Goal: Transaction & Acquisition: Purchase product/service

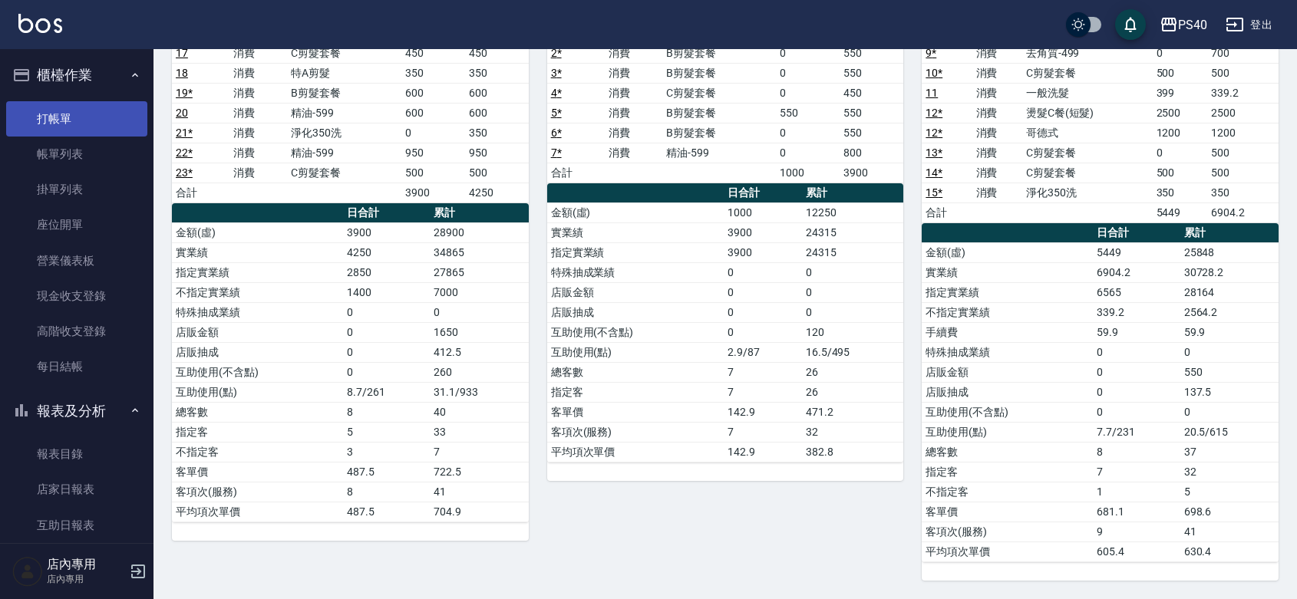
click at [81, 125] on link "打帳單" at bounding box center [76, 118] width 141 height 35
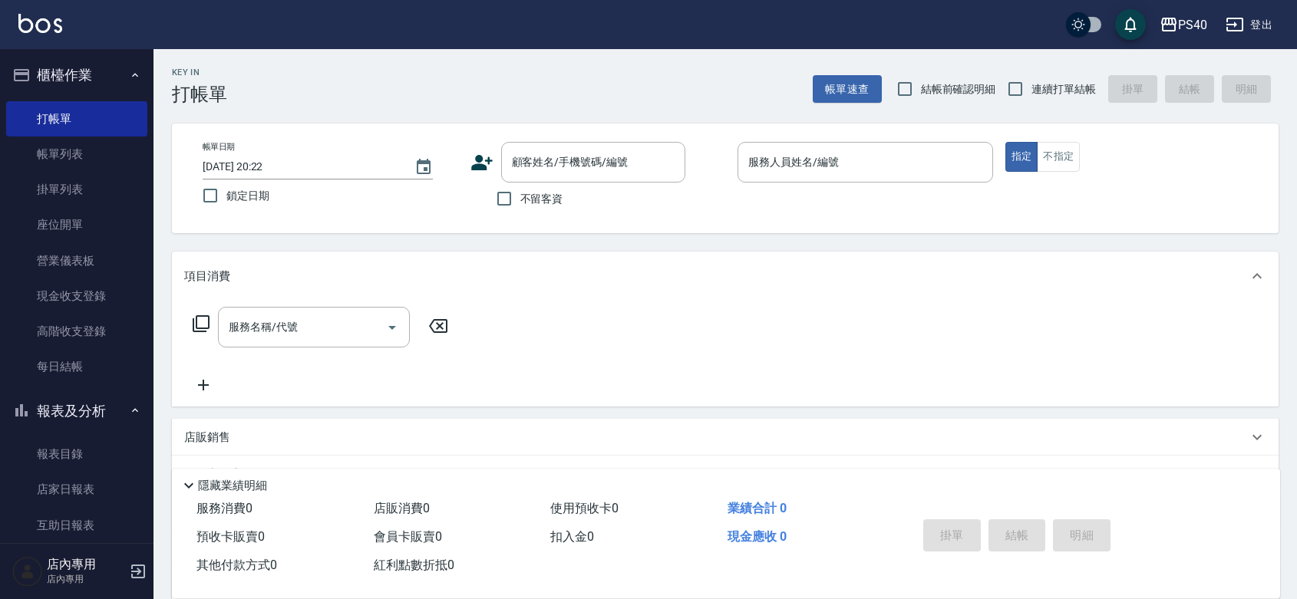
drag, startPoint x: 535, startPoint y: 200, endPoint x: 1023, endPoint y: 65, distance: 506.3
click at [535, 199] on span "不留客資" at bounding box center [541, 199] width 43 height 16
click at [520, 199] on input "不留客資" at bounding box center [504, 199] width 32 height 32
checkbox input "true"
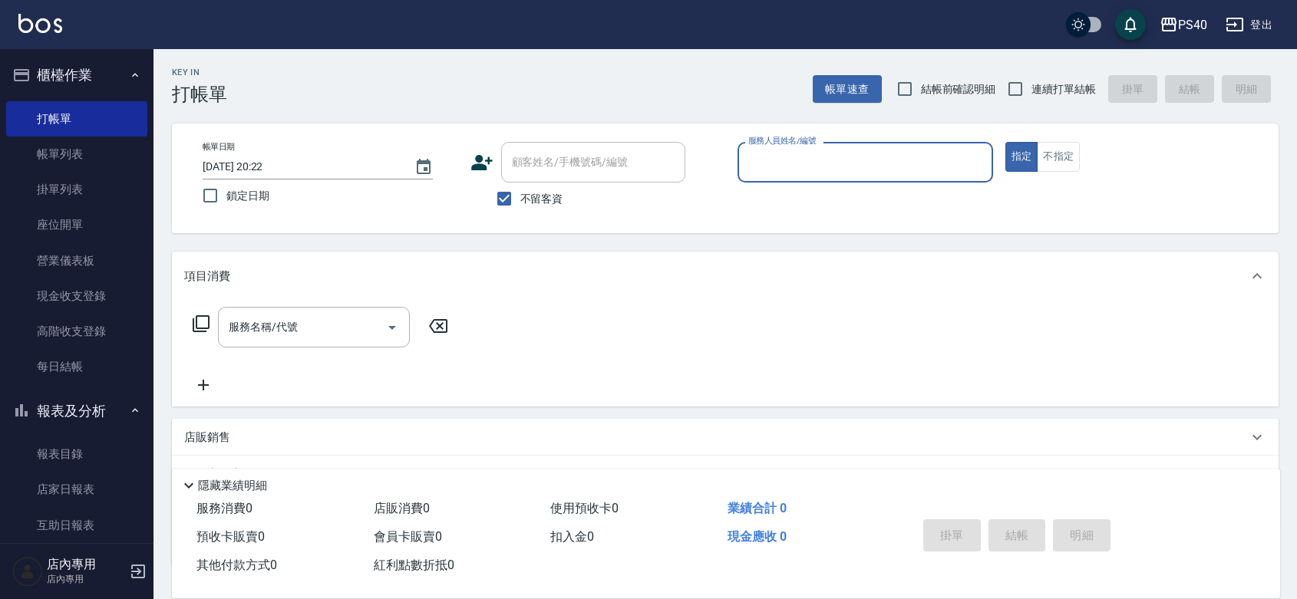
drag, startPoint x: 1036, startPoint y: 86, endPoint x: 954, endPoint y: 146, distance: 101.6
click at [1033, 89] on span "連續打單結帳" at bounding box center [1063, 89] width 64 height 16
click at [1031, 89] on input "連續打單結帳" at bounding box center [1015, 89] width 32 height 32
checkbox input "true"
click at [933, 157] on input "服務人員姓名/編號" at bounding box center [865, 162] width 242 height 27
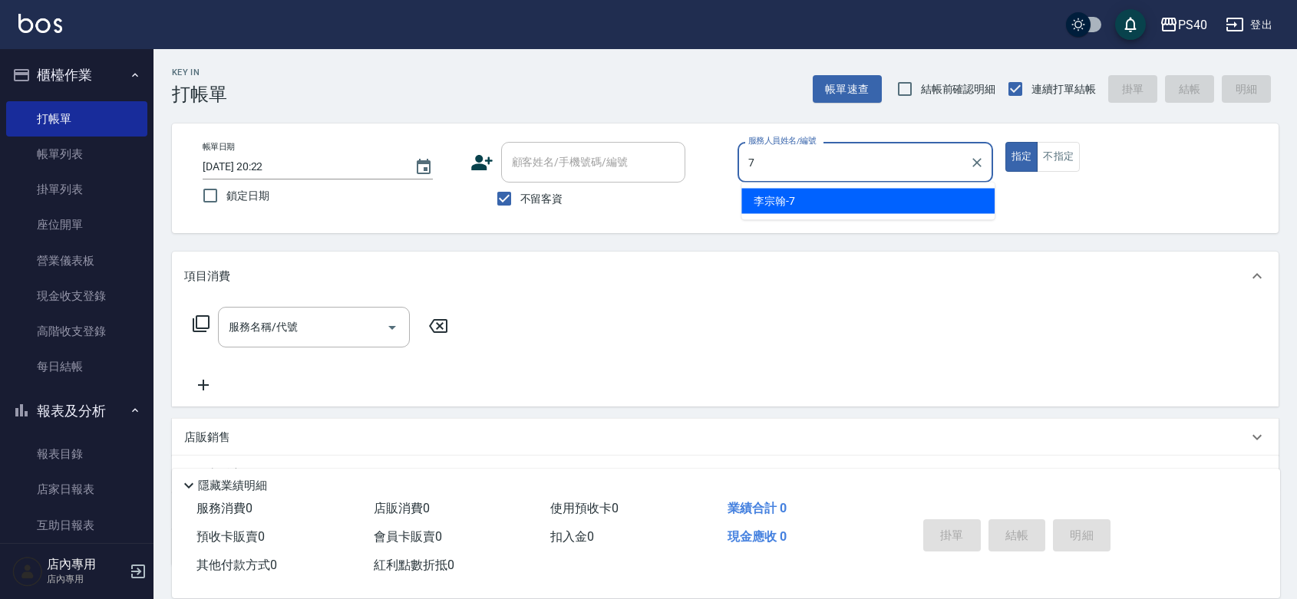
type input "[PERSON_NAME]-7"
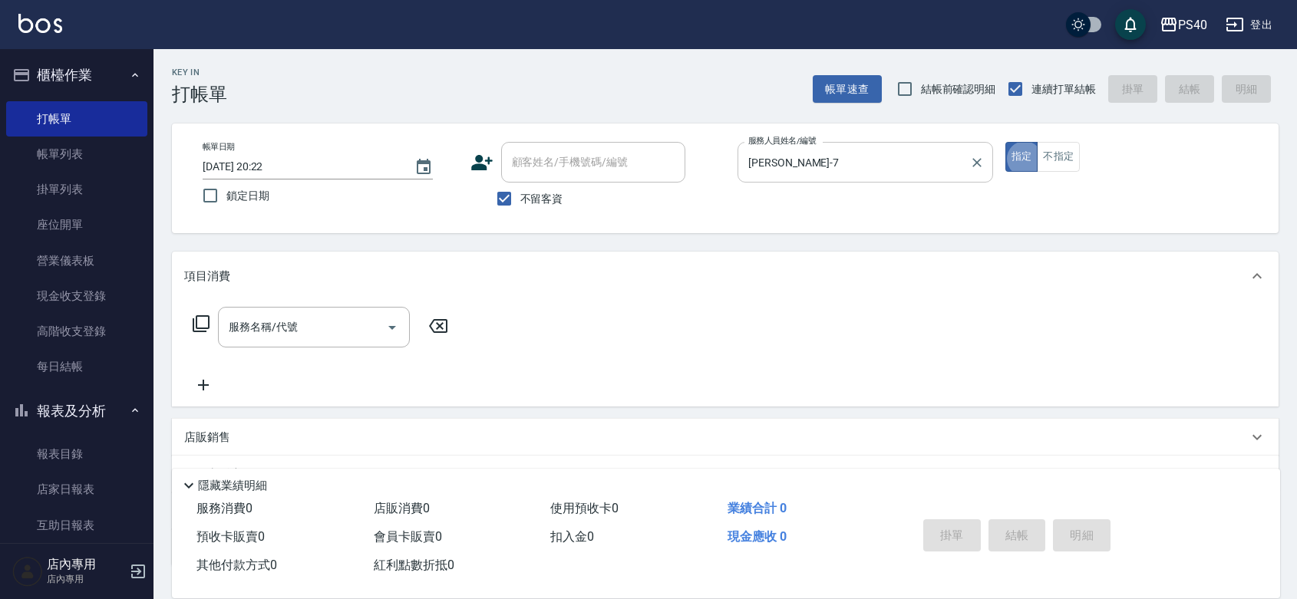
type button "true"
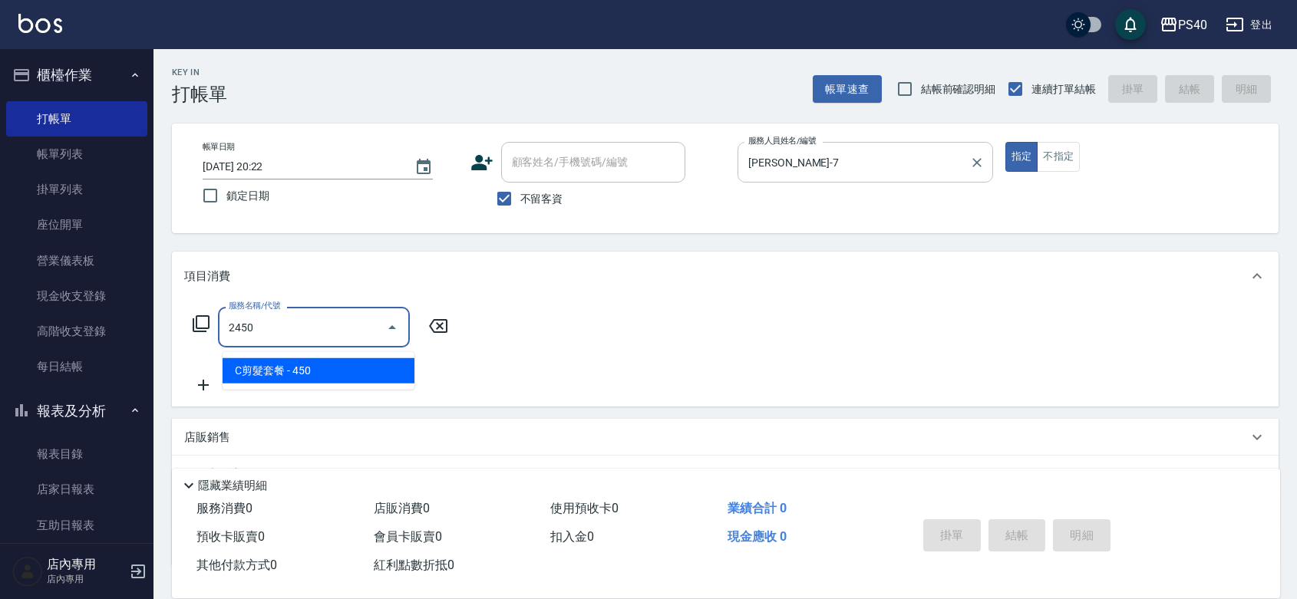
type input "C剪髮套餐(2450)"
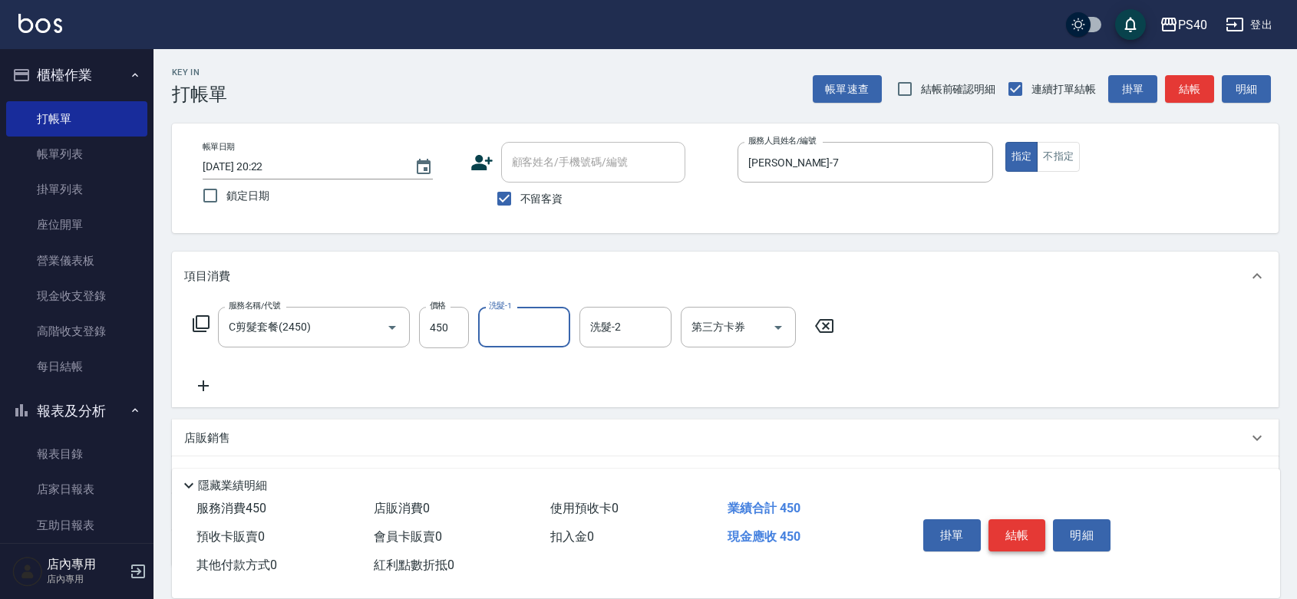
click at [1021, 526] on button "結帳" at bounding box center [1017, 535] width 58 height 32
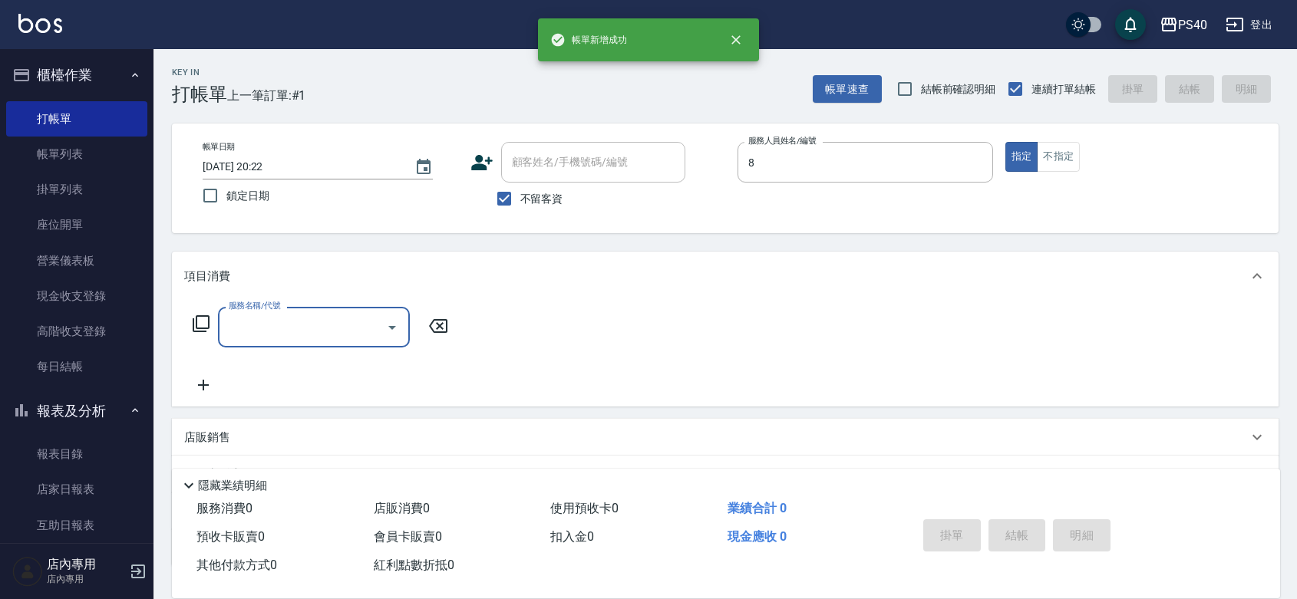
type input "[PERSON_NAME]-8"
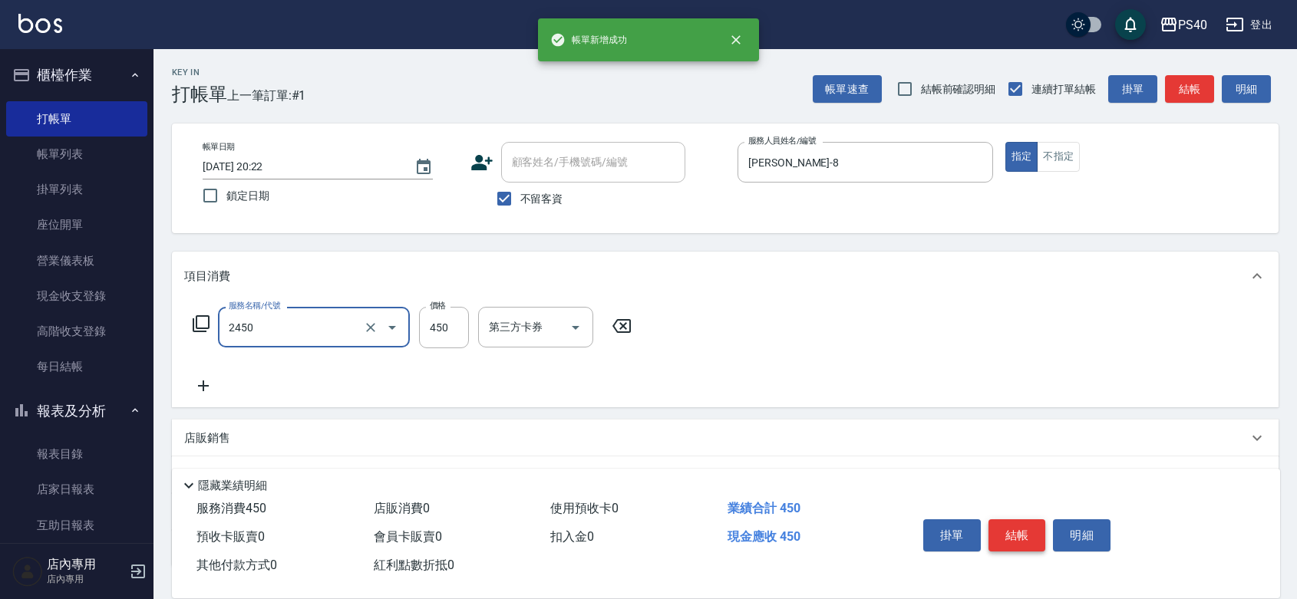
type input "C剪髮套餐(2450)"
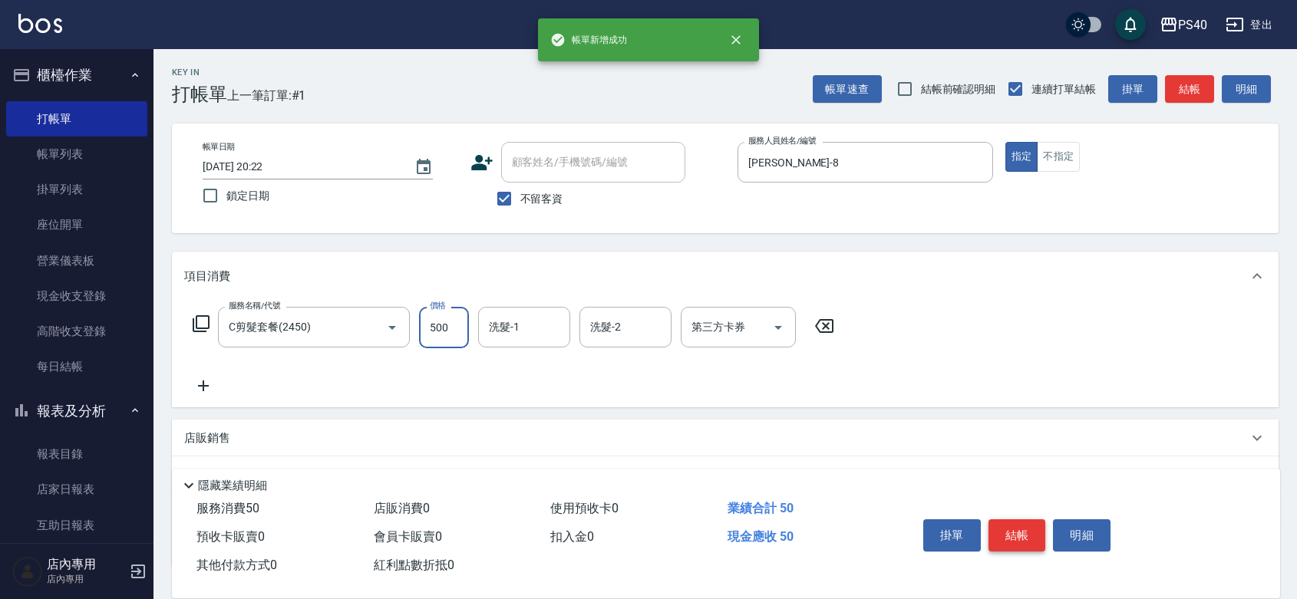
type input "500"
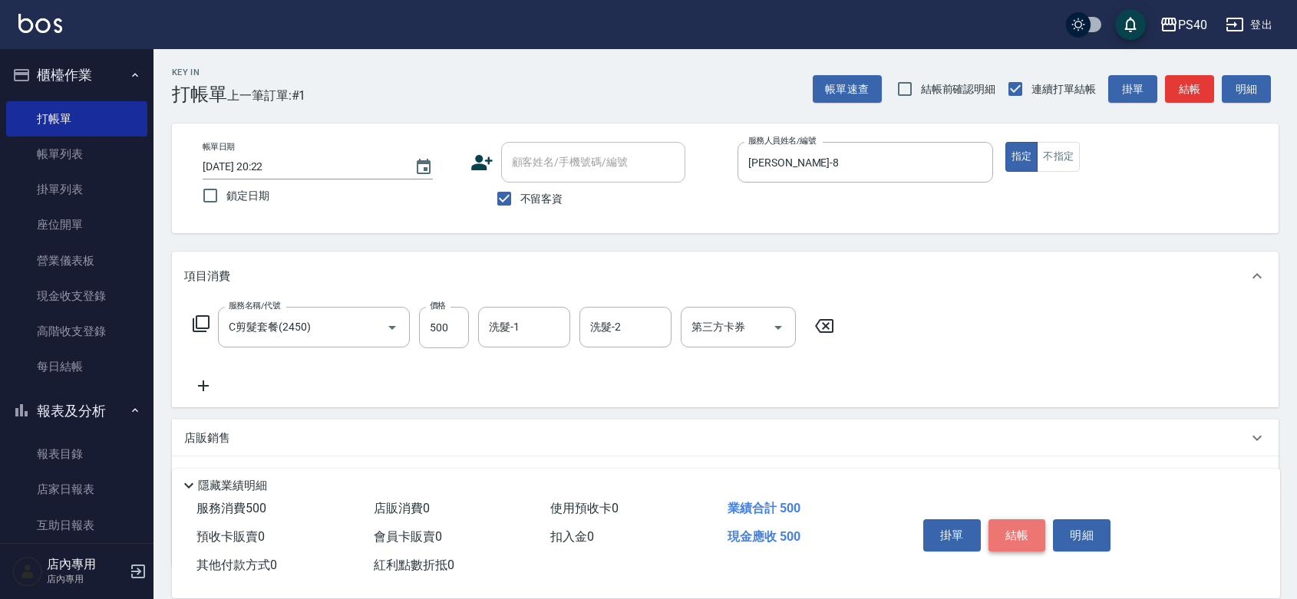
click at [1021, 526] on button "結帳" at bounding box center [1017, 535] width 58 height 32
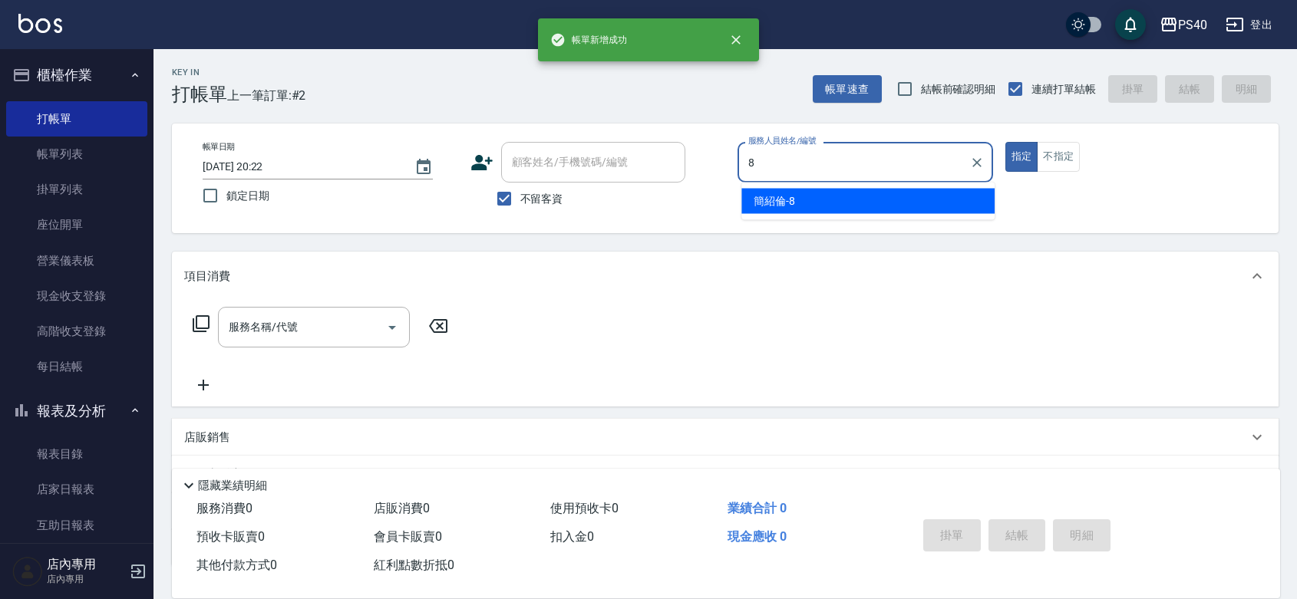
type input "[PERSON_NAME]-8"
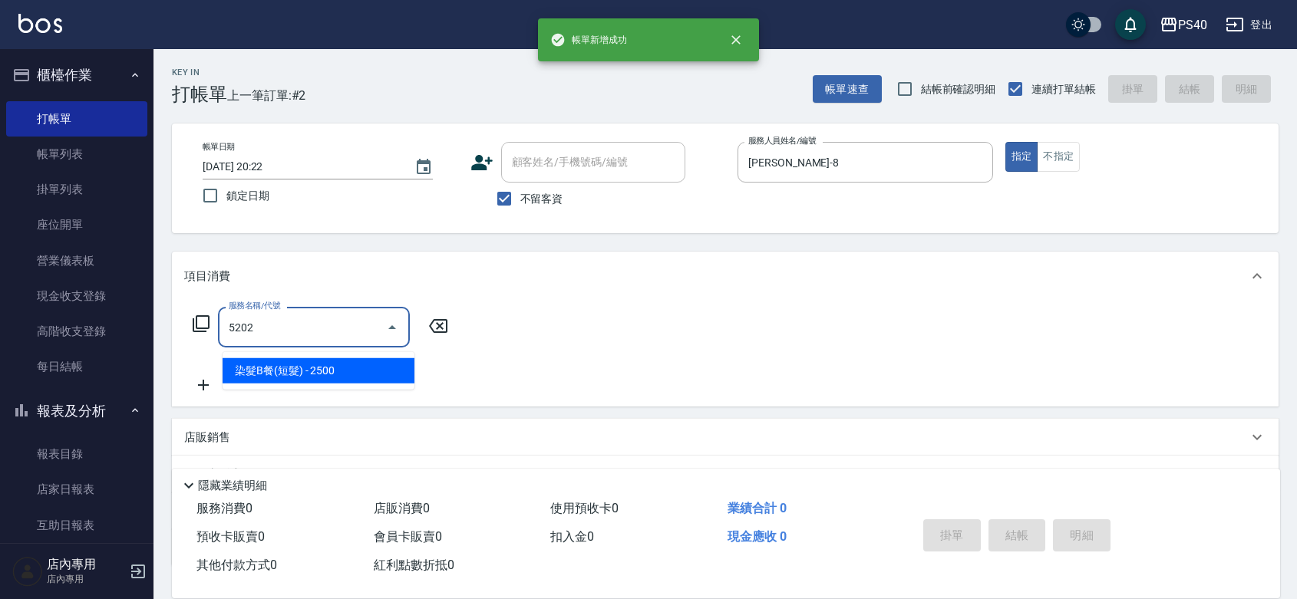
type input "染髮B餐(短髮)(5202)"
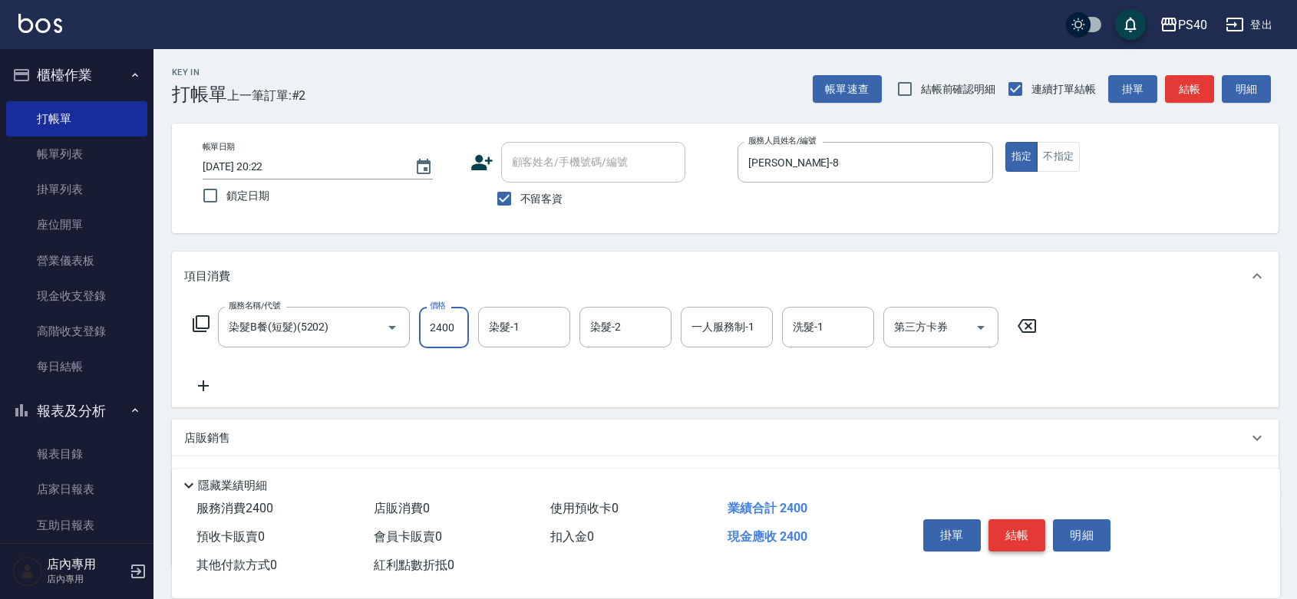
type input "2400"
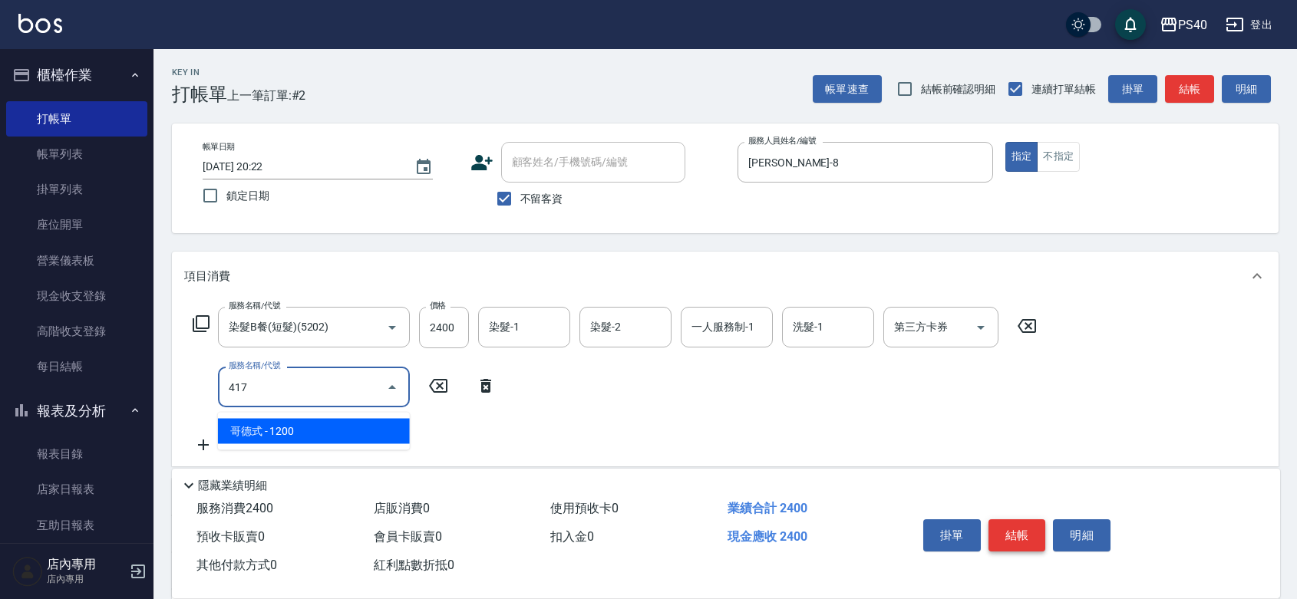
type input "哥德式(417)"
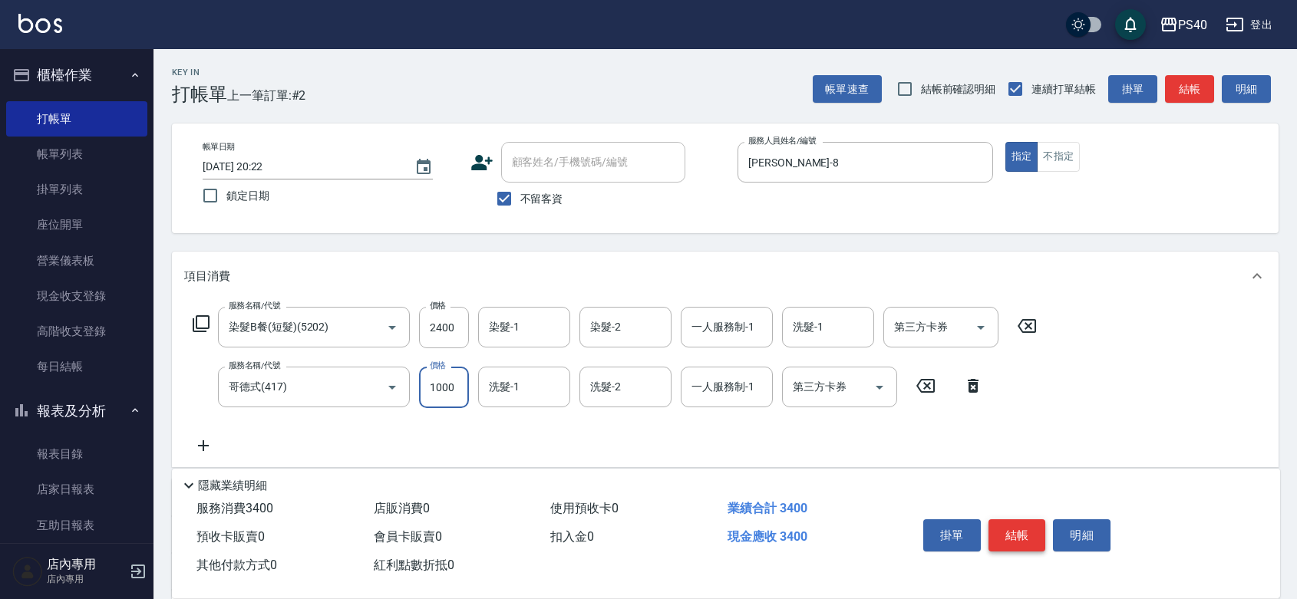
type input "1000"
click at [1021, 526] on button "結帳" at bounding box center [1017, 535] width 58 height 32
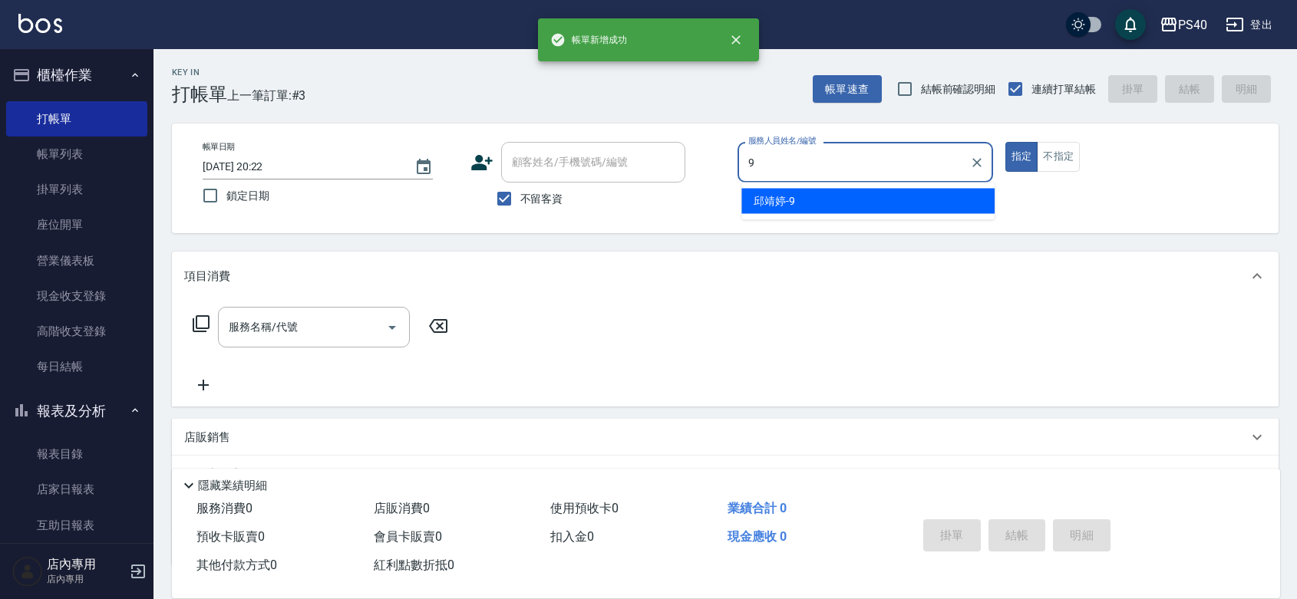
type input "[PERSON_NAME]-9"
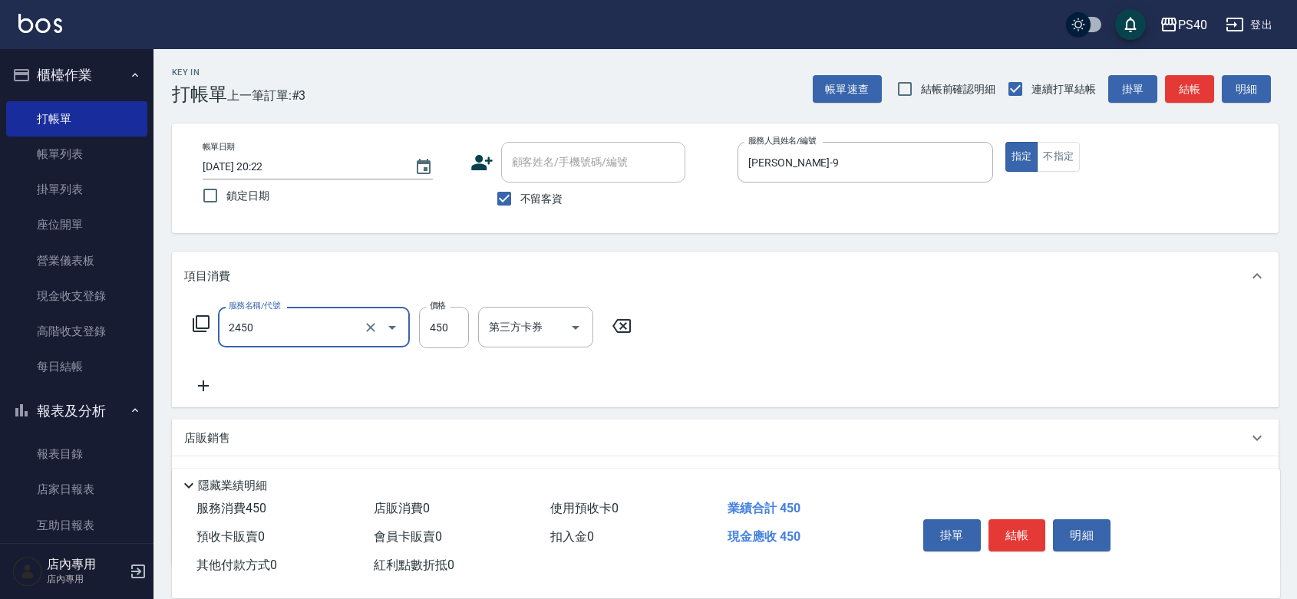
type input "C剪髮套餐(2450)"
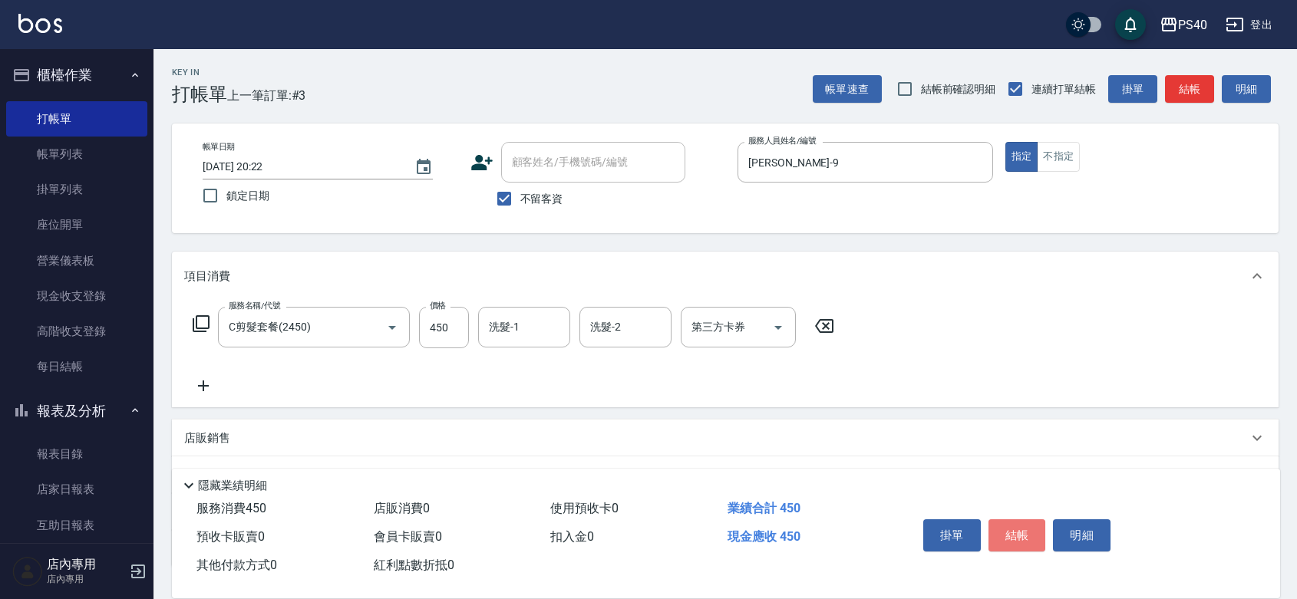
click at [1014, 526] on button "結帳" at bounding box center [1017, 535] width 58 height 32
type input "[DATE] 20:23"
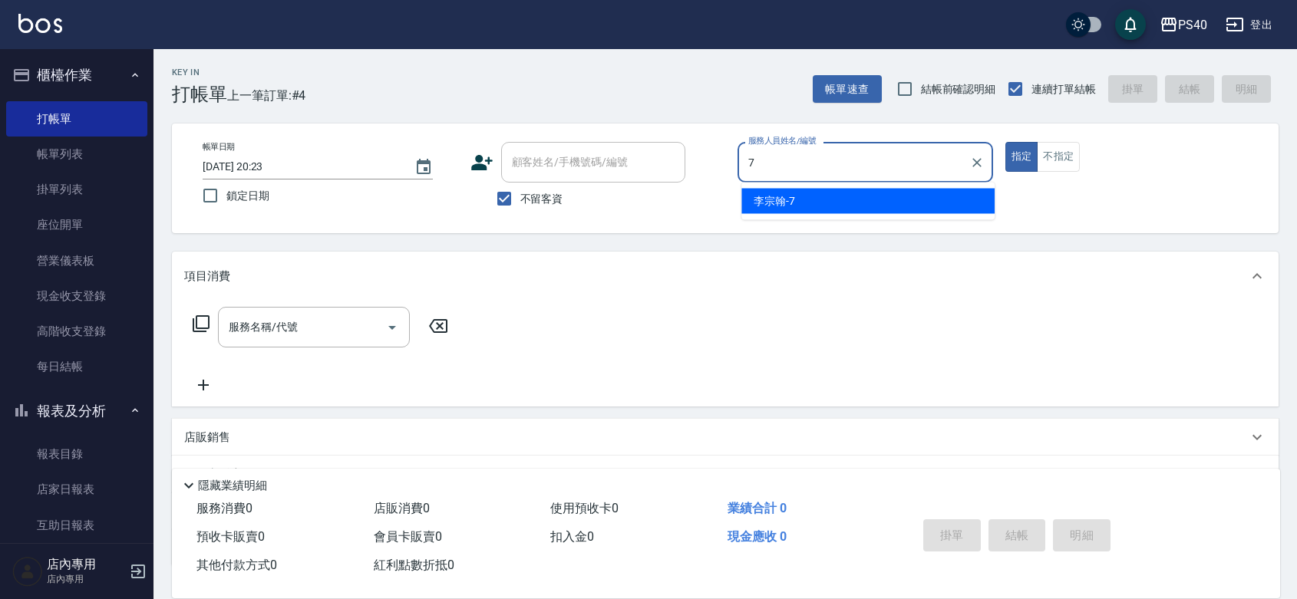
type input "[PERSON_NAME]-7"
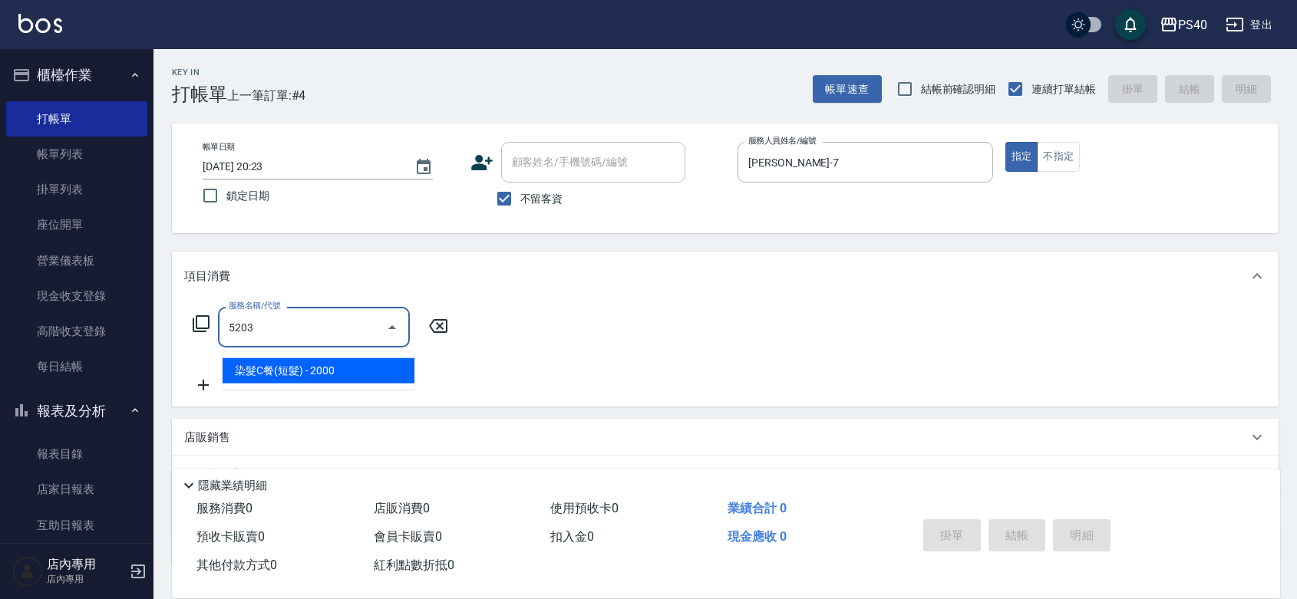
type input "染髮C餐(短髮)(5203)"
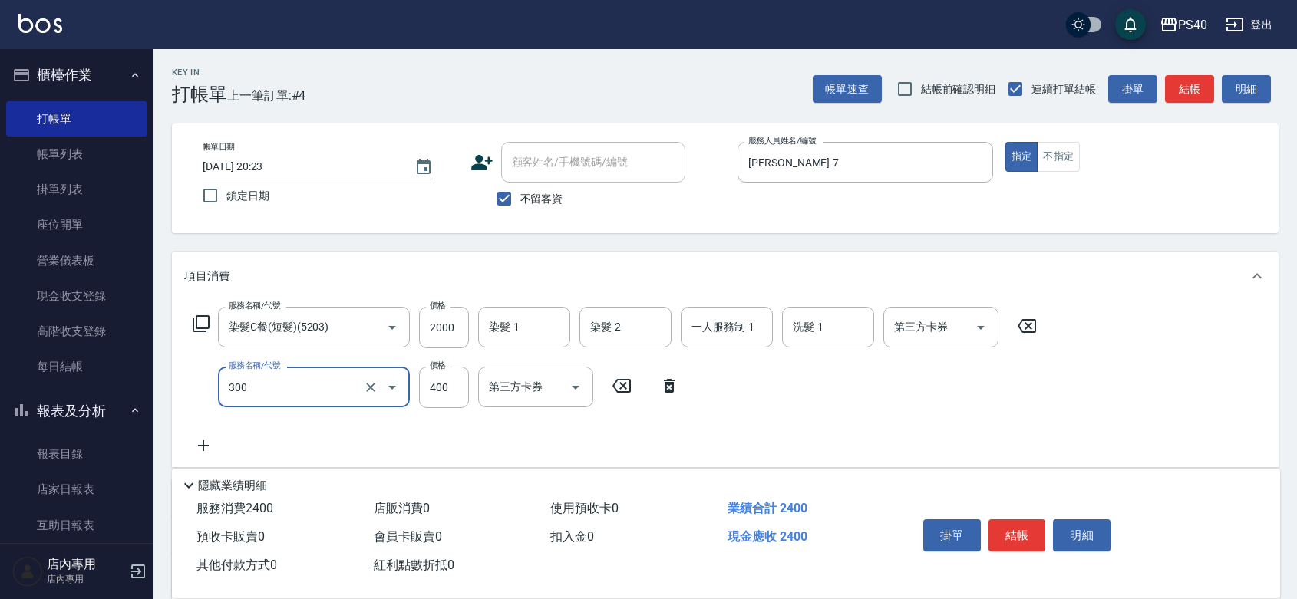
type input "特A剪髮(300)"
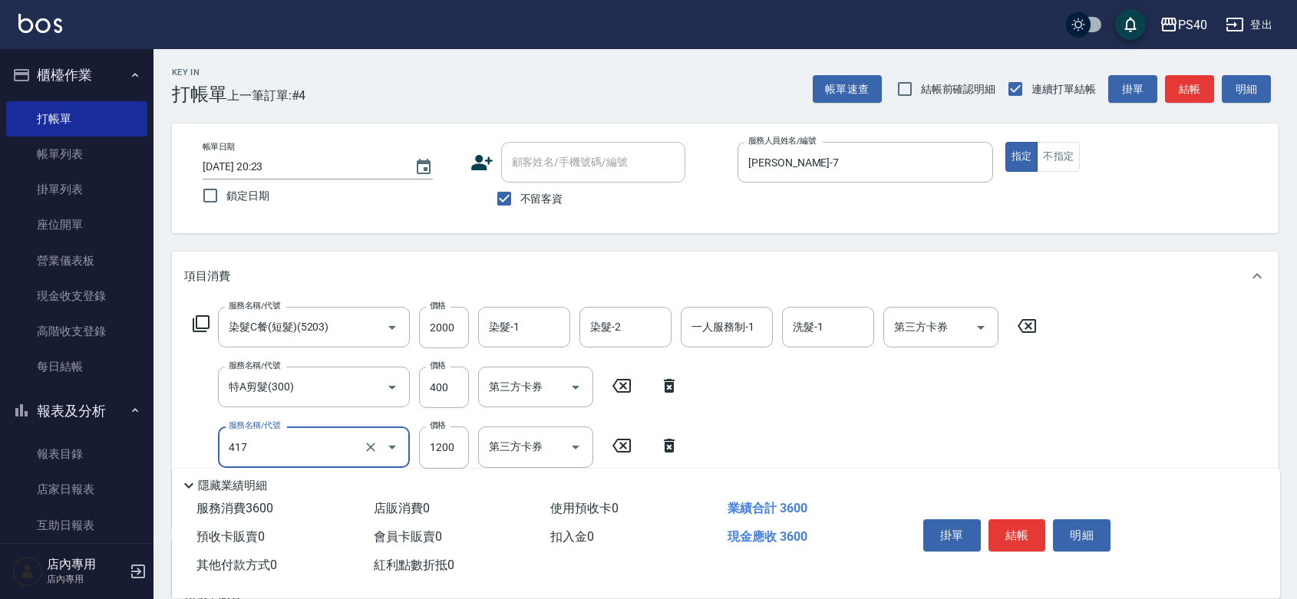
type input "哥德式(417)"
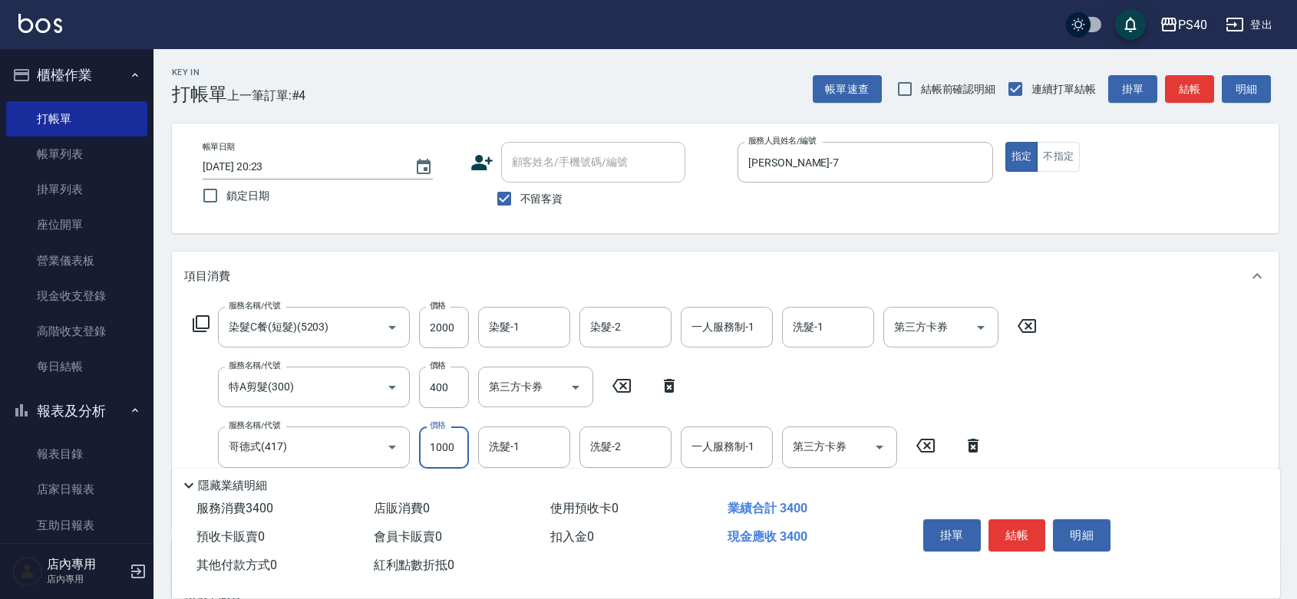
type input "1000"
click at [1014, 526] on button "結帳" at bounding box center [1017, 535] width 58 height 32
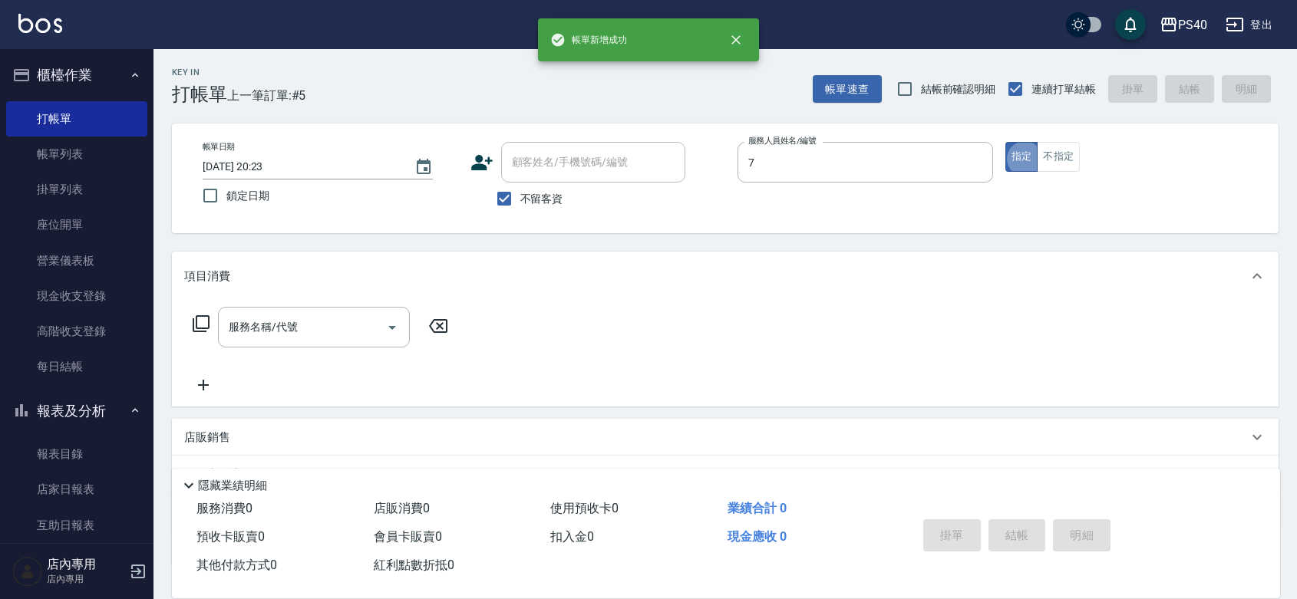
type input "[PERSON_NAME]-7"
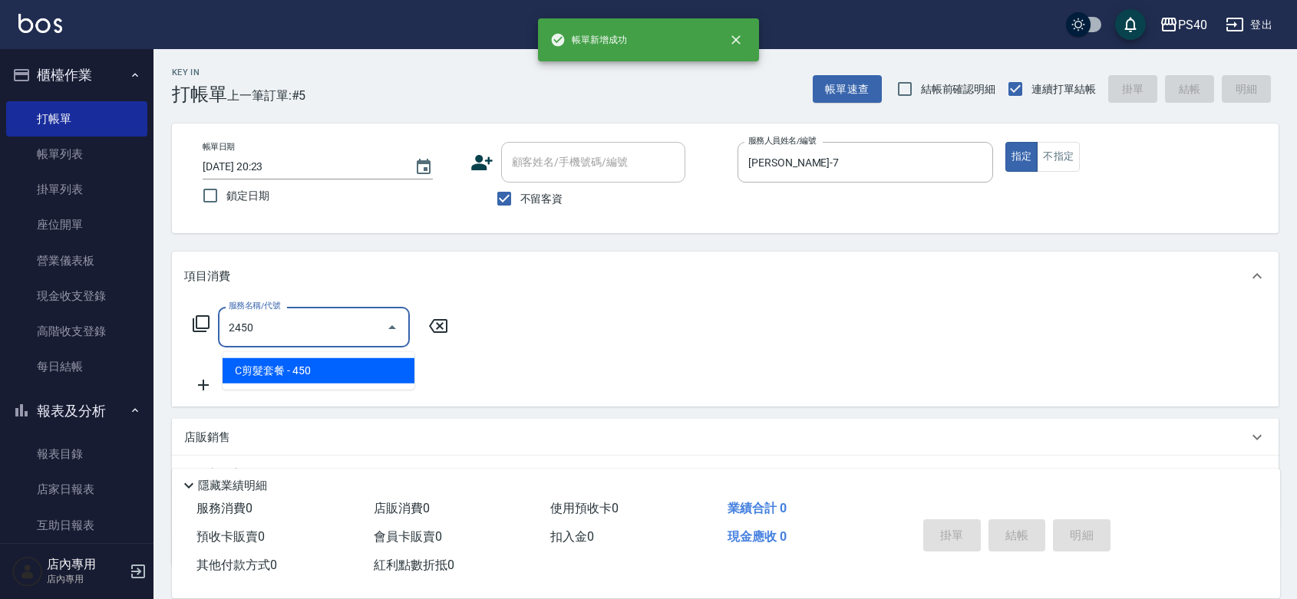
type input "C剪髮套餐(2450)"
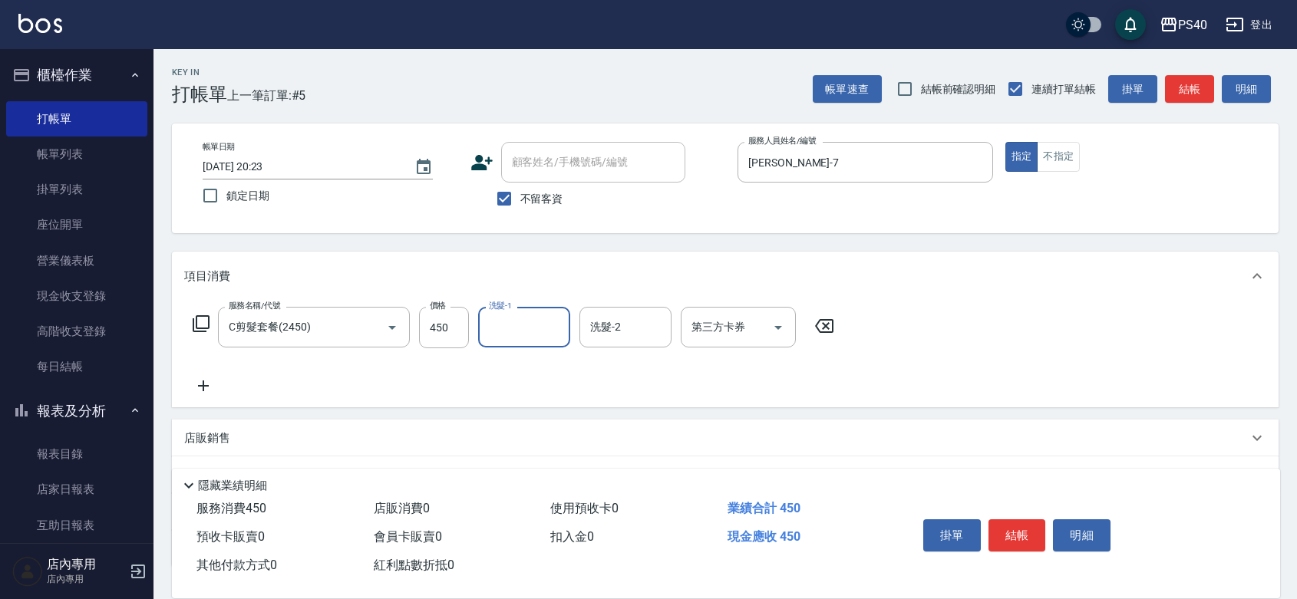
click at [1014, 526] on button "結帳" at bounding box center [1017, 535] width 58 height 32
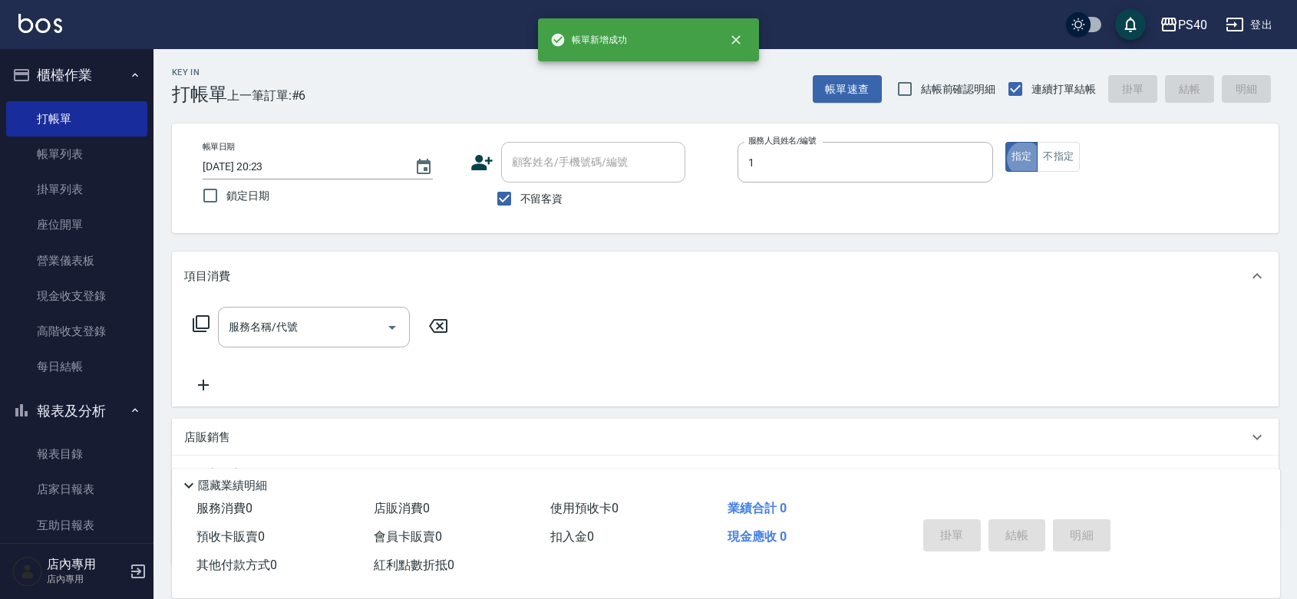
type input "[PERSON_NAME]-1"
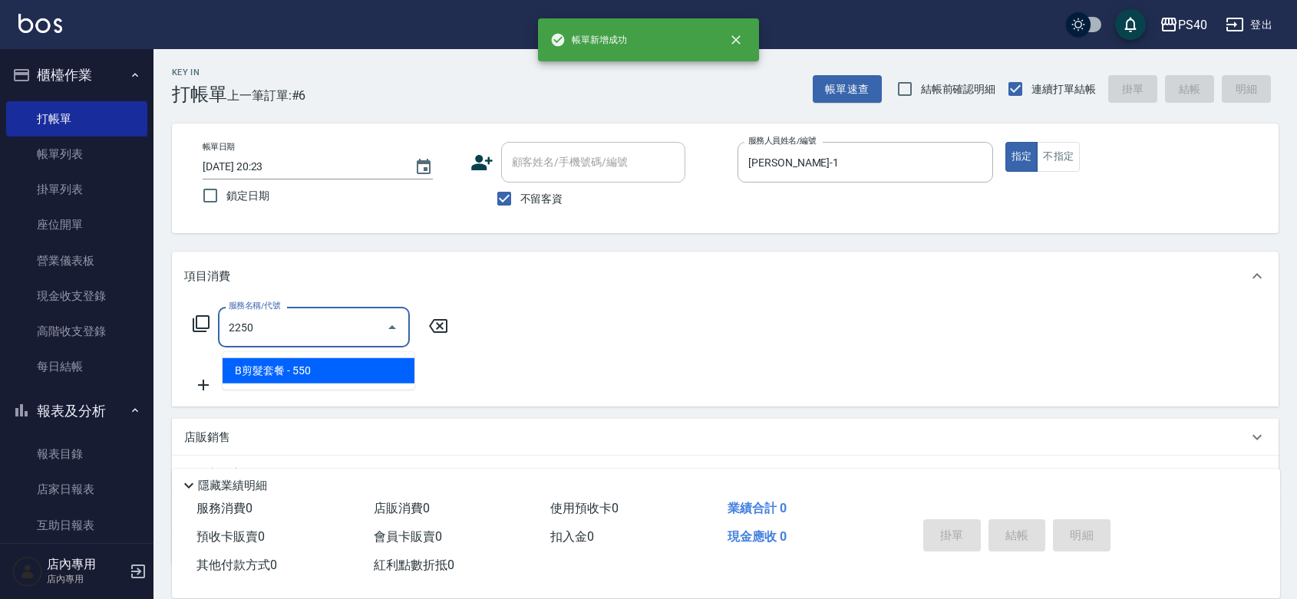
type input "B剪髮套餐(2250)"
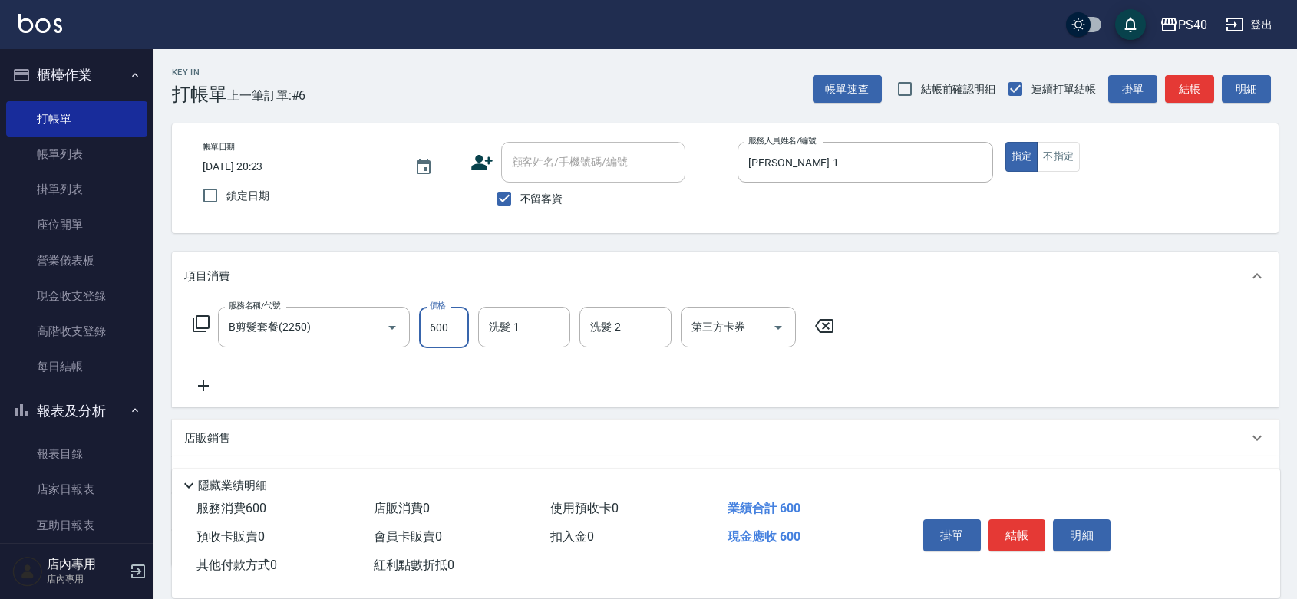
type input "600"
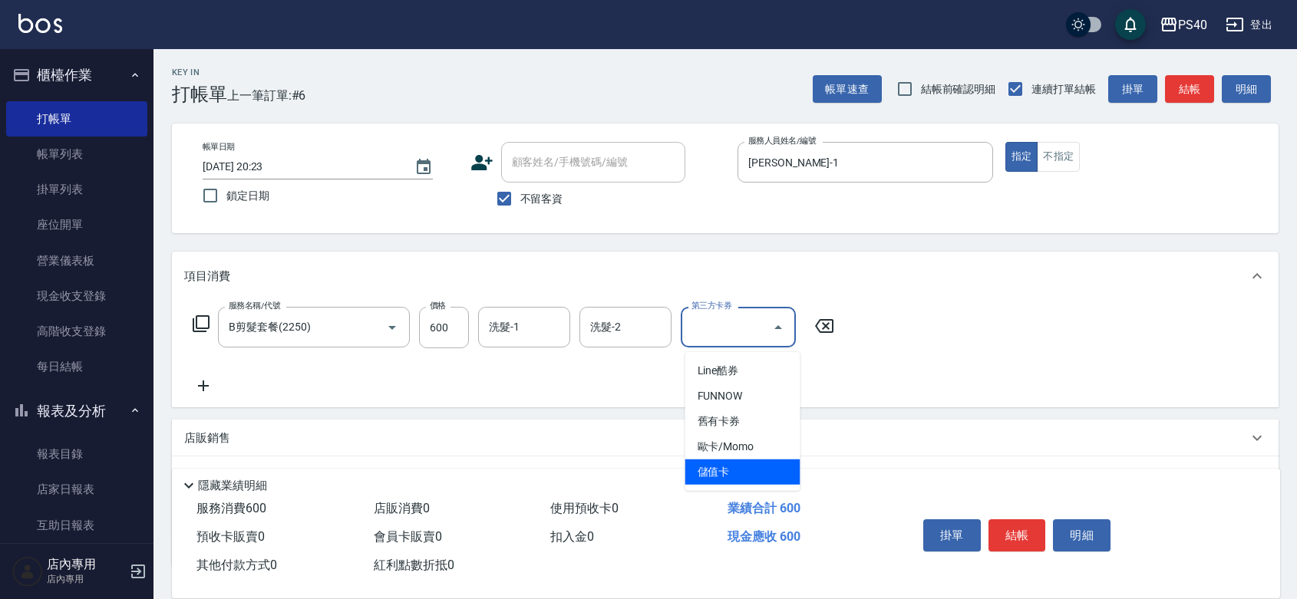
type input "儲值卡"
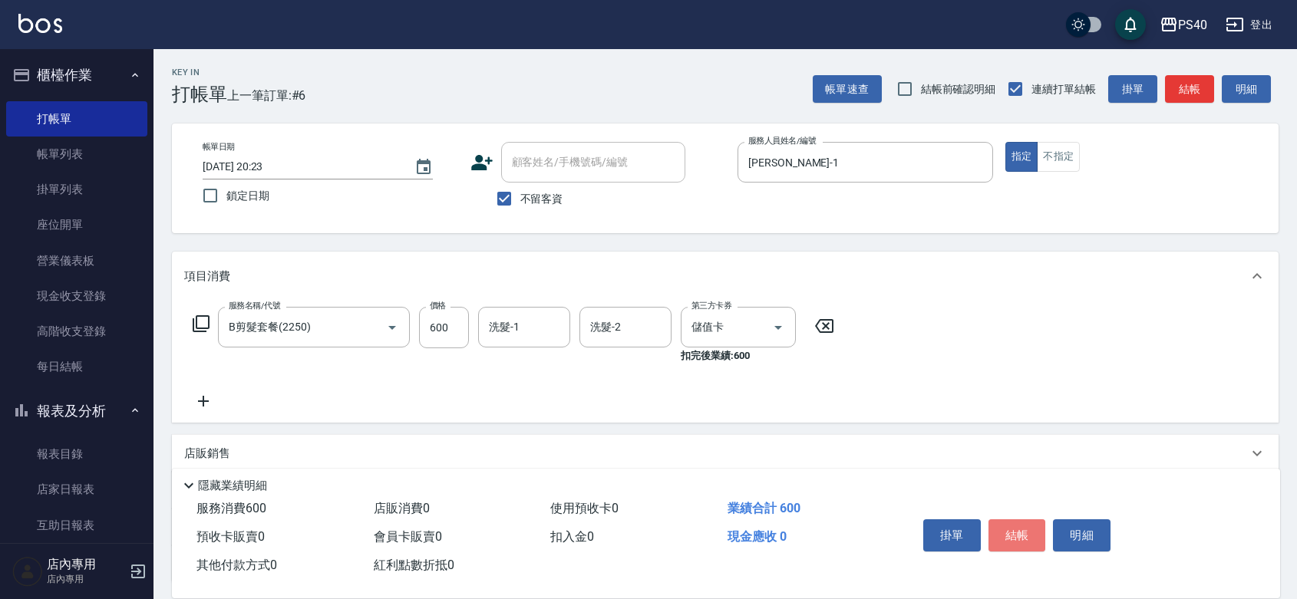
click at [1014, 526] on button "結帳" at bounding box center [1017, 535] width 58 height 32
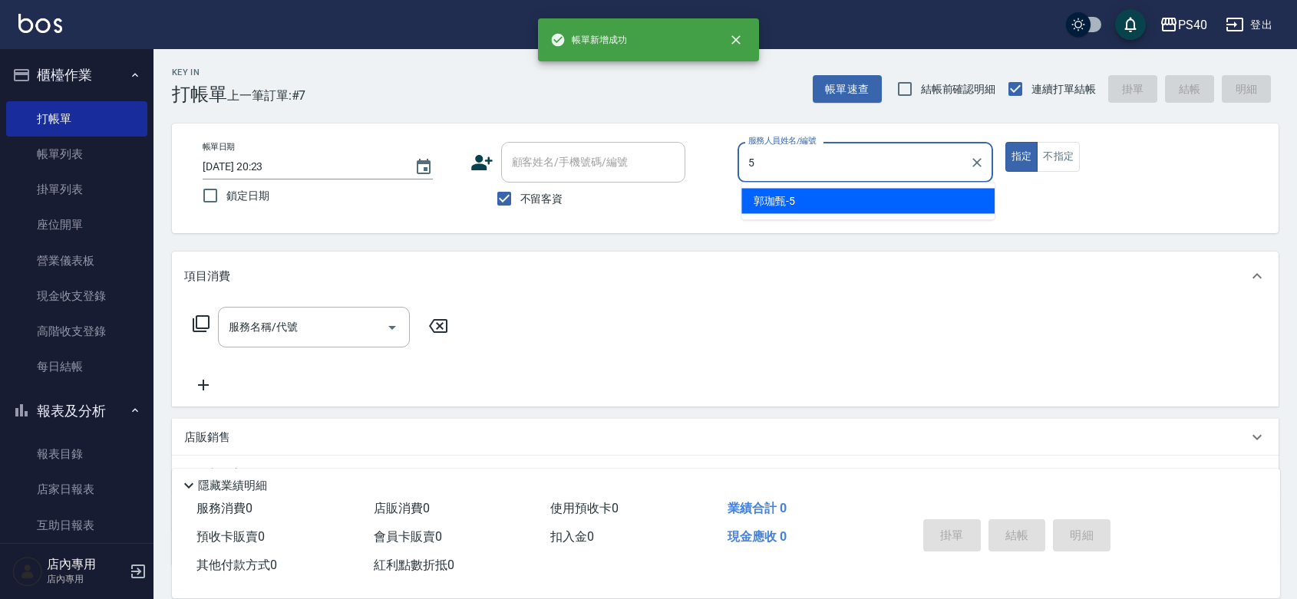
type input "[PERSON_NAME]-5"
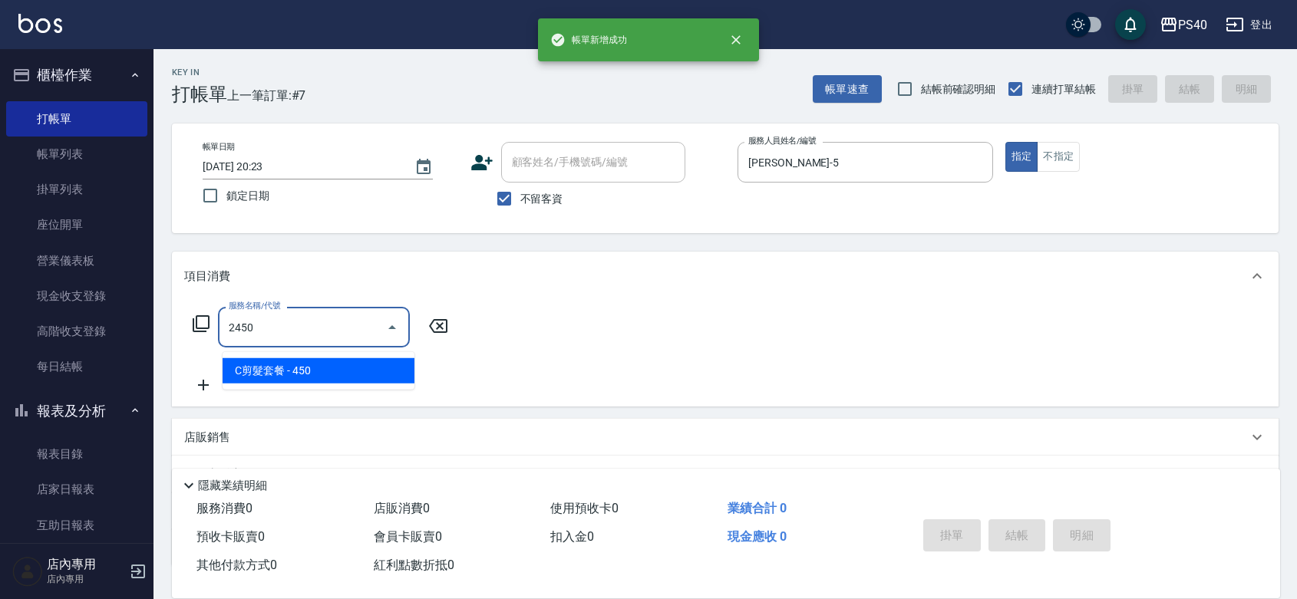
type input "C剪髮套餐(2450)"
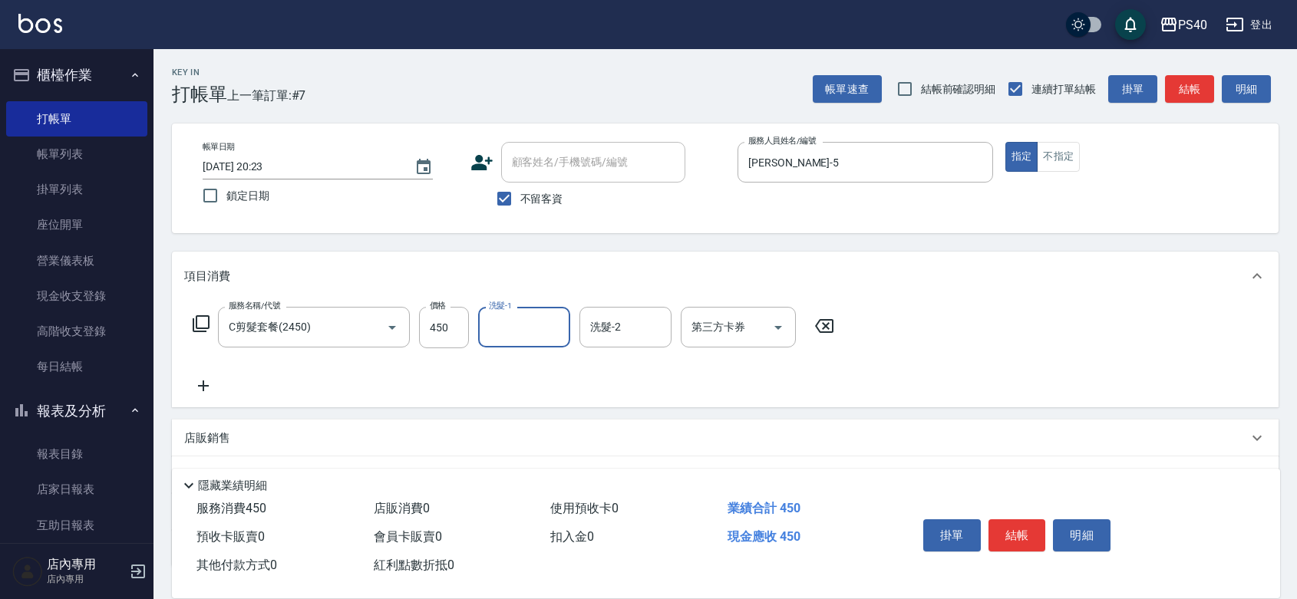
click at [1014, 526] on button "結帳" at bounding box center [1017, 535] width 58 height 32
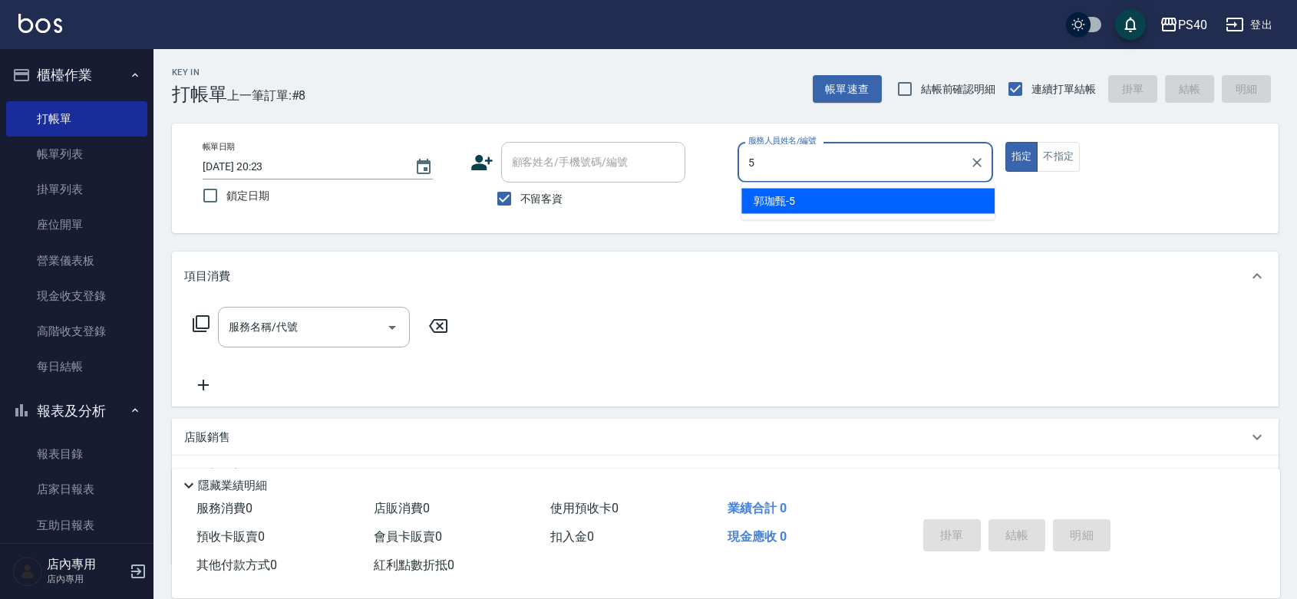
type input "[PERSON_NAME]-5"
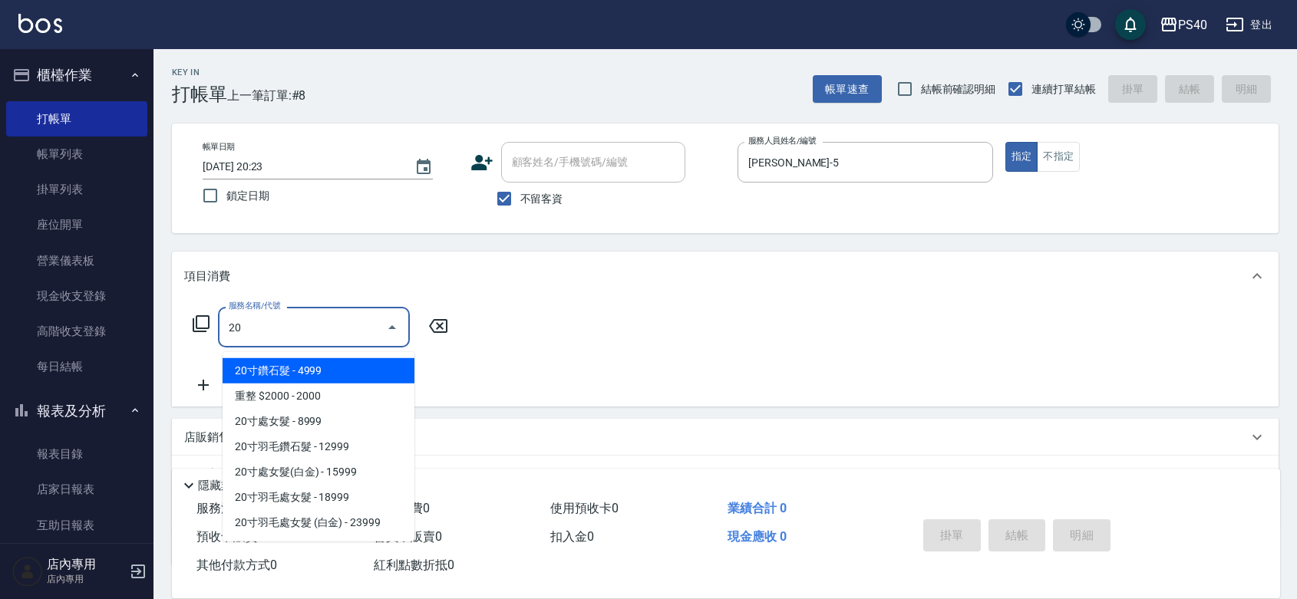
type input "2"
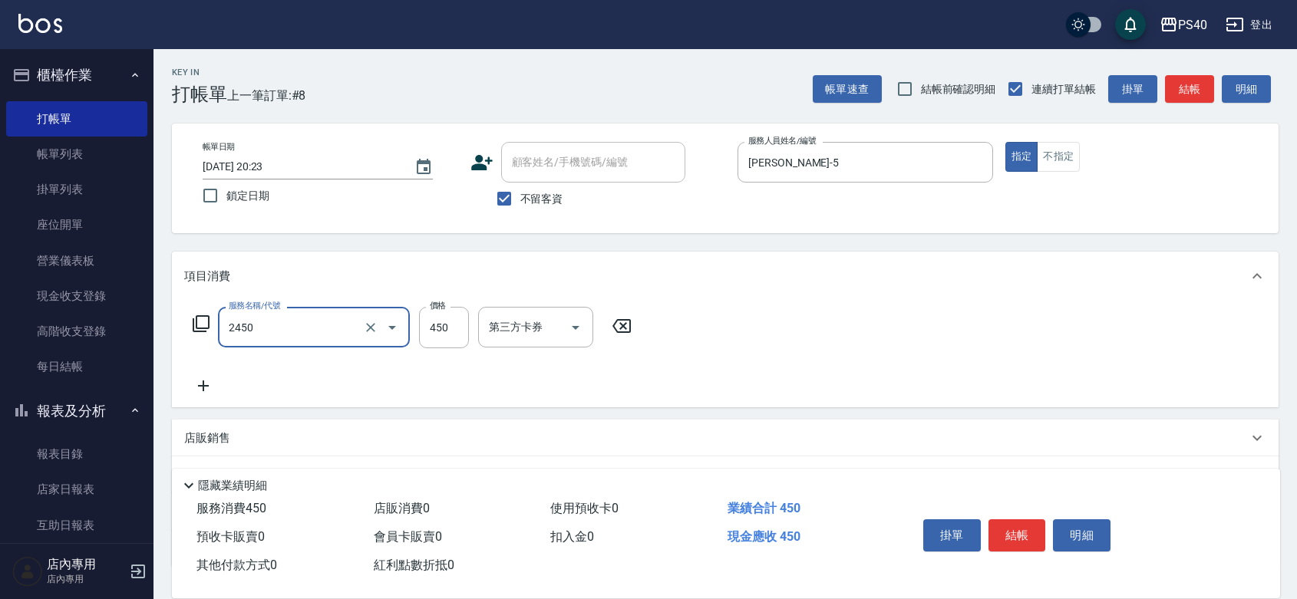
type input "C剪髮套餐(2450)"
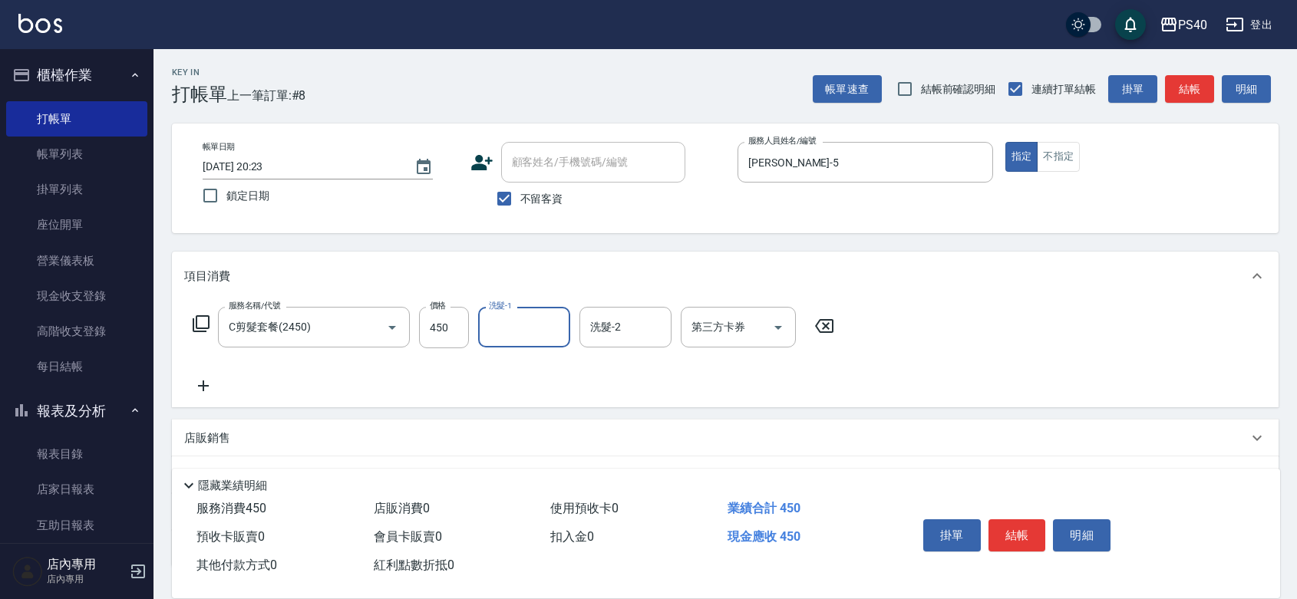
click at [1014, 526] on button "結帳" at bounding box center [1017, 535] width 58 height 32
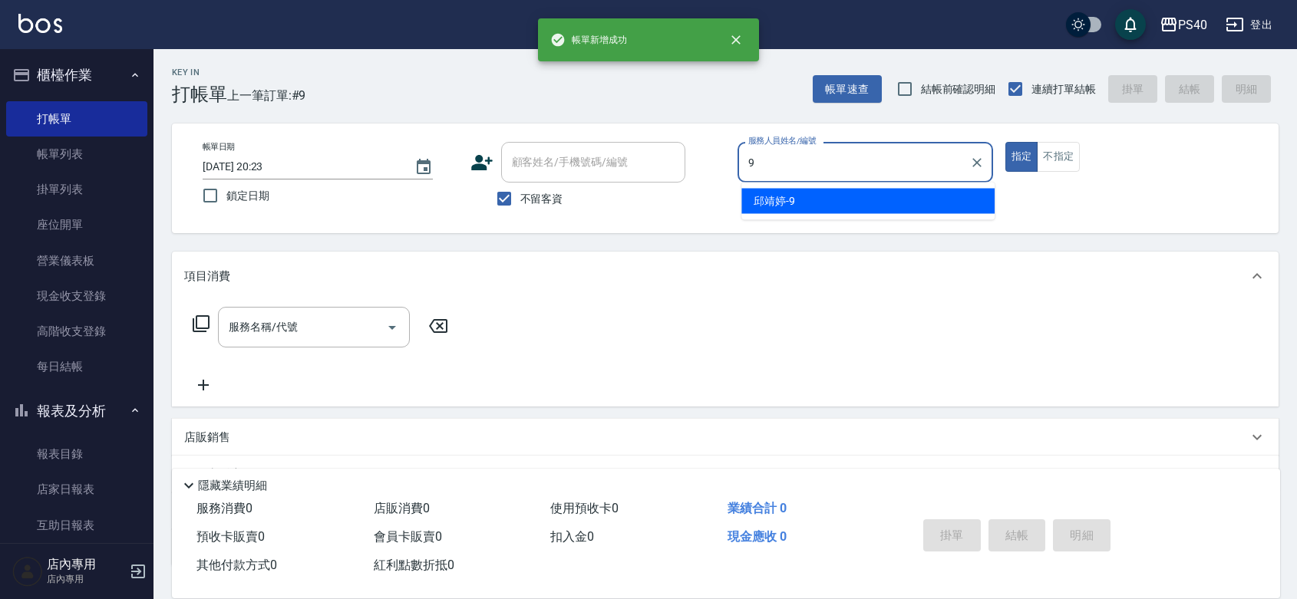
type input "[PERSON_NAME]-9"
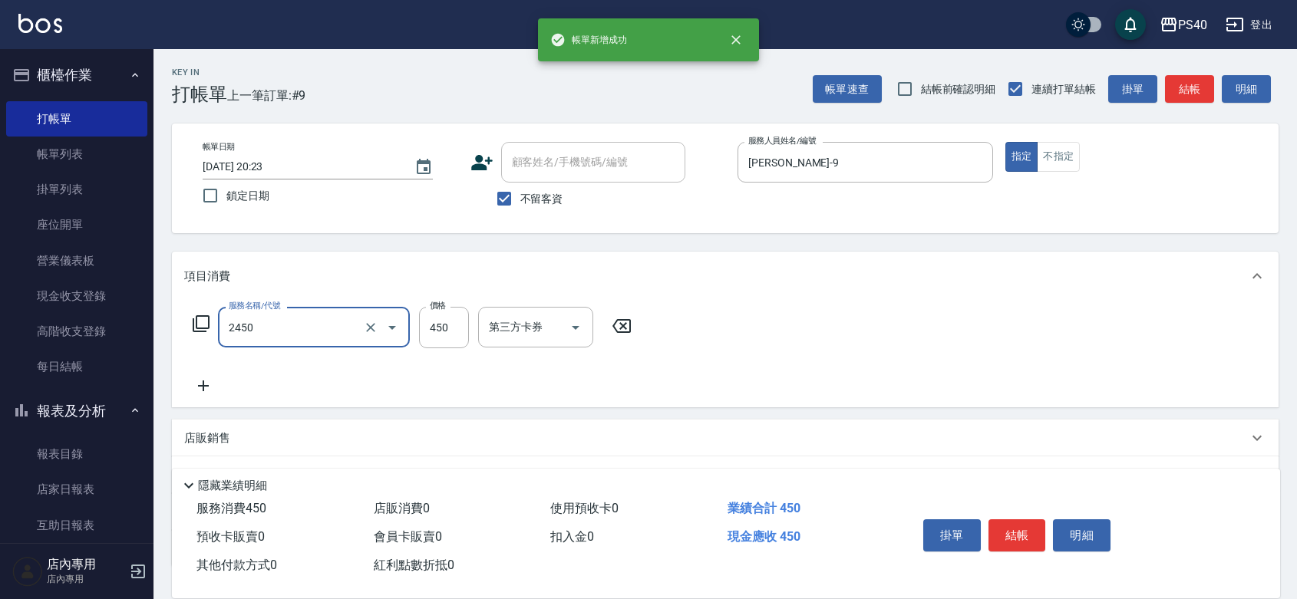
type input "C剪髮套餐(2450)"
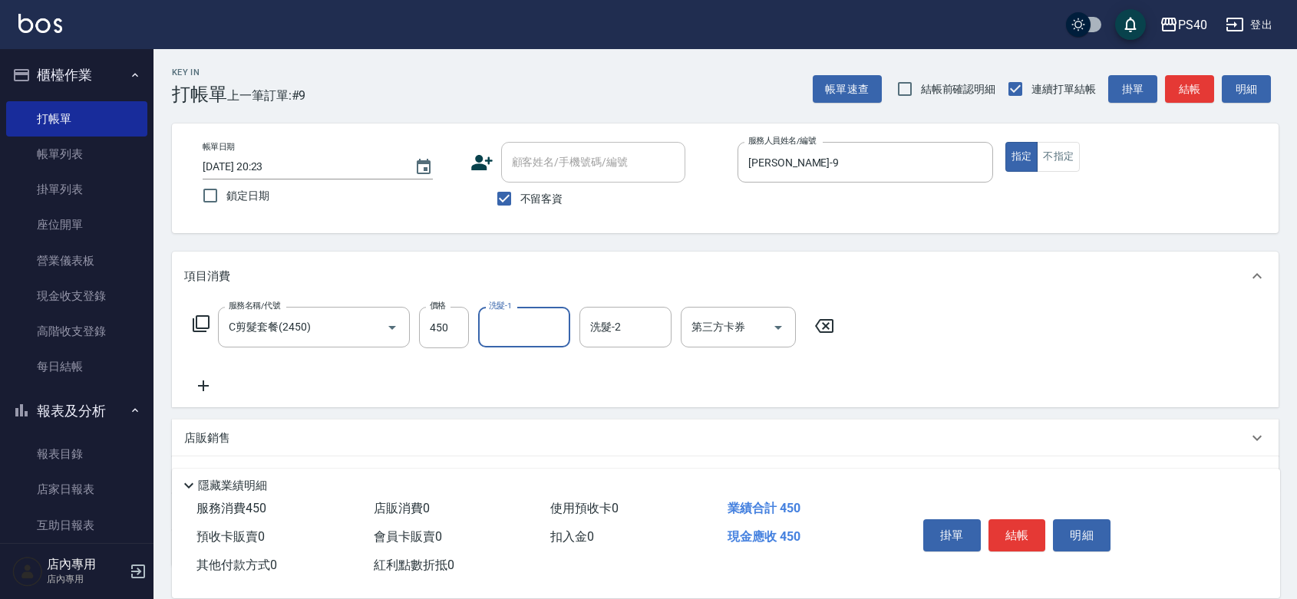
click at [1014, 526] on button "結帳" at bounding box center [1017, 535] width 58 height 32
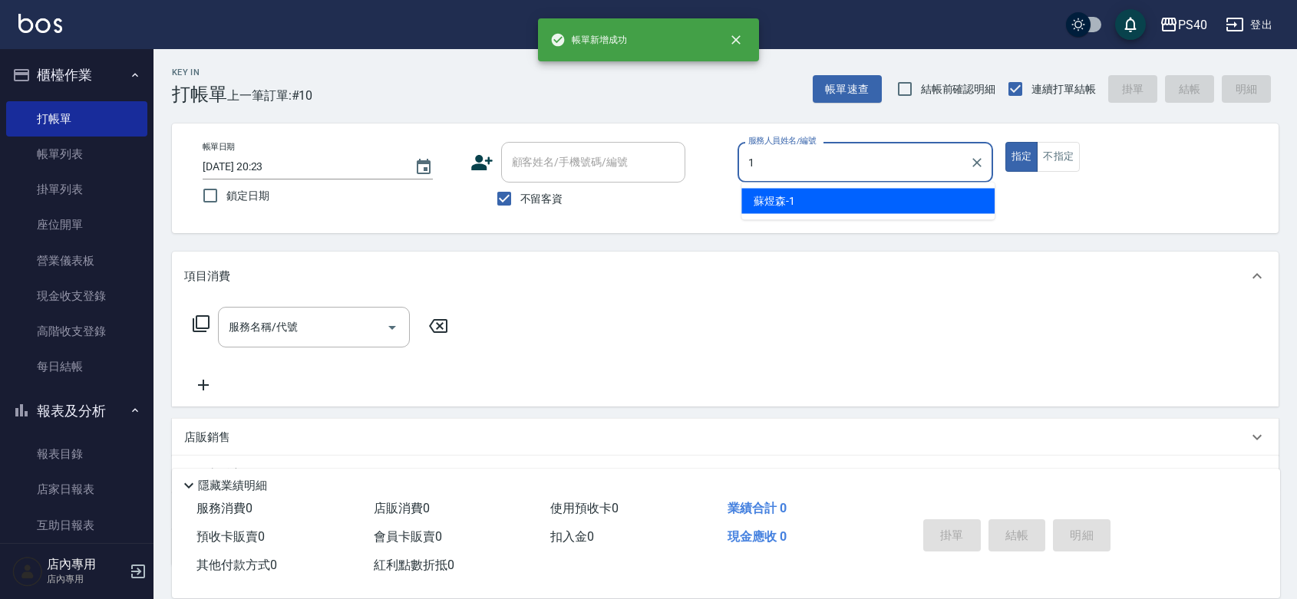
type input "[PERSON_NAME]-1"
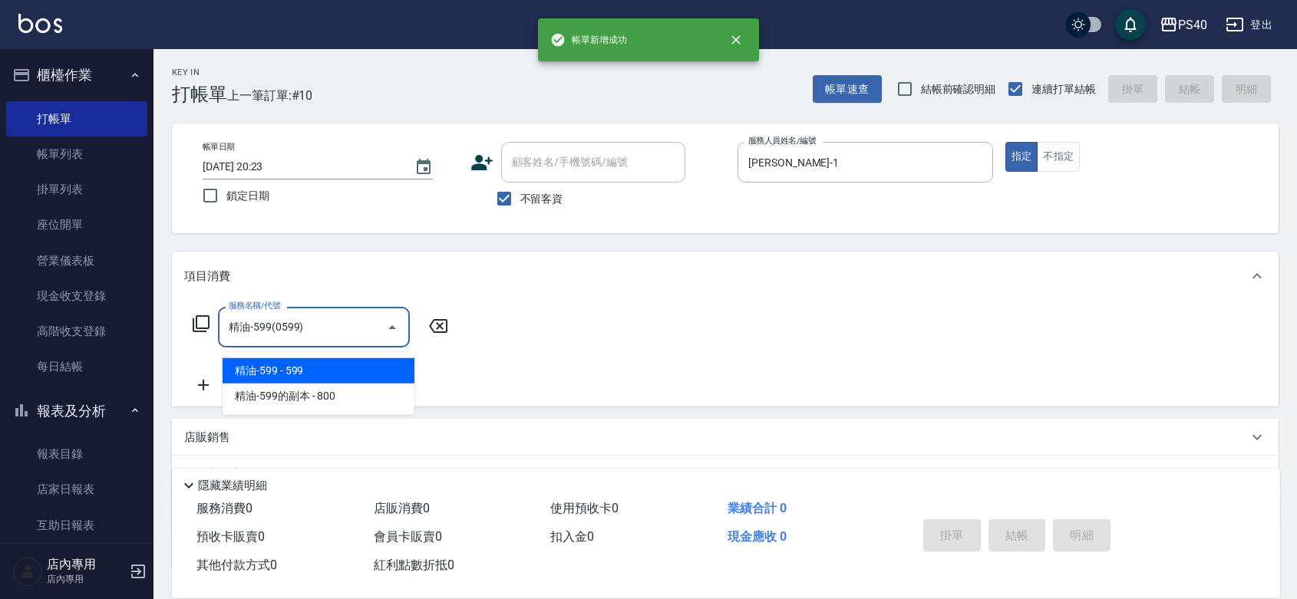
type input "精油-599(0599)"
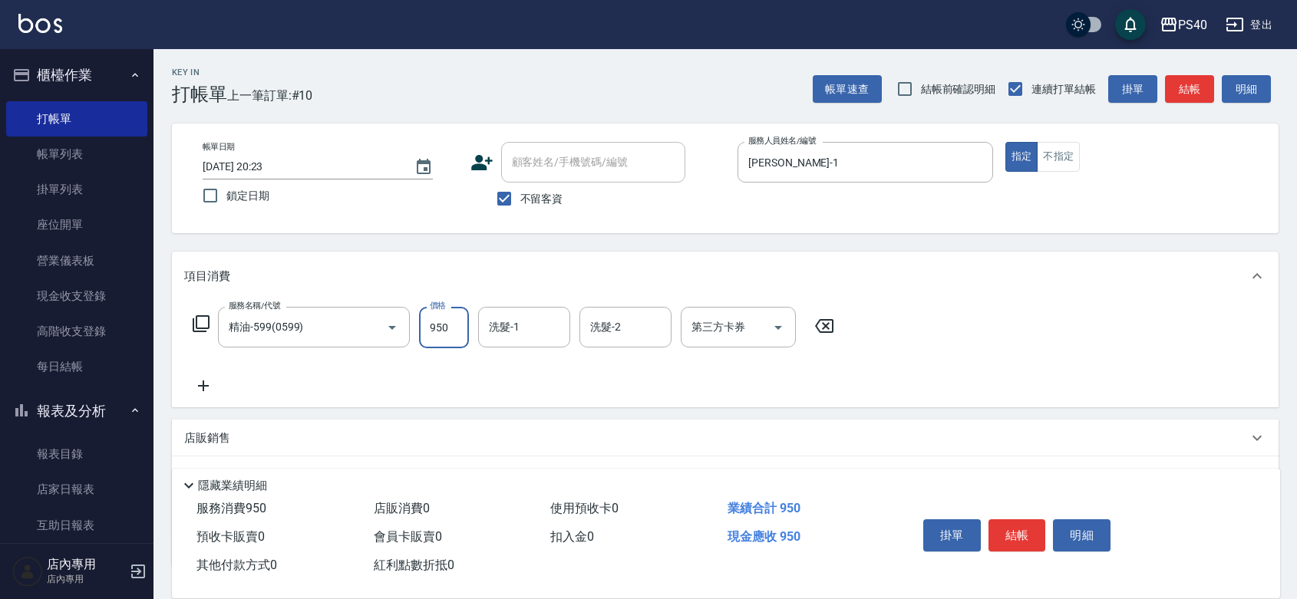
type input "950"
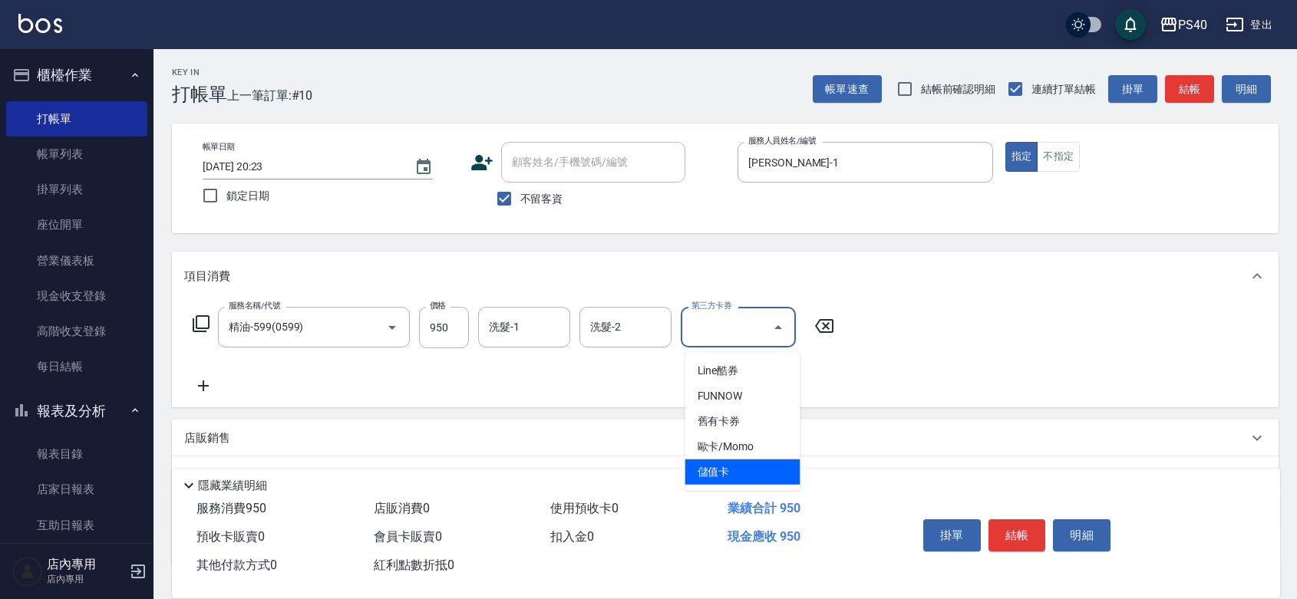
type input "儲值卡"
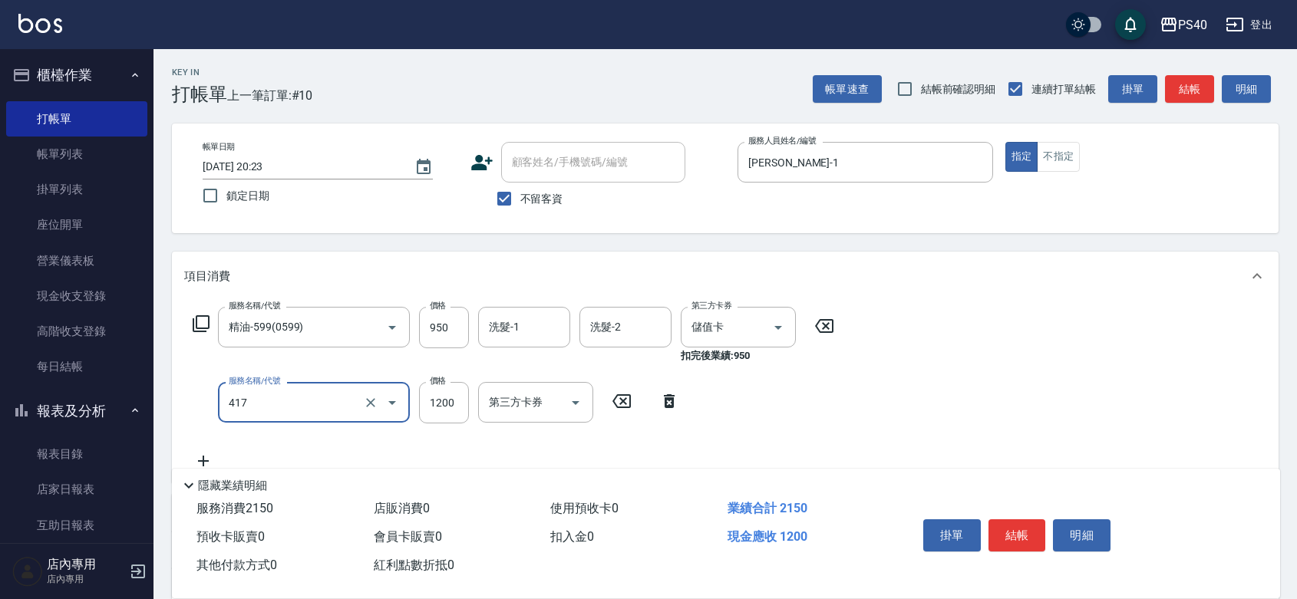
type input "哥德式(417)"
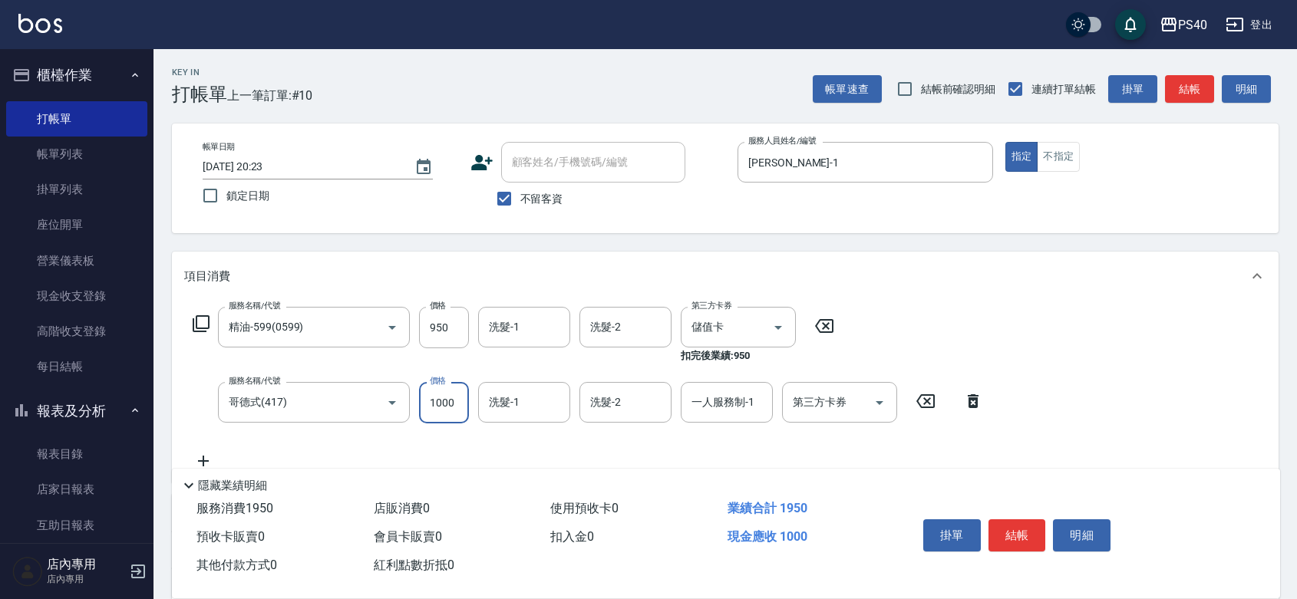
type input "1000"
click at [1014, 526] on button "結帳" at bounding box center [1017, 535] width 58 height 32
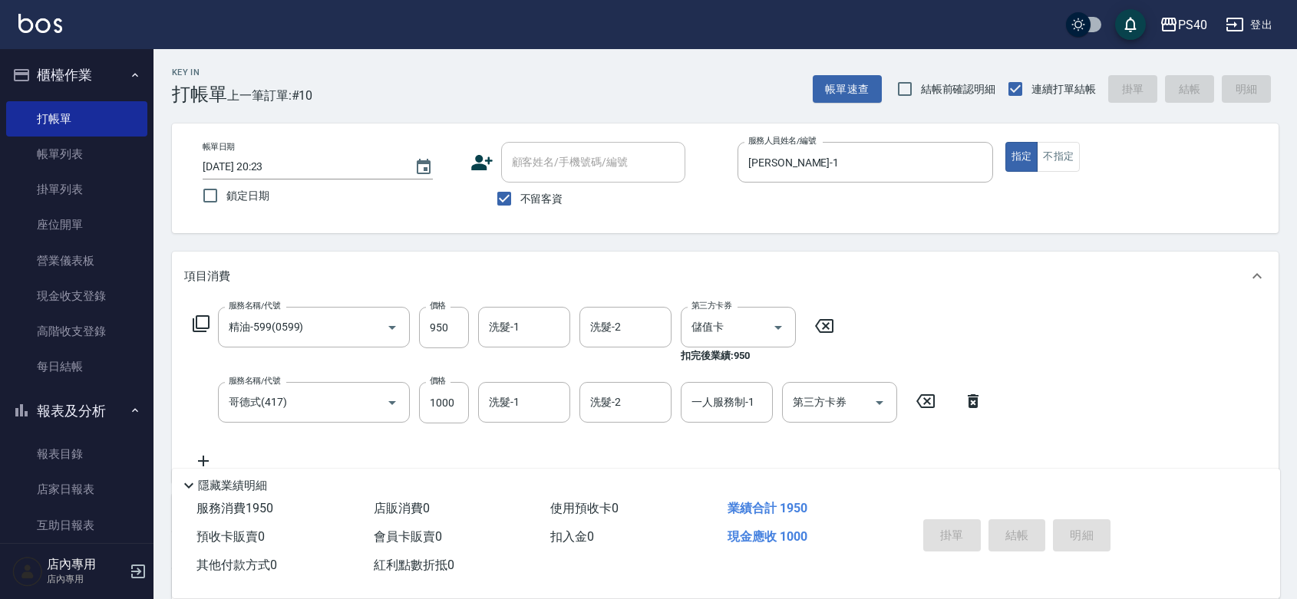
type input "[DATE] 20:24"
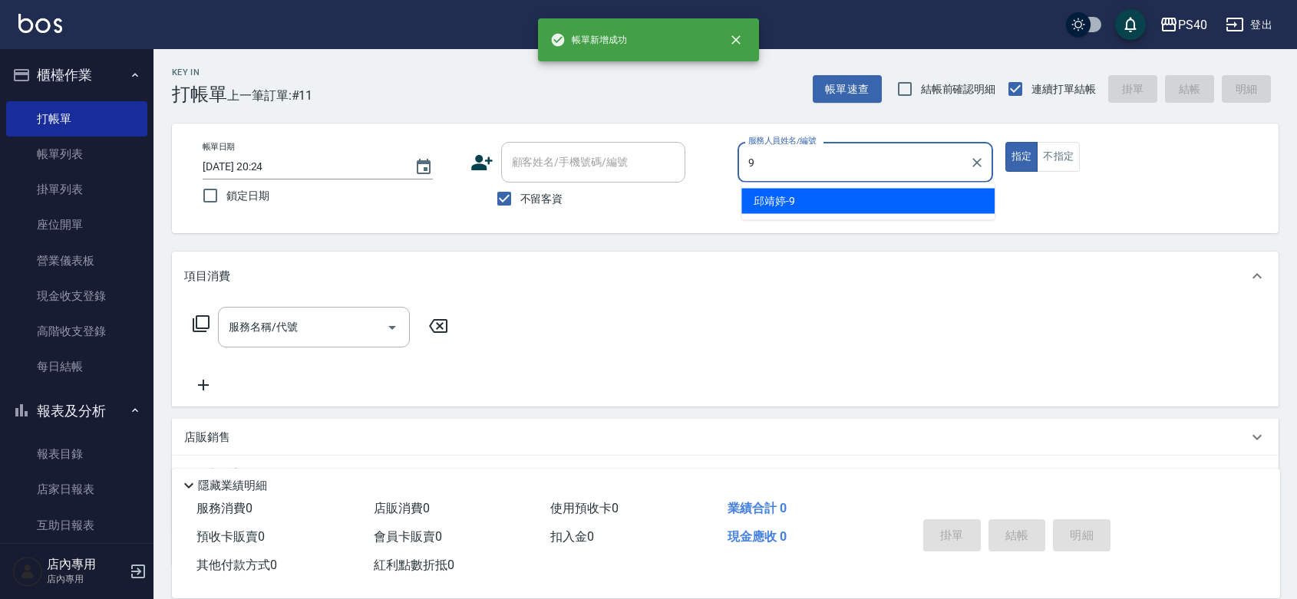
type input "[PERSON_NAME]-9"
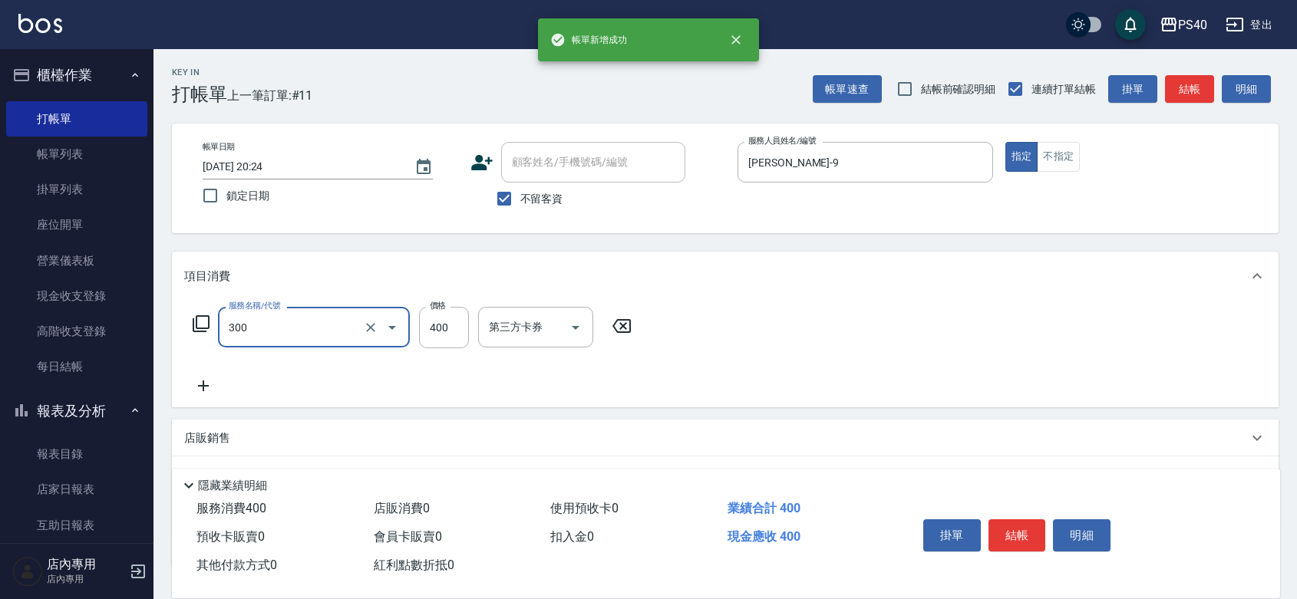
type input "特A剪髮(300)"
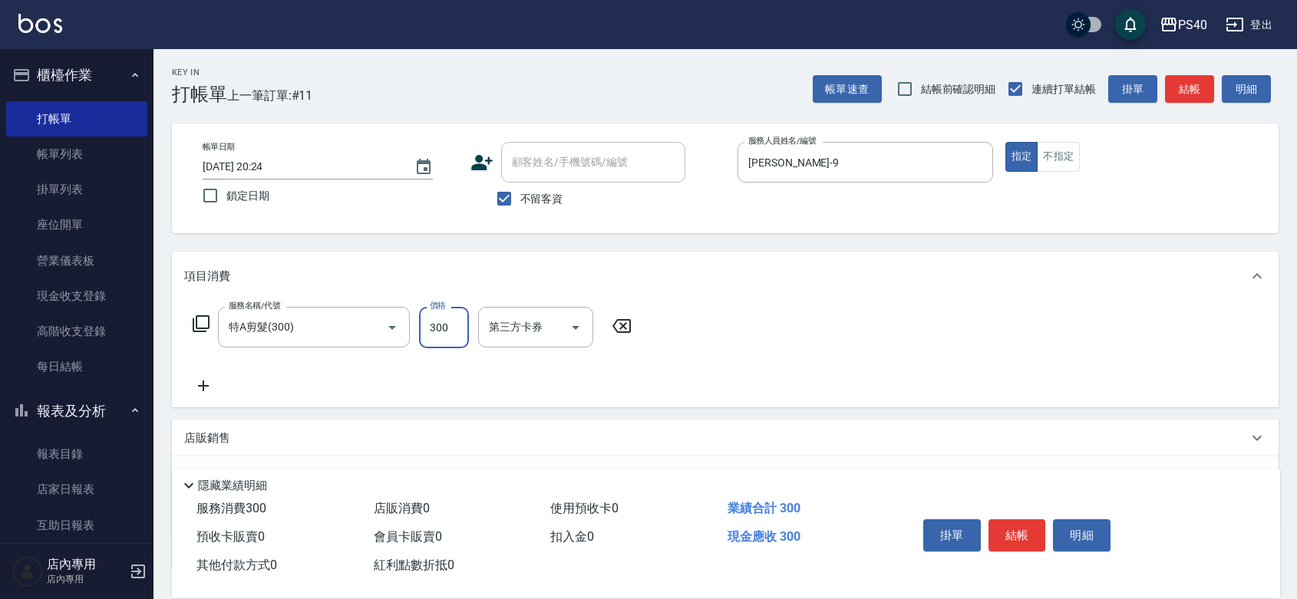
type input "300"
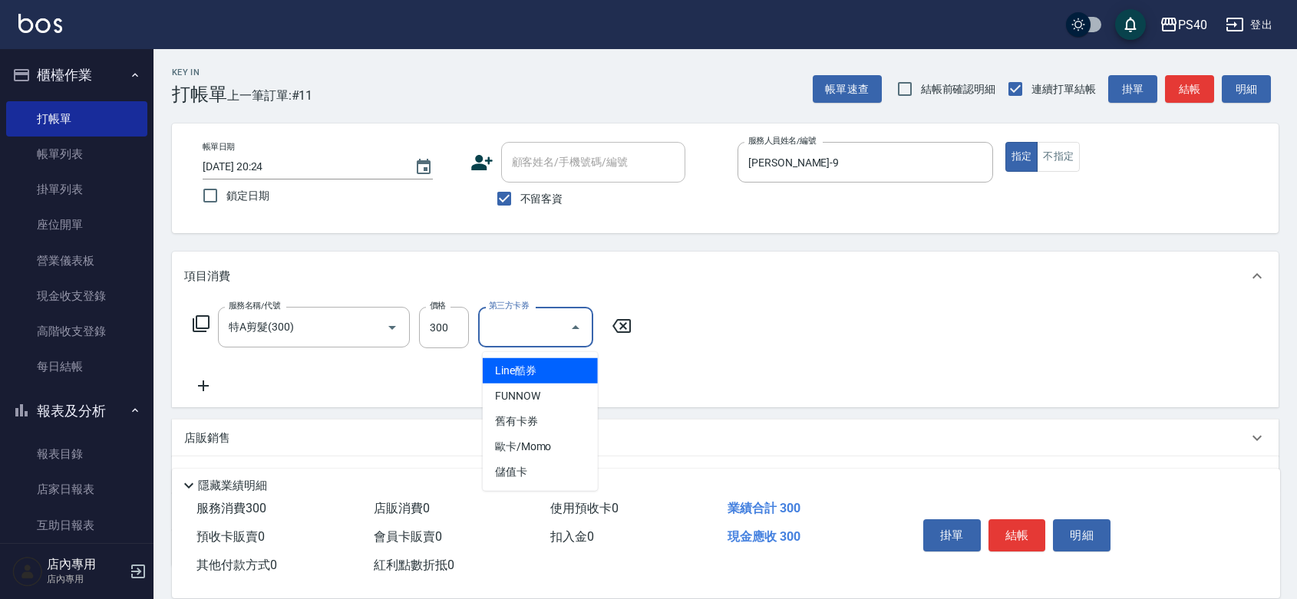
type input "儲值卡"
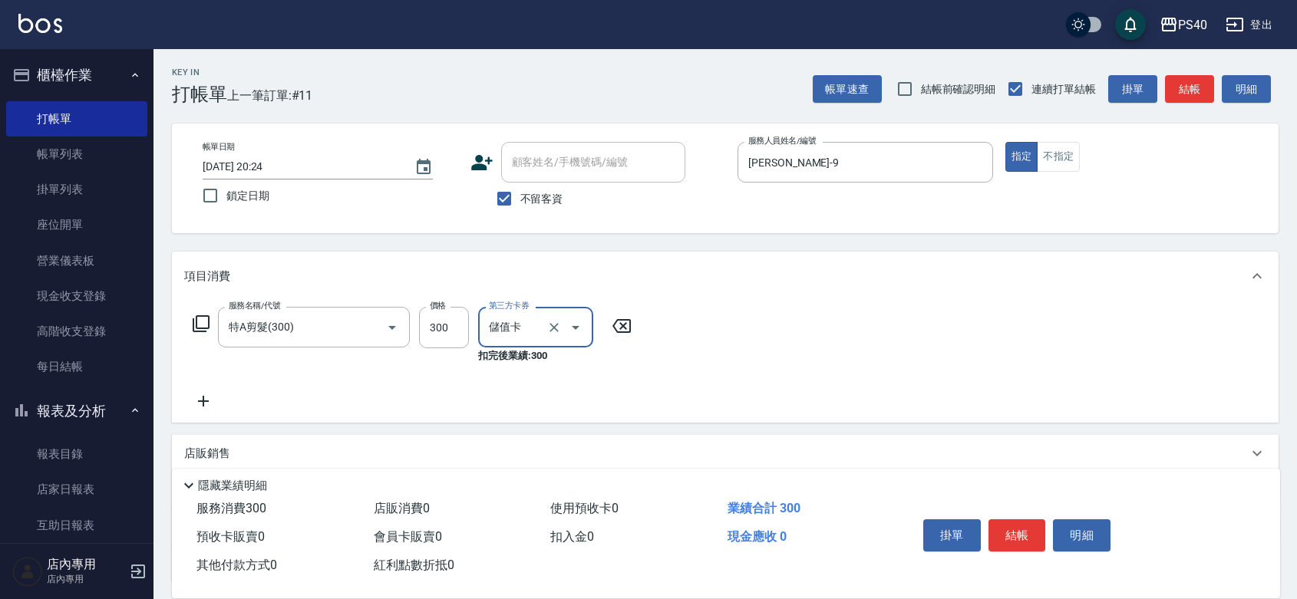
click at [1014, 526] on button "結帳" at bounding box center [1017, 535] width 58 height 32
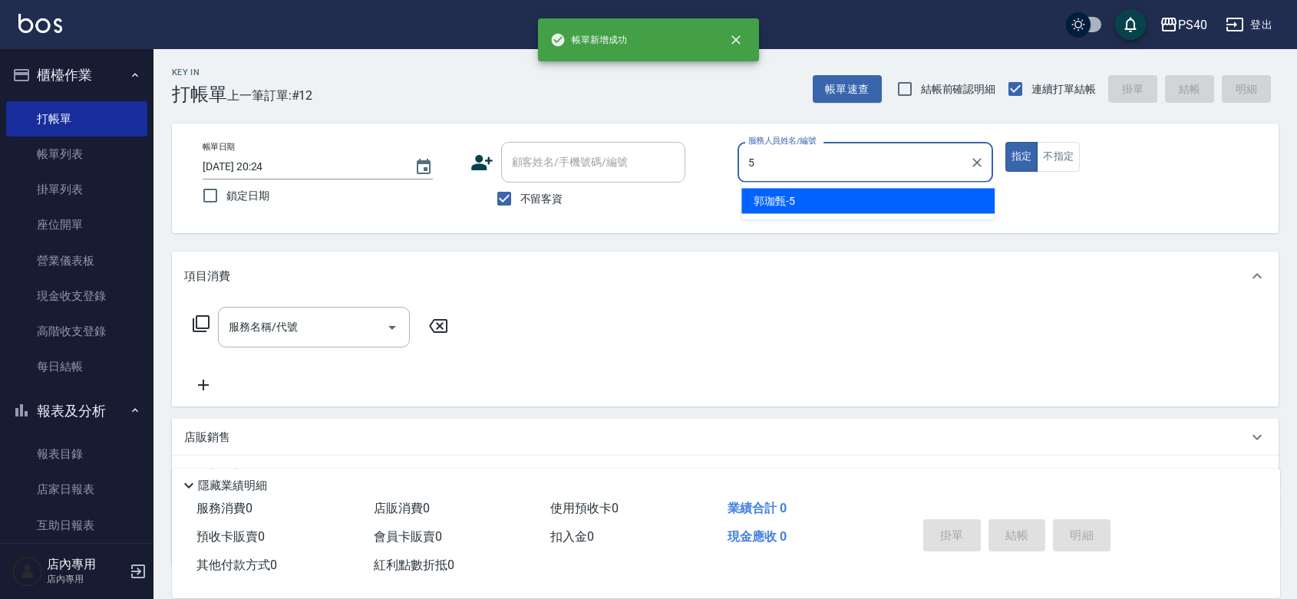
type input "[PERSON_NAME]-5"
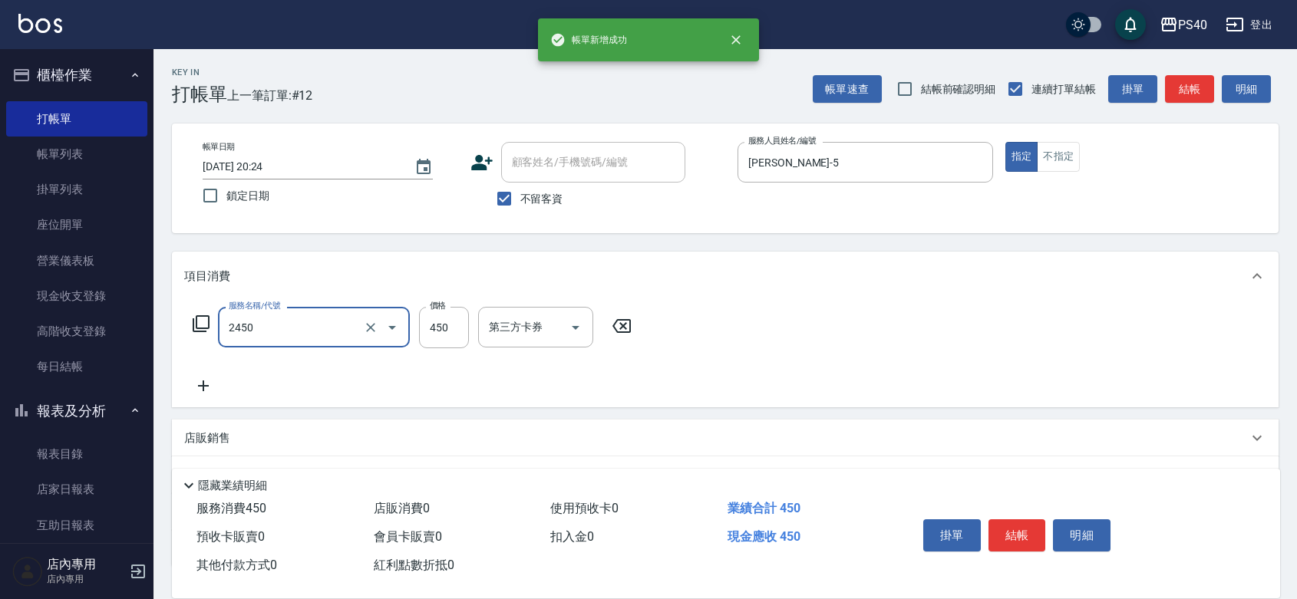
type input "C剪髮套餐(2450)"
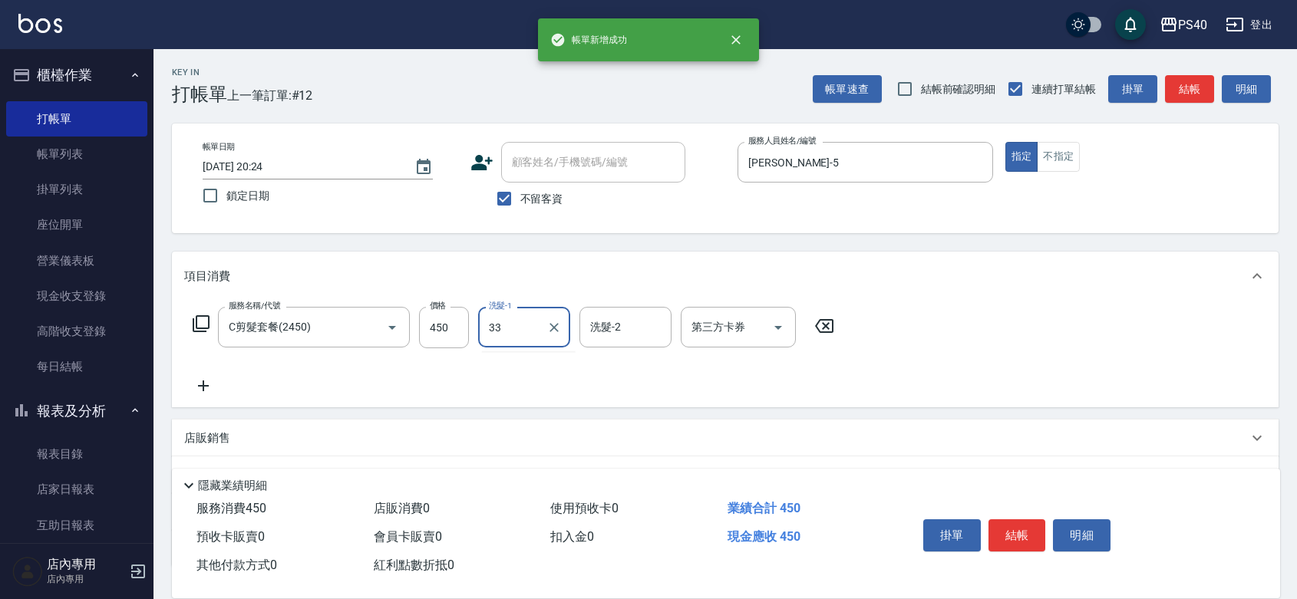
type input "[PERSON_NAME]-33"
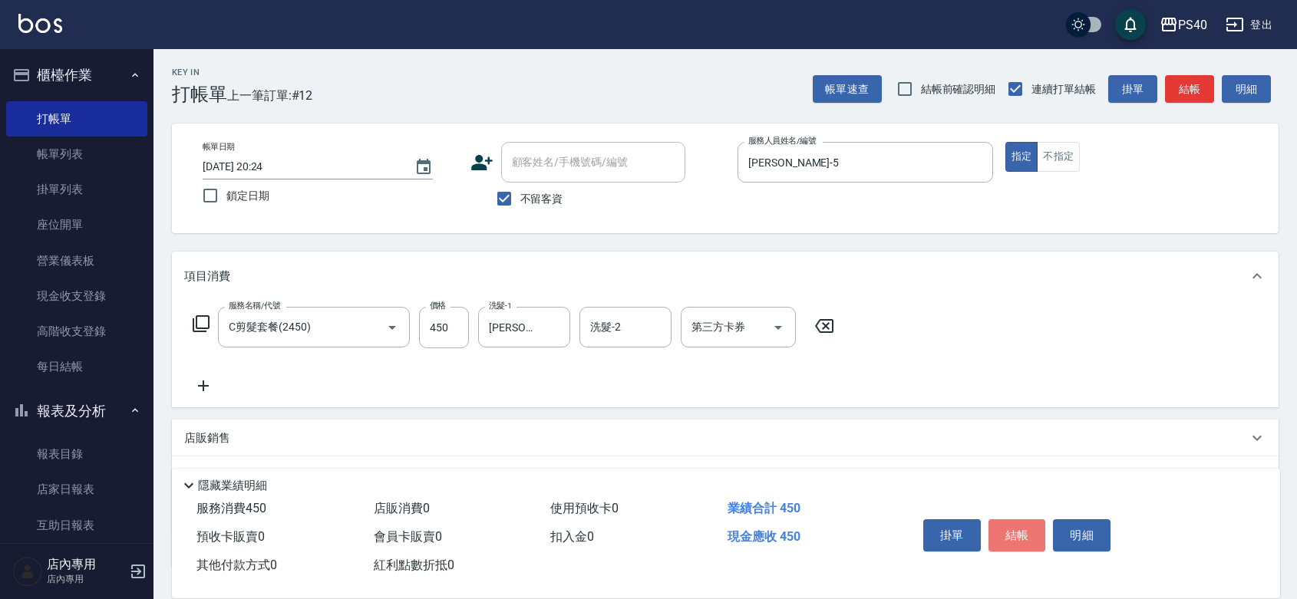
click at [1014, 526] on button "結帳" at bounding box center [1017, 535] width 58 height 32
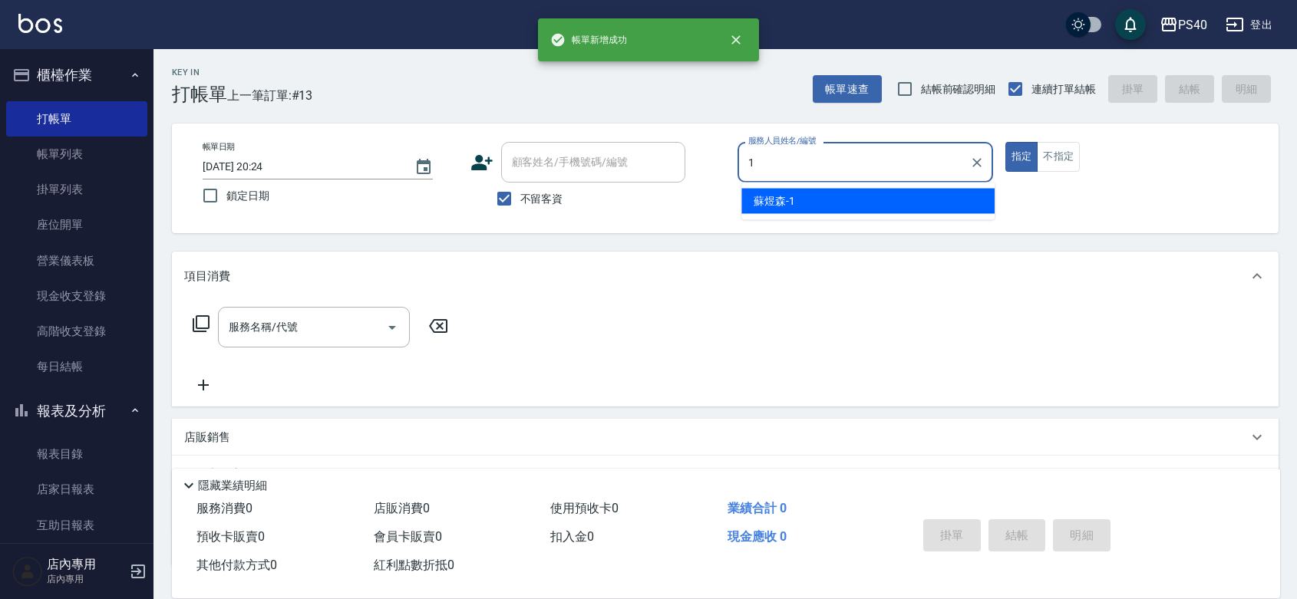
type input "[PERSON_NAME]-1"
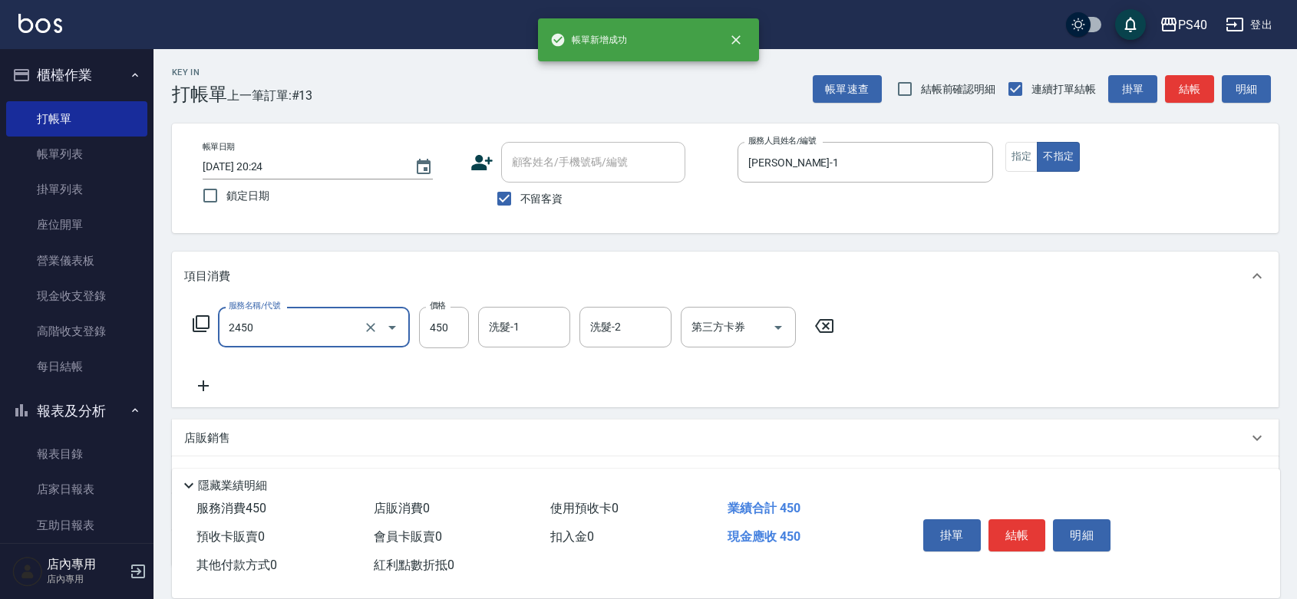
type input "C剪髮套餐(2450)"
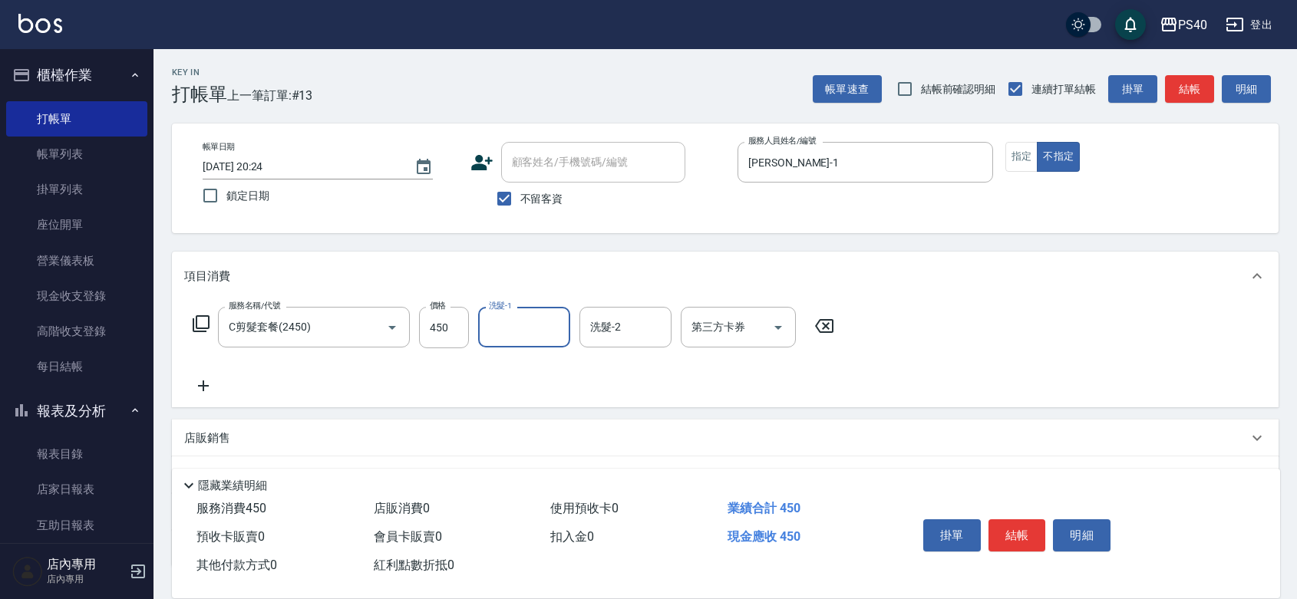
click at [1014, 526] on button "結帳" at bounding box center [1017, 535] width 58 height 32
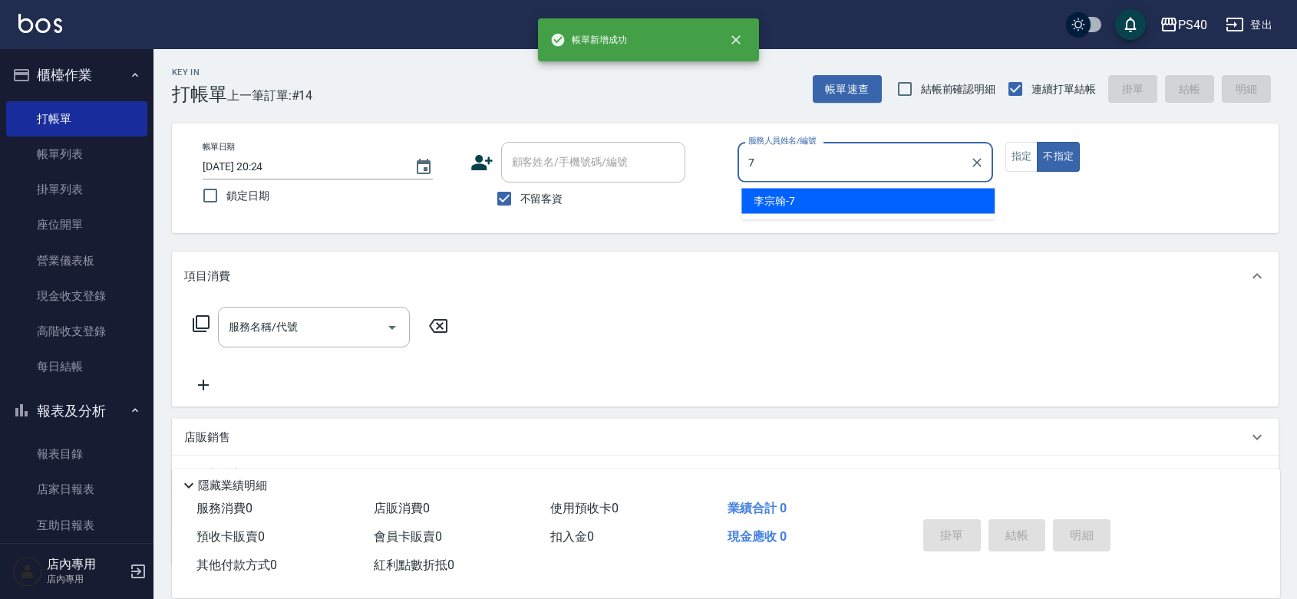
type input "[PERSON_NAME]-7"
type button "false"
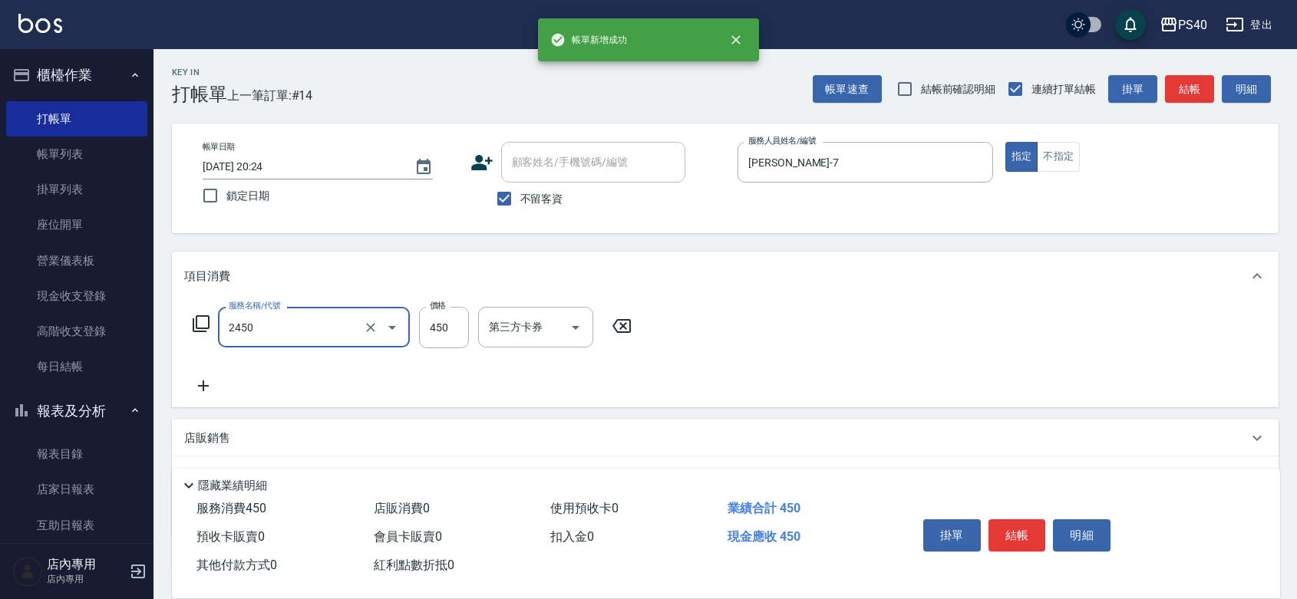
type input "C剪髮套餐(2450)"
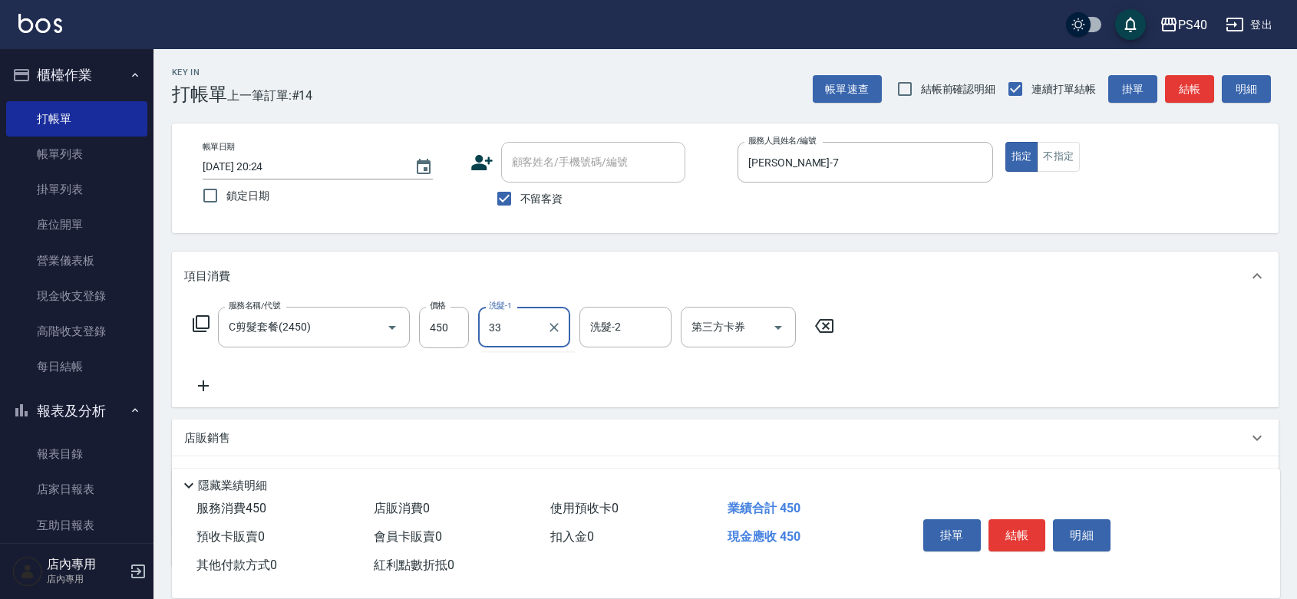
type input "[PERSON_NAME]-33"
click at [1014, 526] on button "結帳" at bounding box center [1017, 535] width 58 height 32
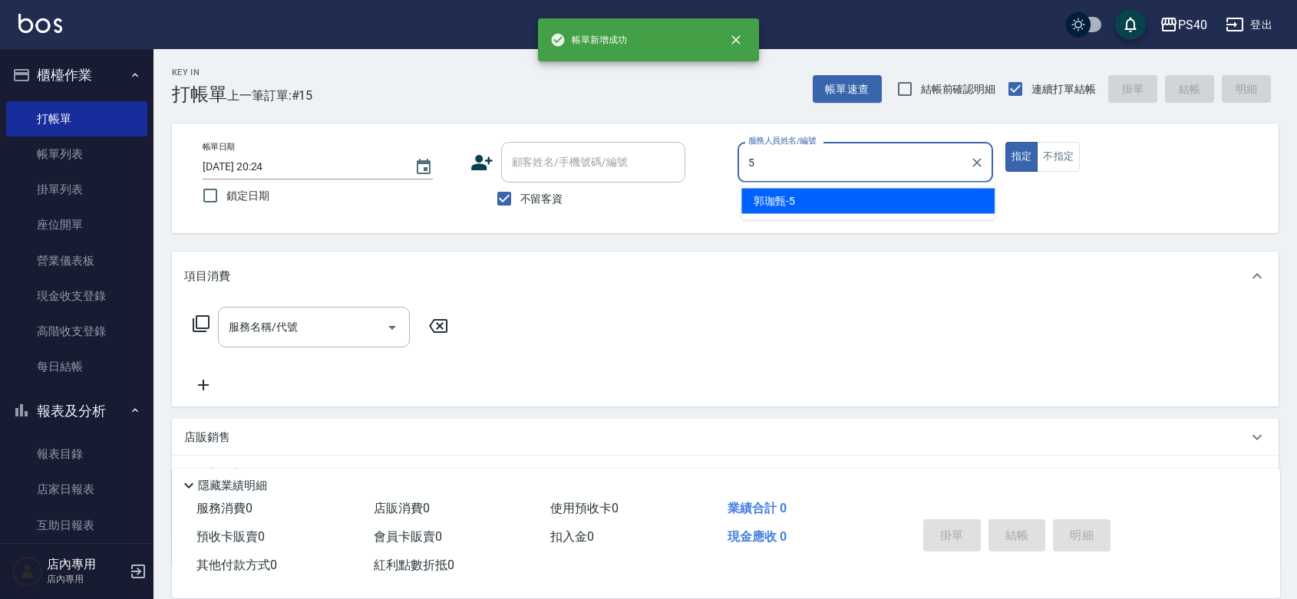
type input "[PERSON_NAME]-5"
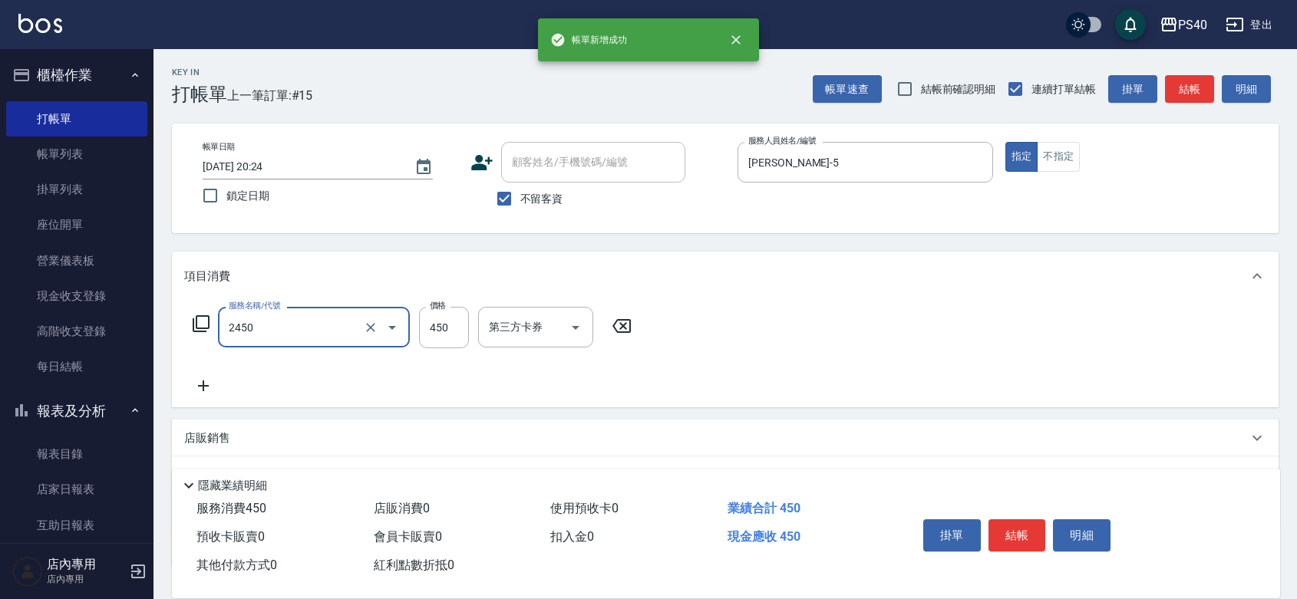
type input "C剪髮套餐(2450)"
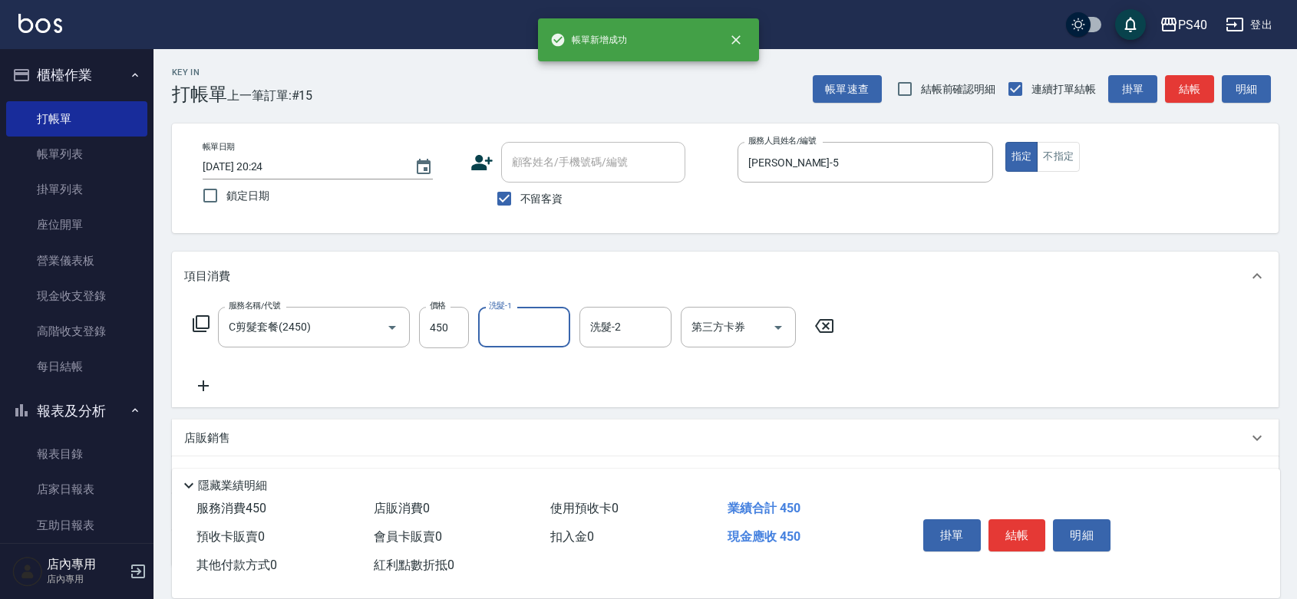
click at [1014, 526] on button "結帳" at bounding box center [1017, 535] width 58 height 32
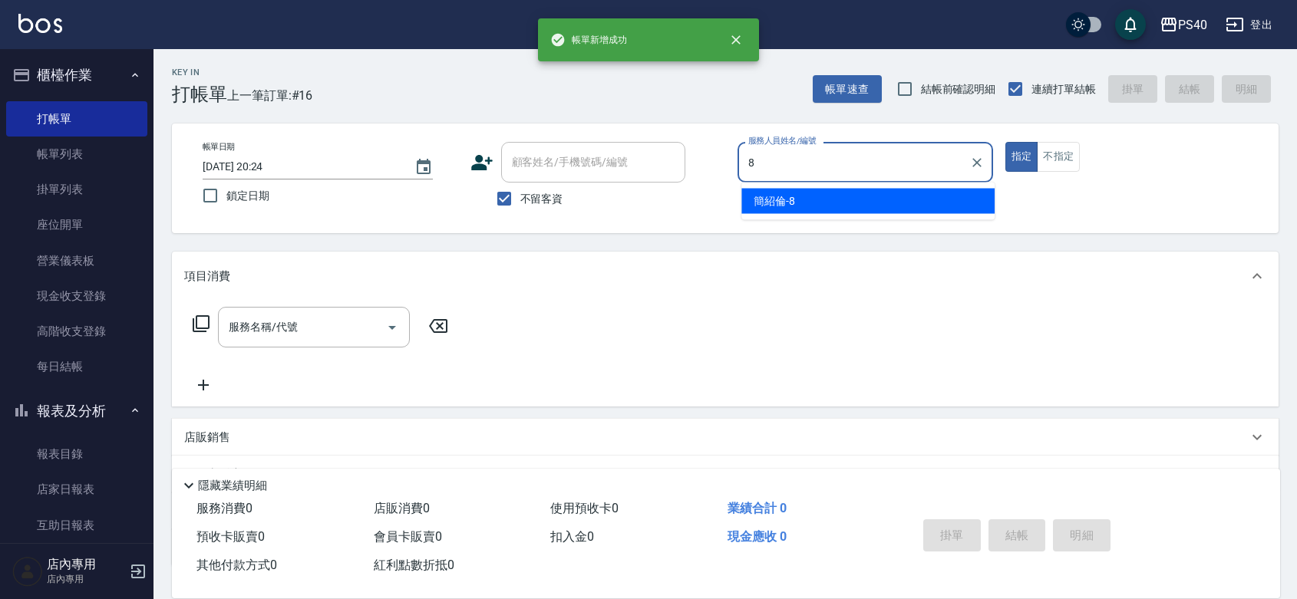
type input "[PERSON_NAME]-8"
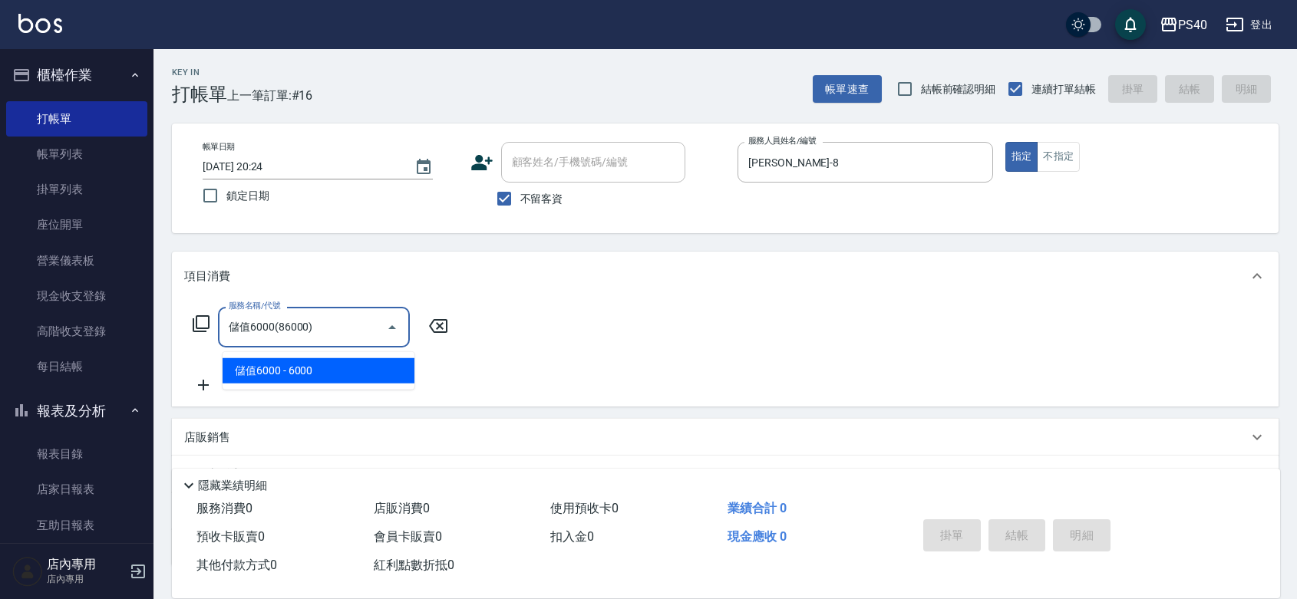
type input "儲值6000(86000)"
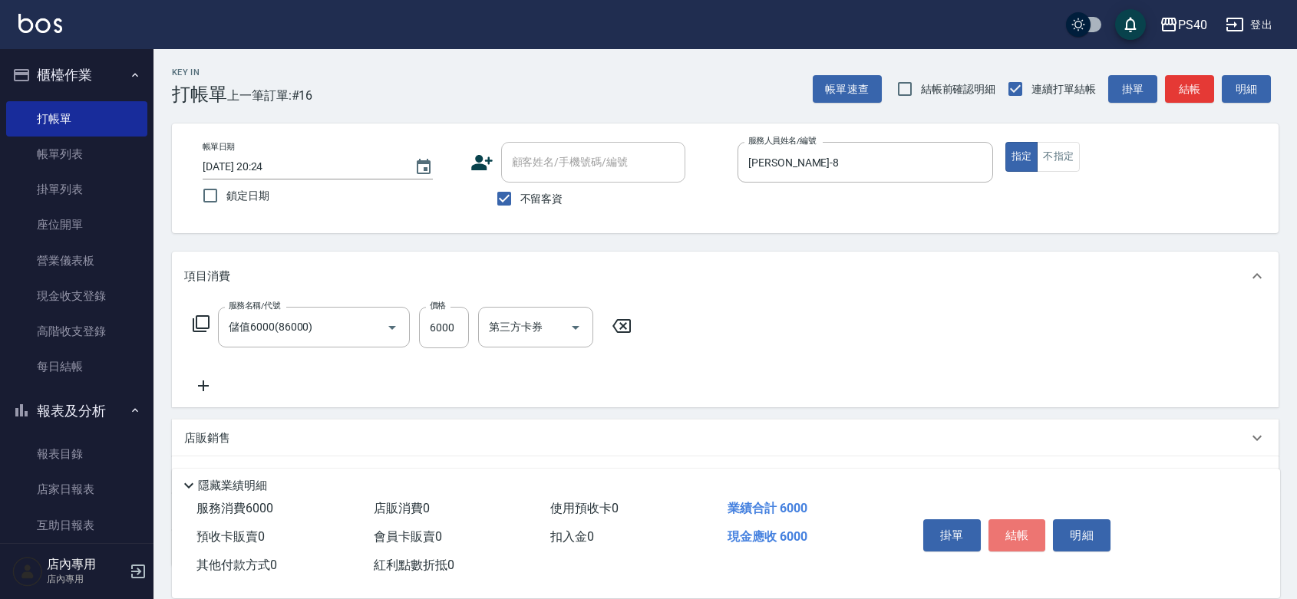
click at [1014, 526] on button "結帳" at bounding box center [1017, 535] width 58 height 32
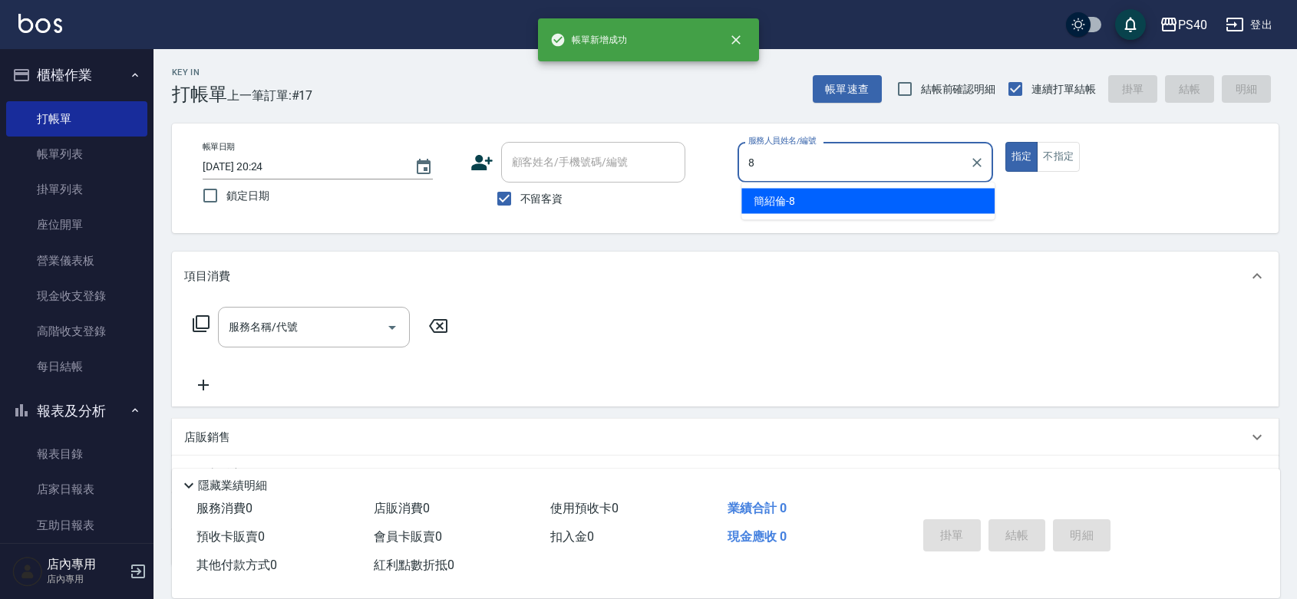
type input "[PERSON_NAME]-8"
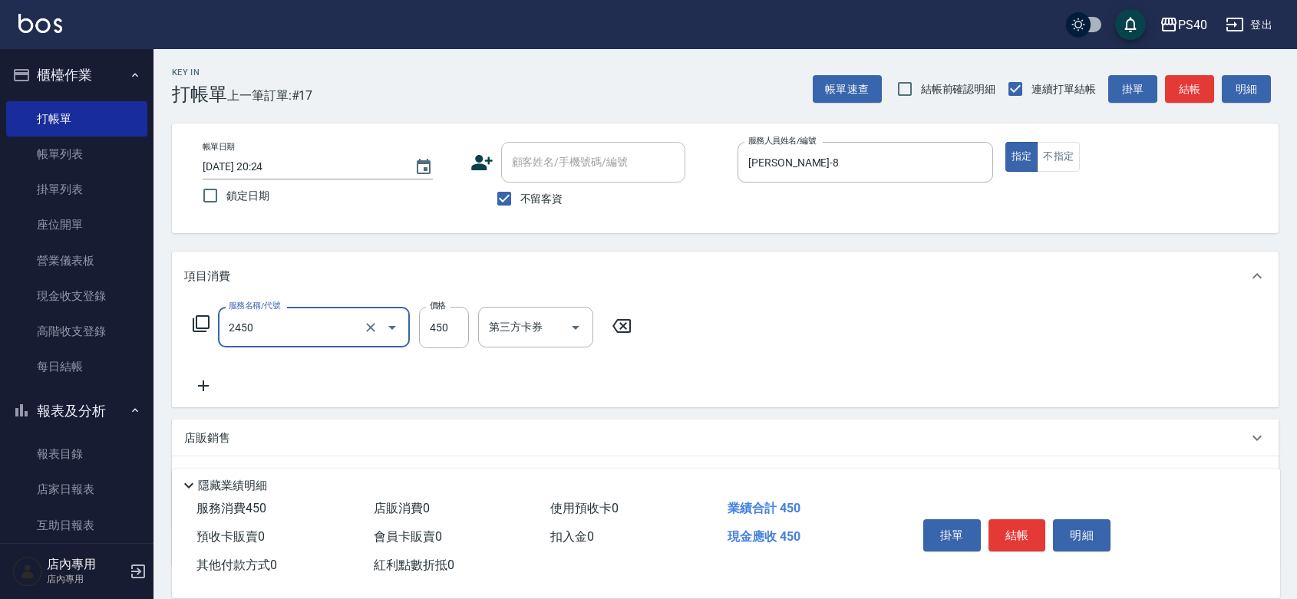
type input "C剪髮套餐(2450)"
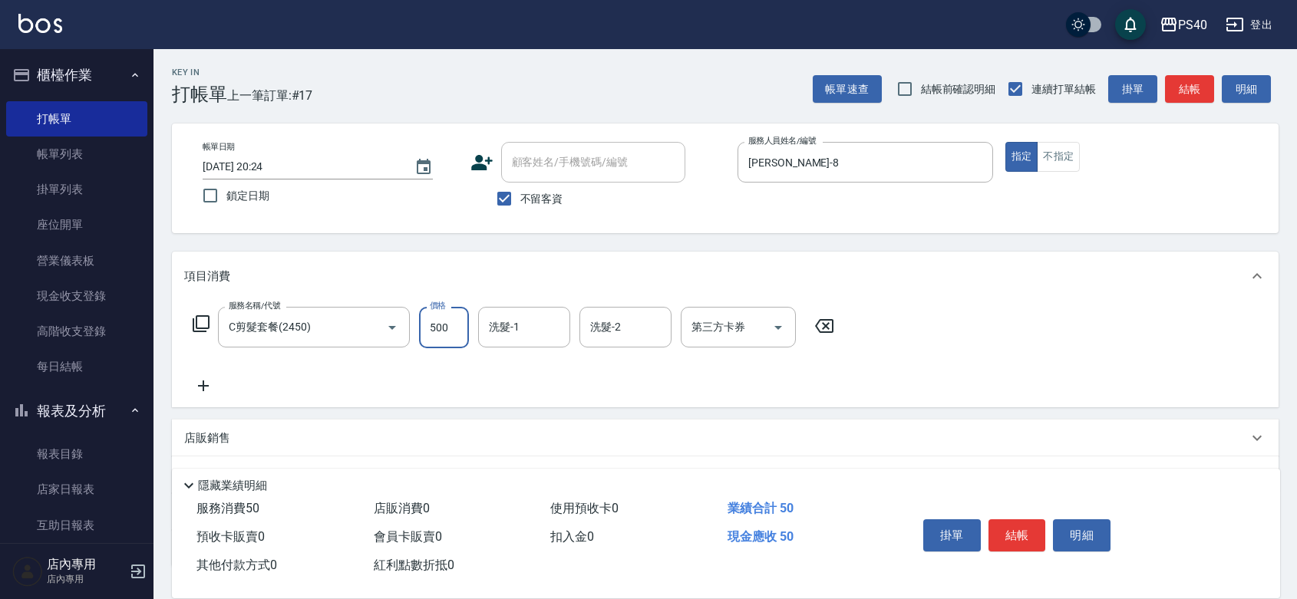
type input "500"
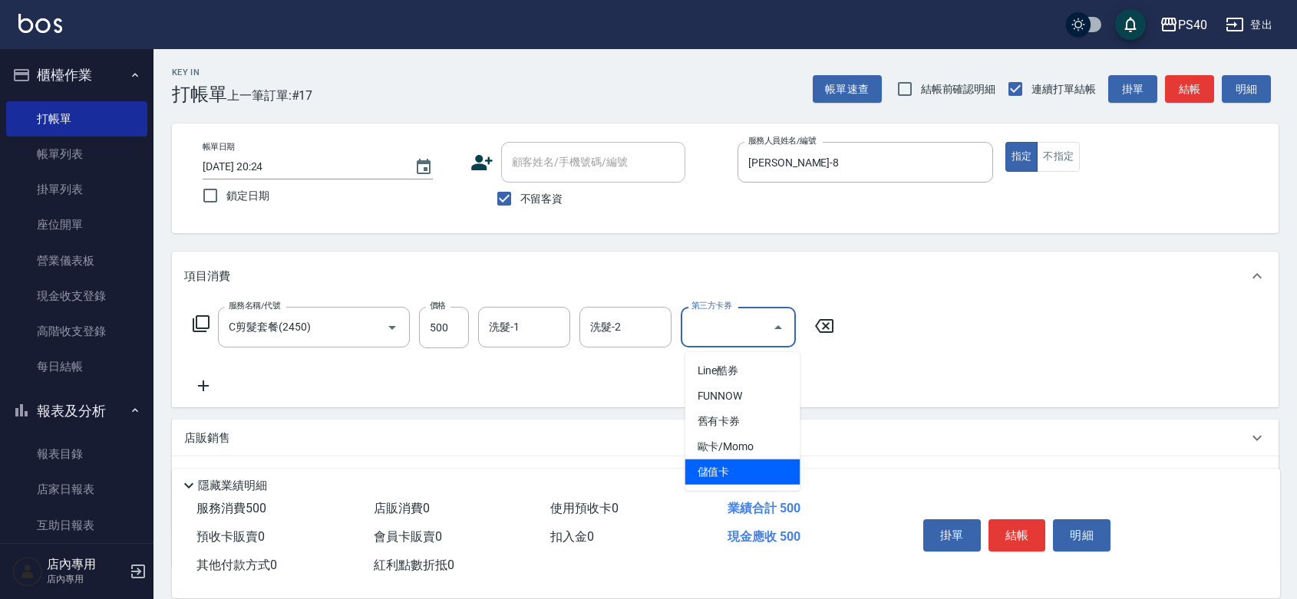
type input "儲值卡"
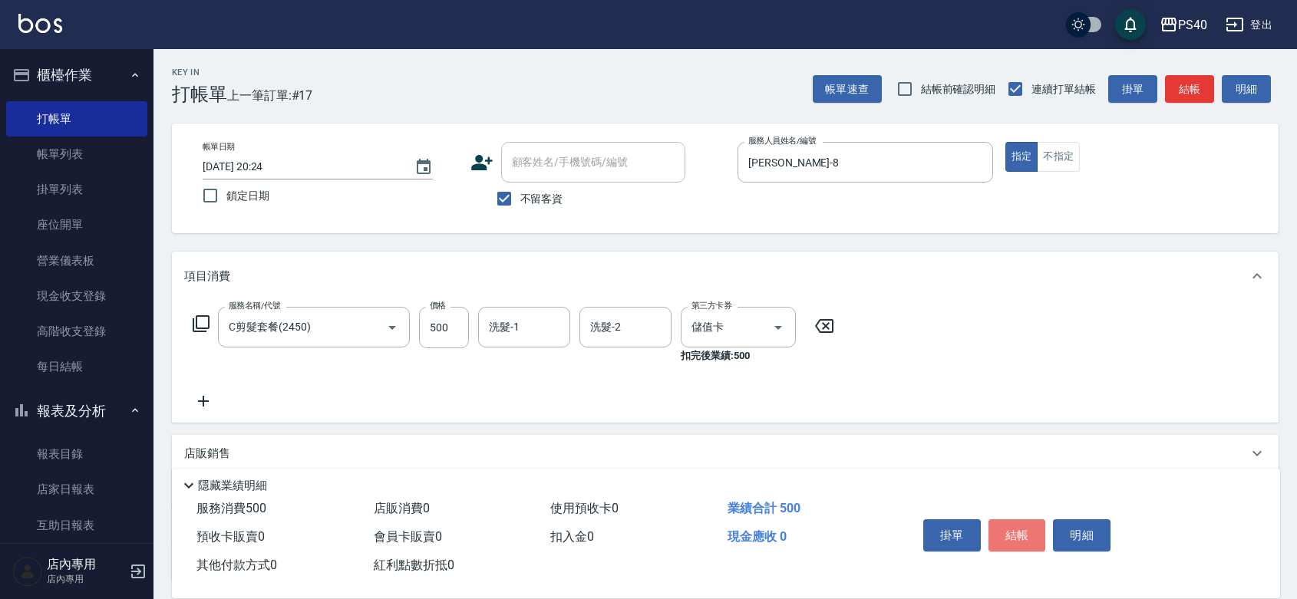
click at [1014, 526] on button "結帳" at bounding box center [1017, 535] width 58 height 32
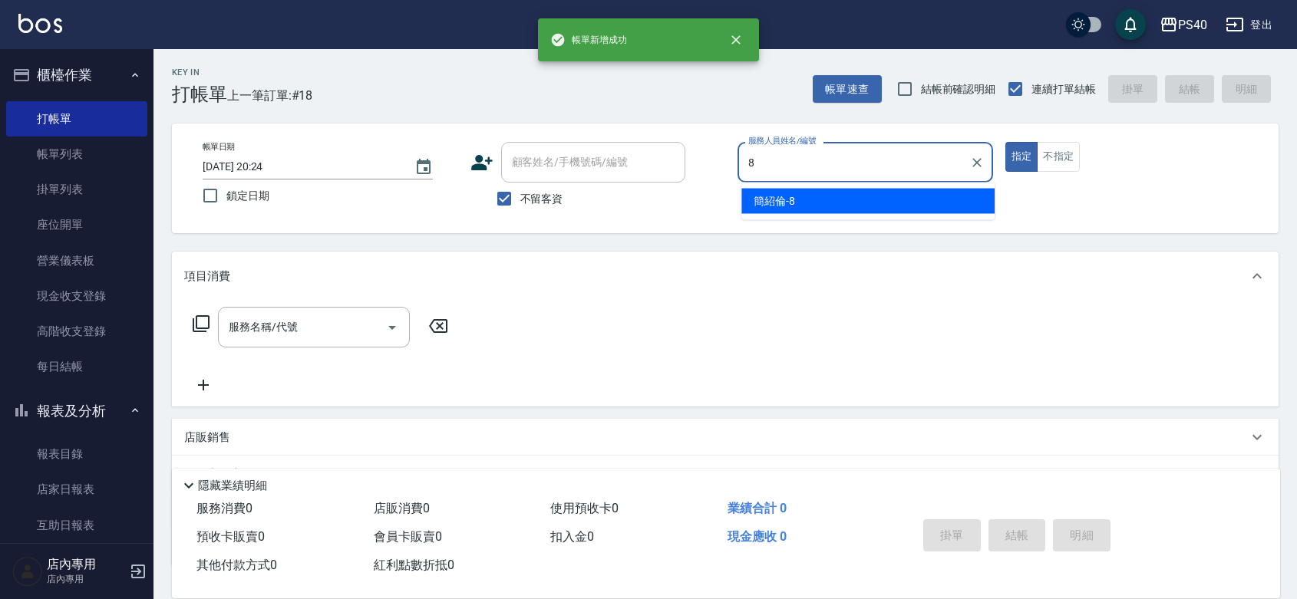
type input "[PERSON_NAME]-8"
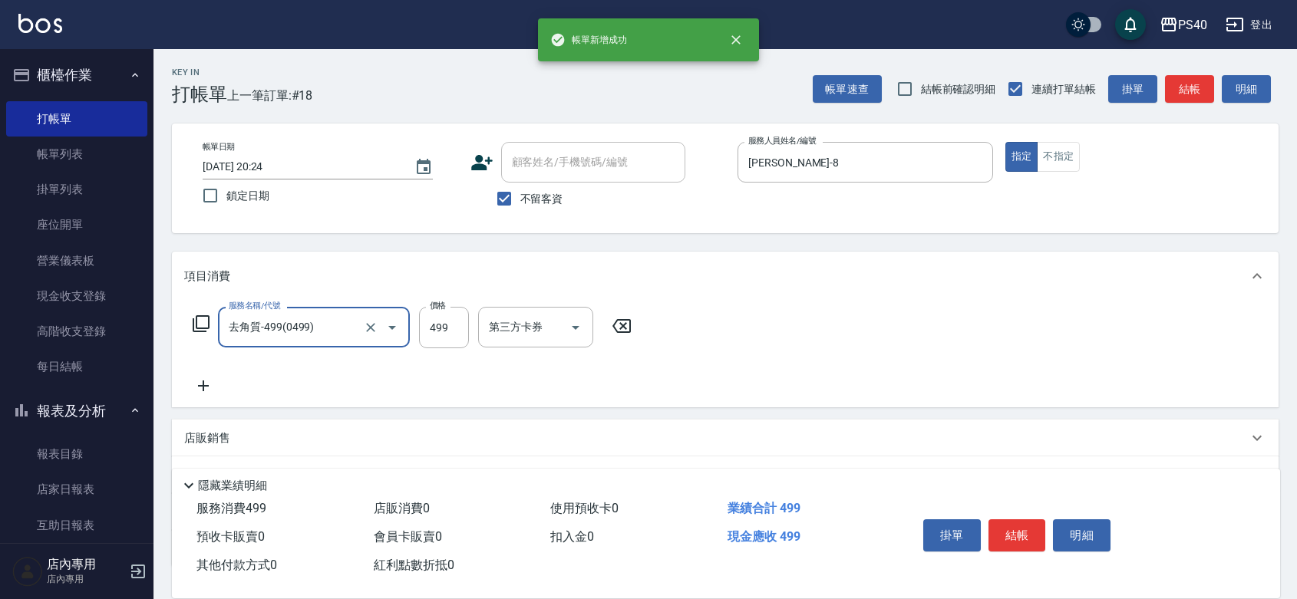
type input "去角質-499(0499)"
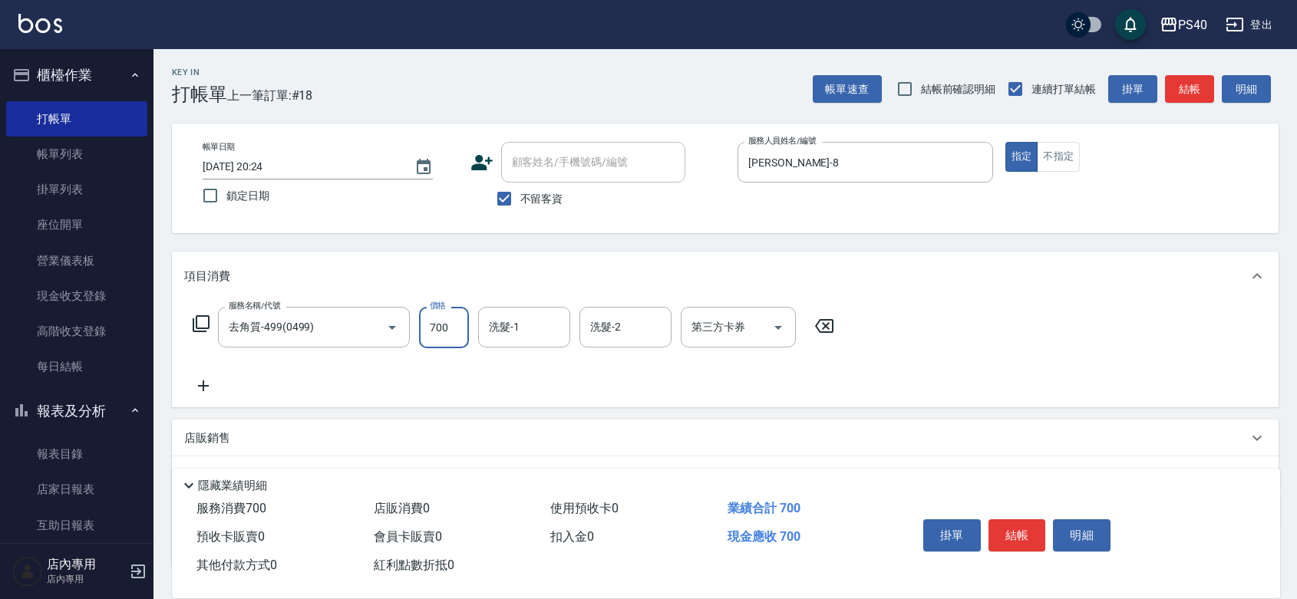
type input "700"
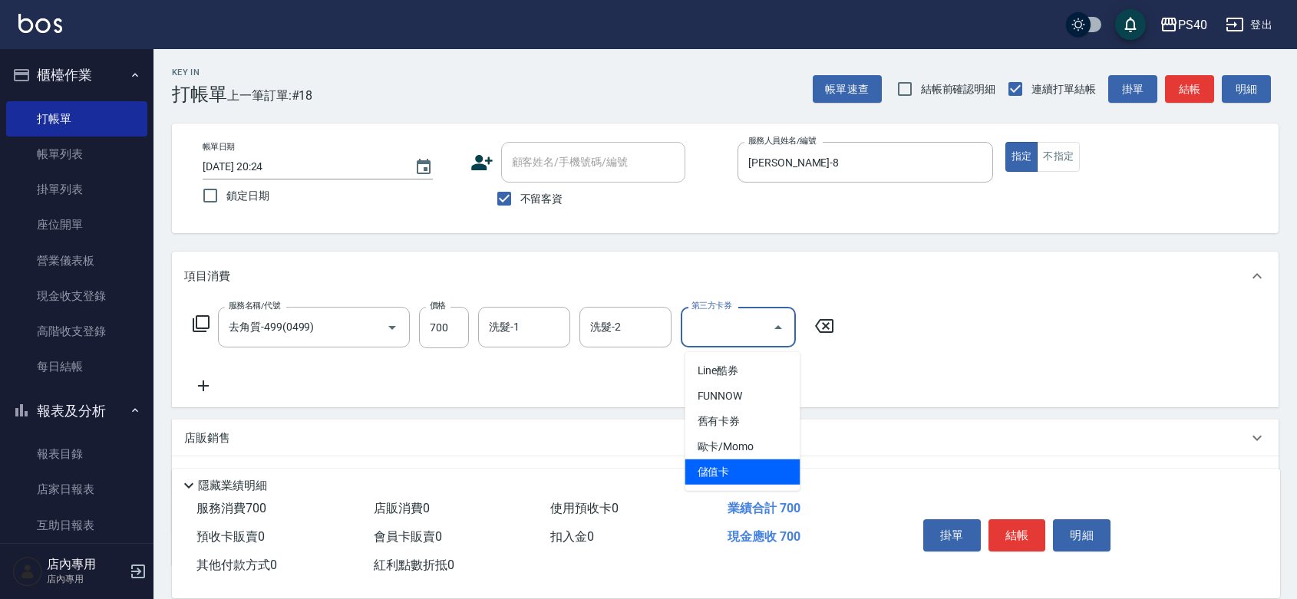
type input "儲值卡"
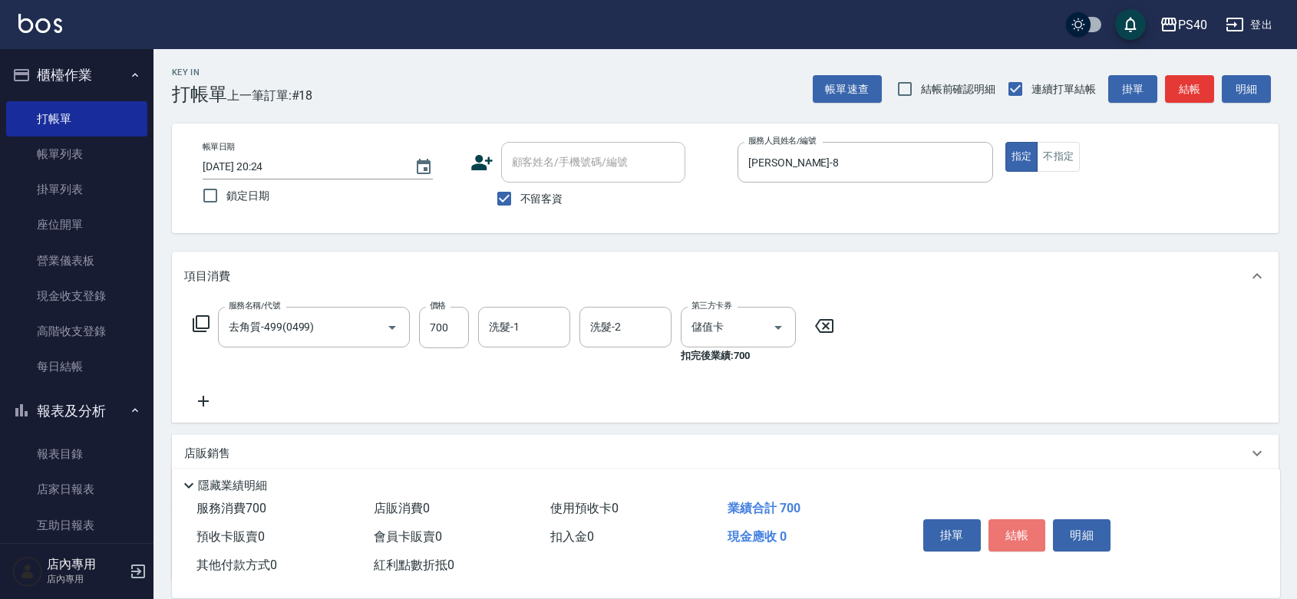
click at [1014, 526] on button "結帳" at bounding box center [1017, 535] width 58 height 32
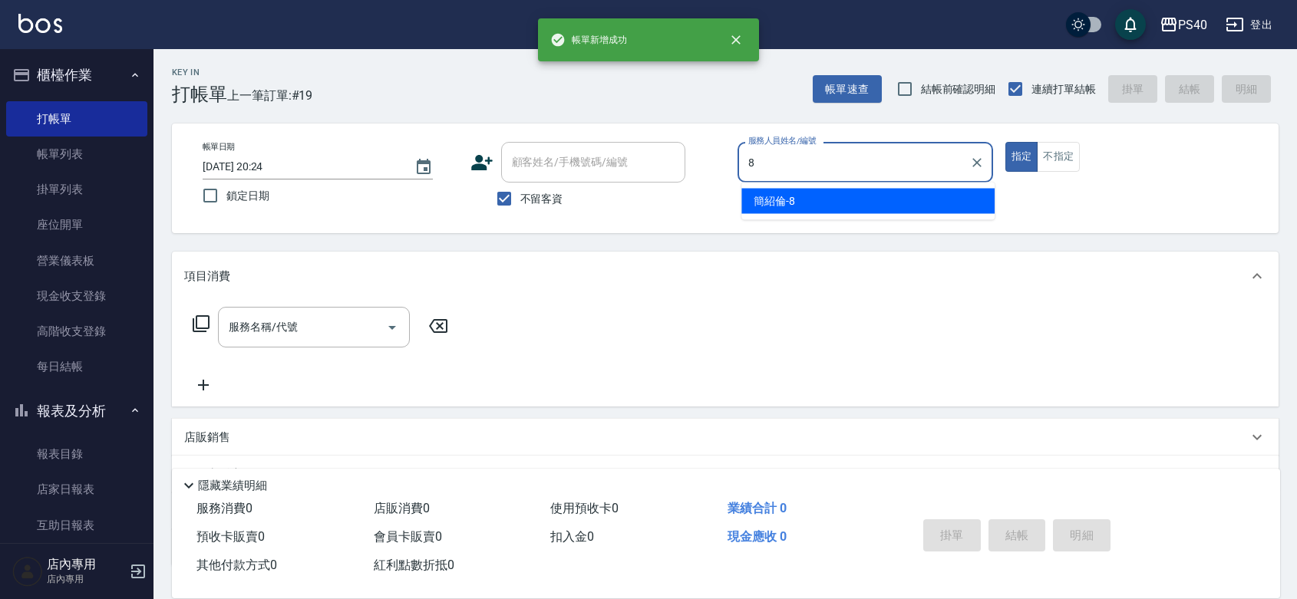
type input "[PERSON_NAME]-8"
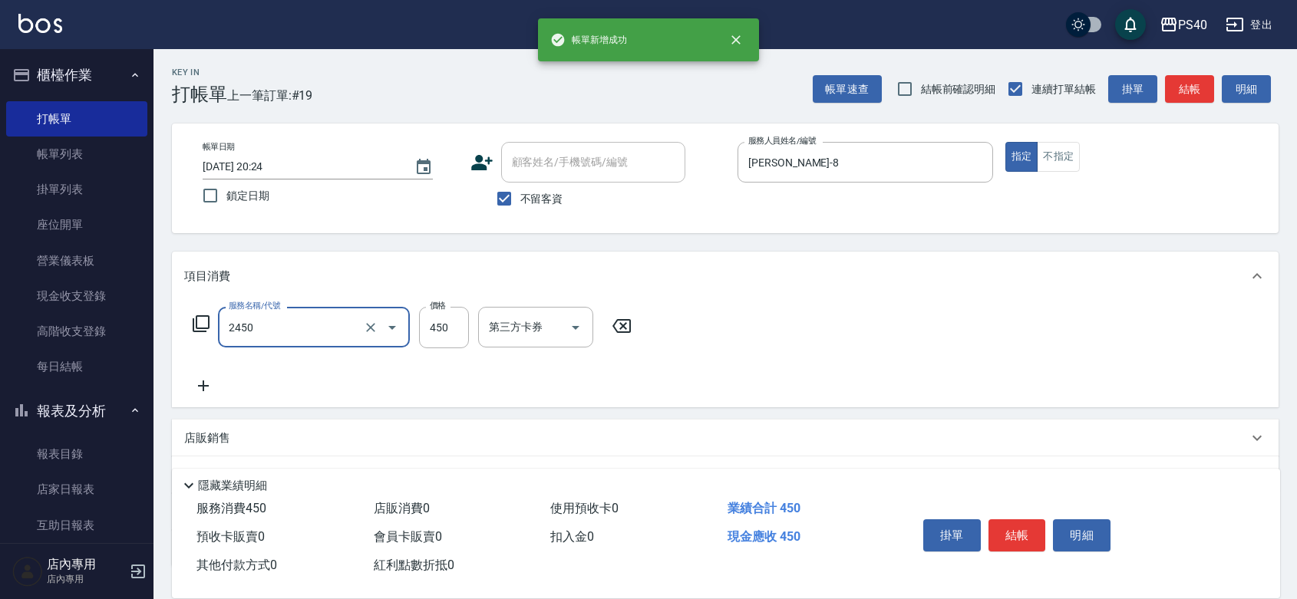
type input "C剪髮套餐(2450)"
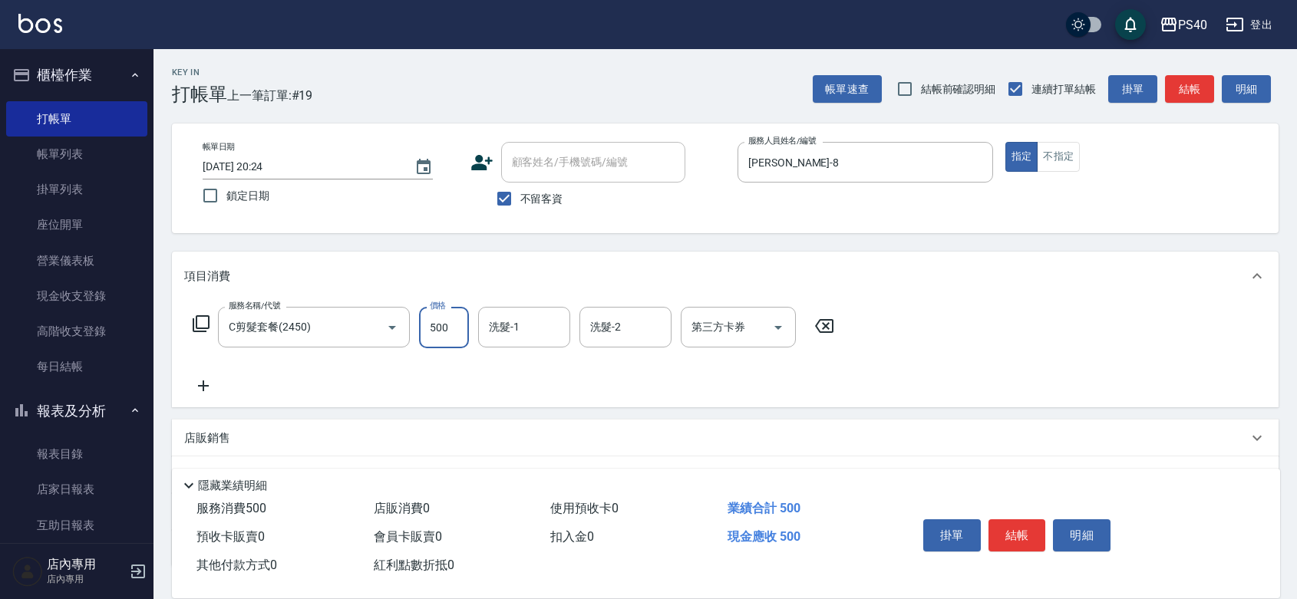
type input "500"
click at [1014, 526] on button "結帳" at bounding box center [1017, 535] width 58 height 32
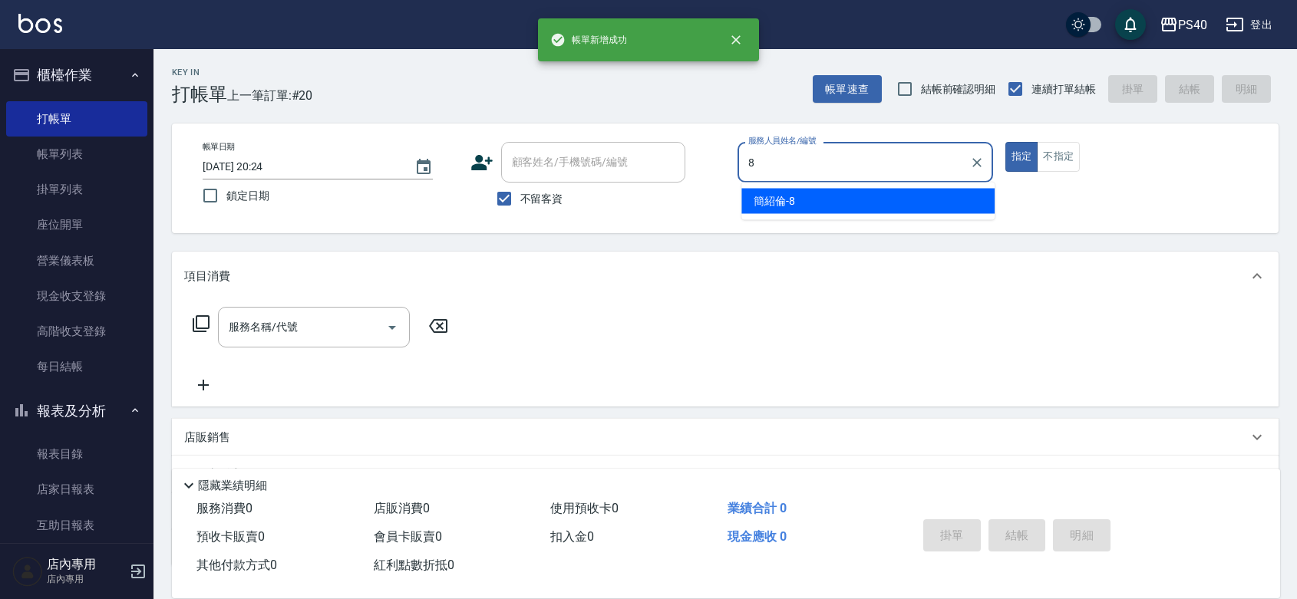
type input "[PERSON_NAME]-8"
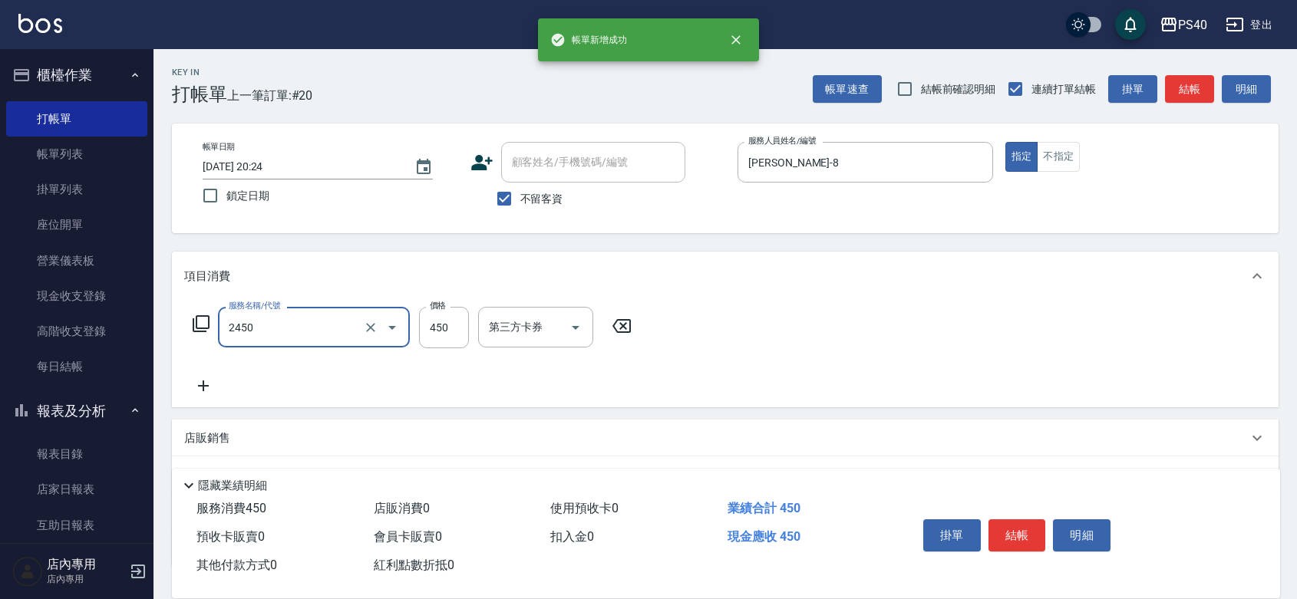
type input "C剪髮套餐(2450)"
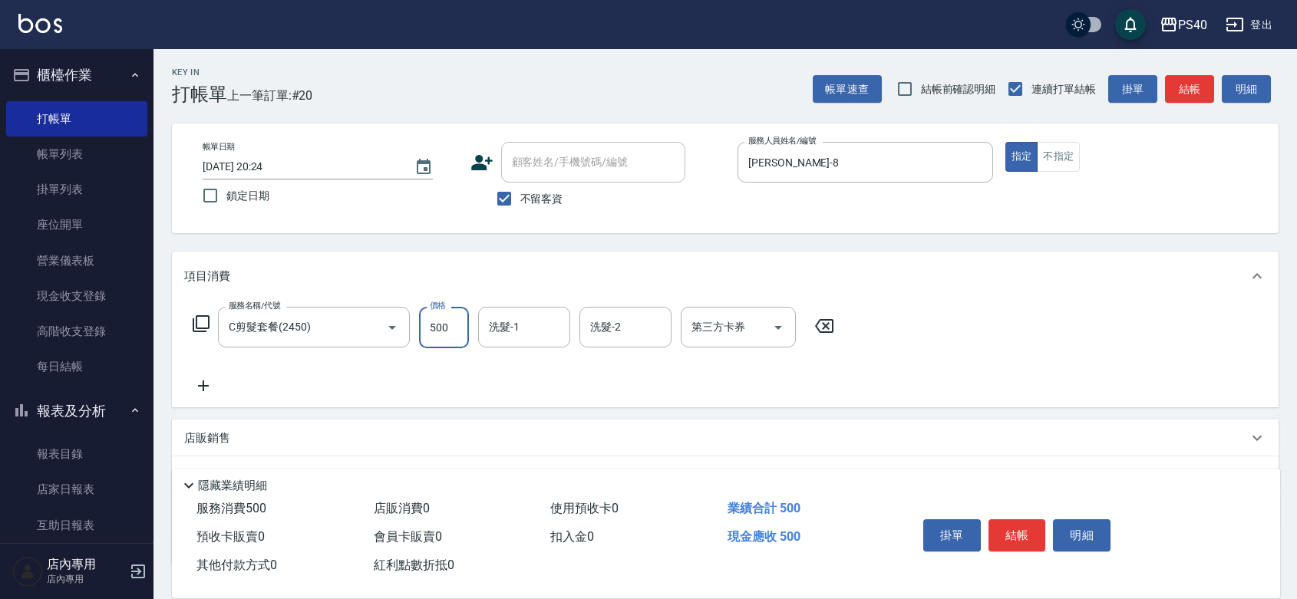
type input "500"
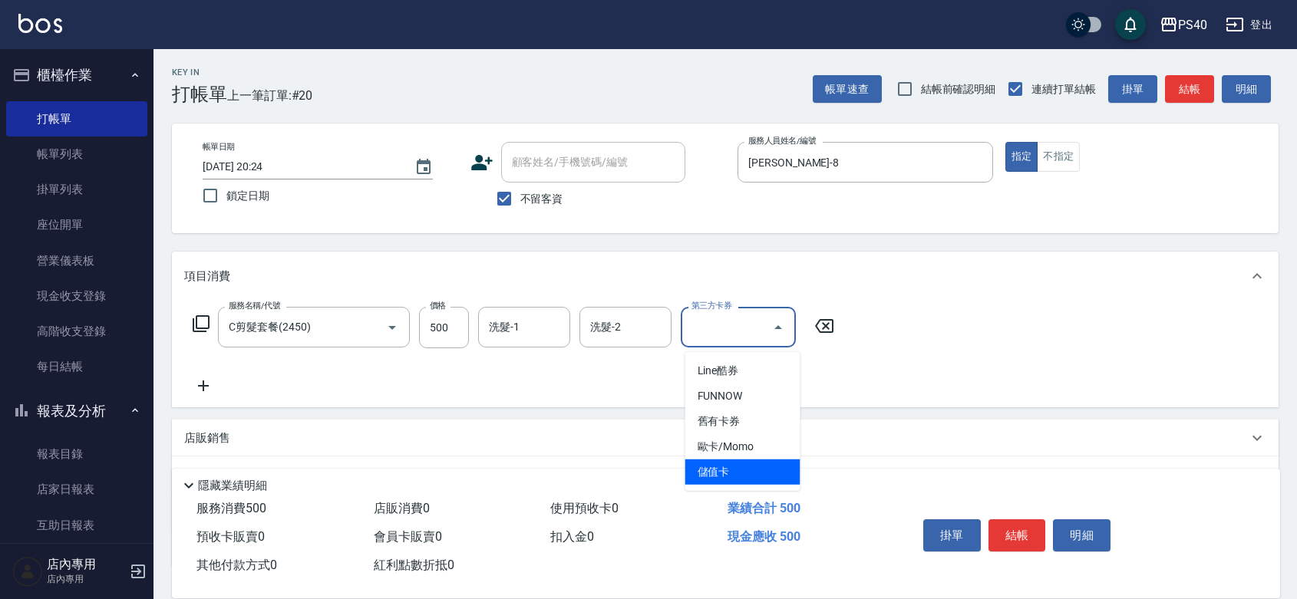
type input "儲值卡"
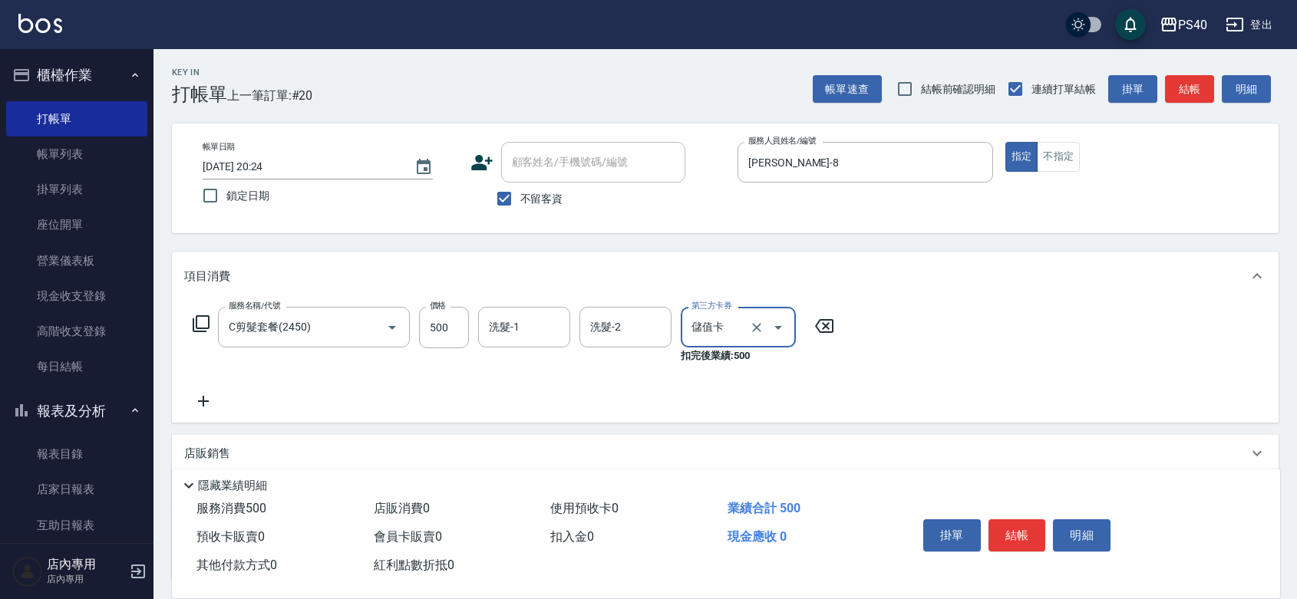
click at [1014, 526] on button "結帳" at bounding box center [1017, 535] width 58 height 32
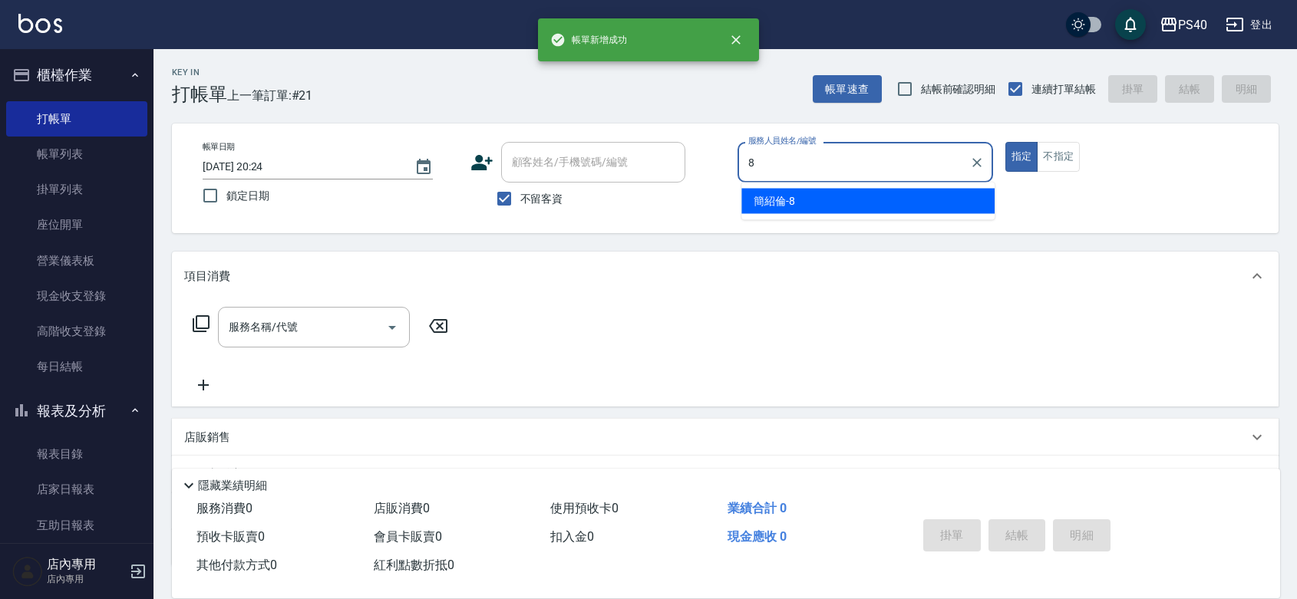
type input "[PERSON_NAME]-8"
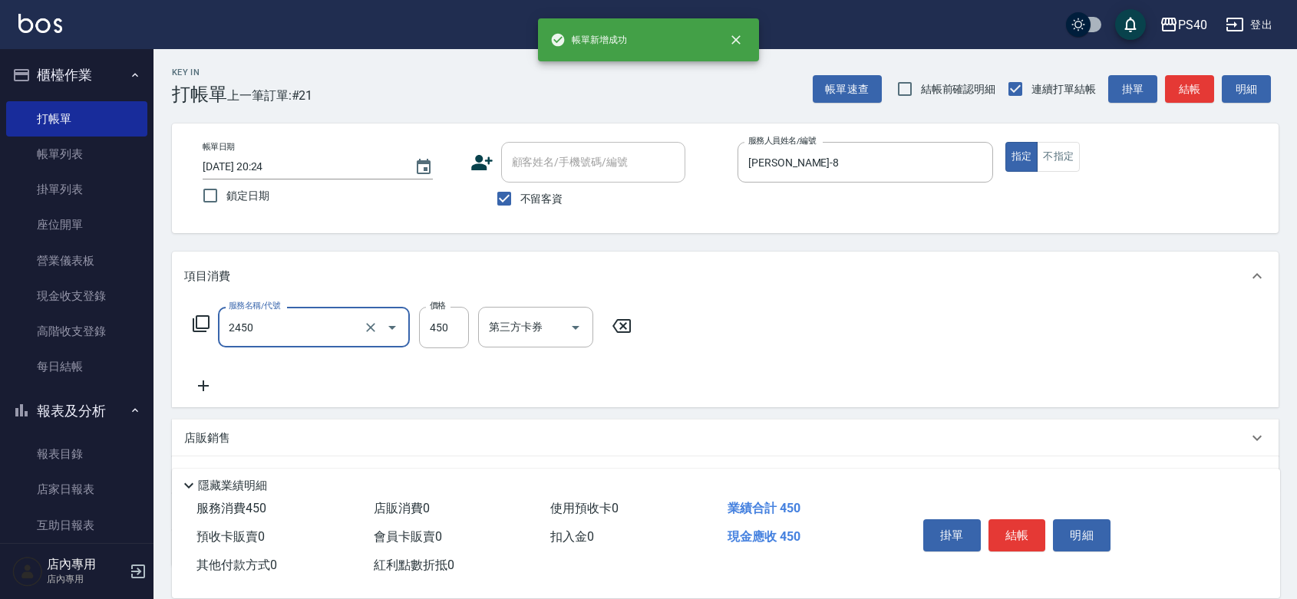
type input "C剪髮套餐(2450)"
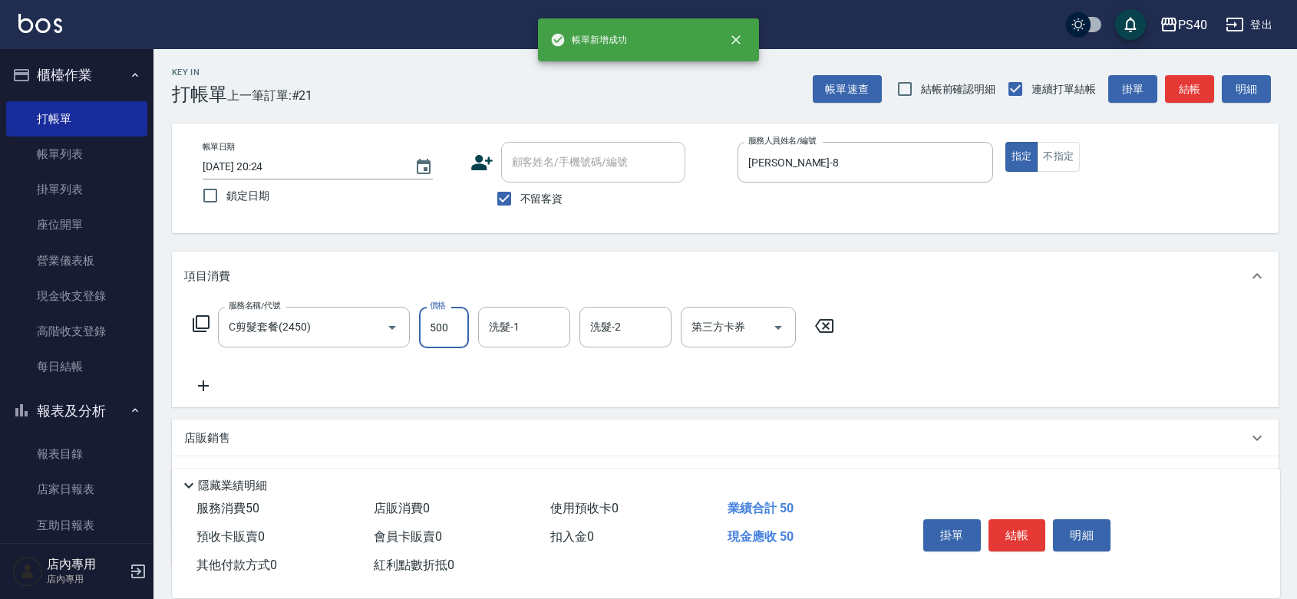
type input "500"
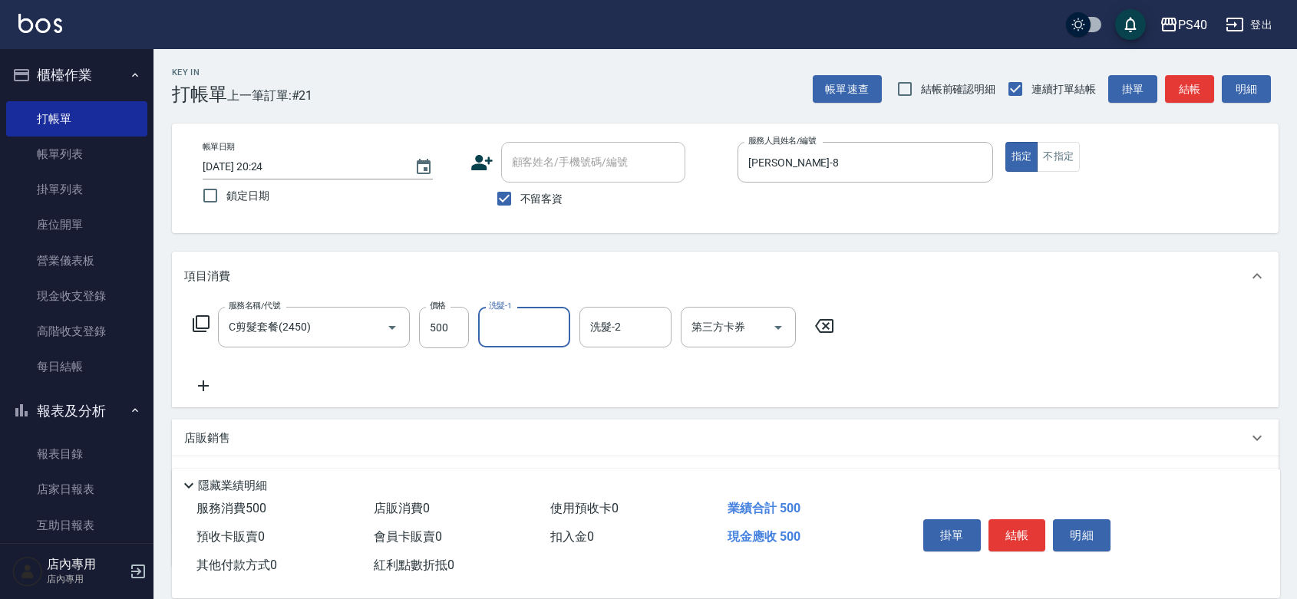
click at [1014, 526] on button "結帳" at bounding box center [1017, 535] width 58 height 32
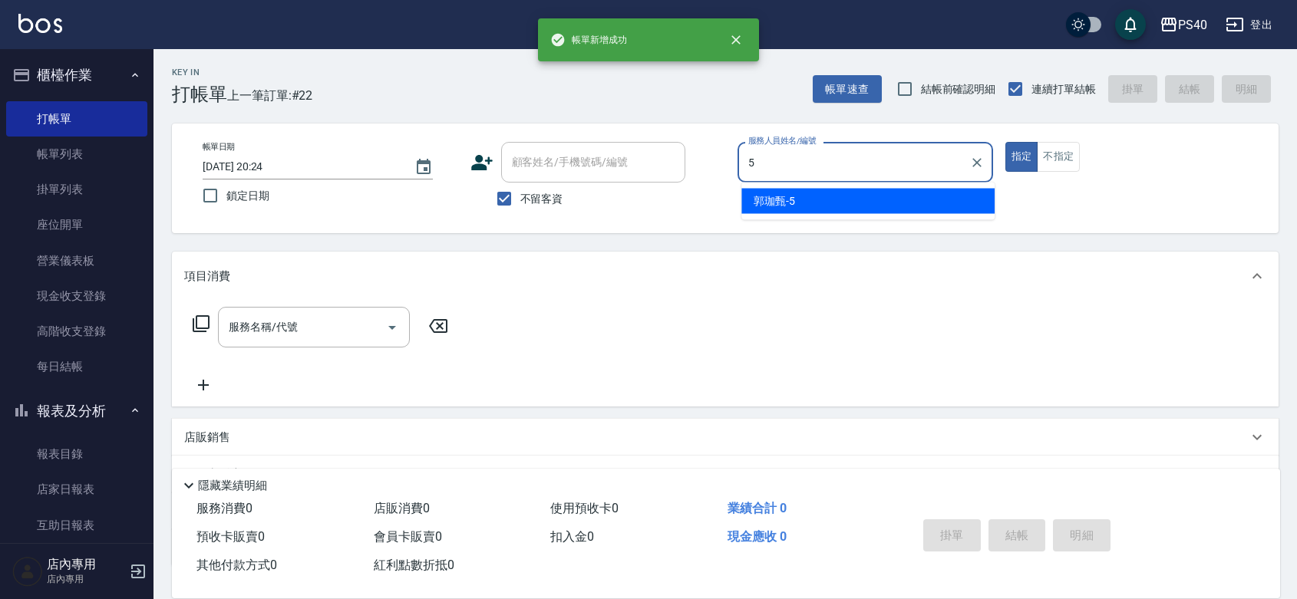
type input "[PERSON_NAME]-5"
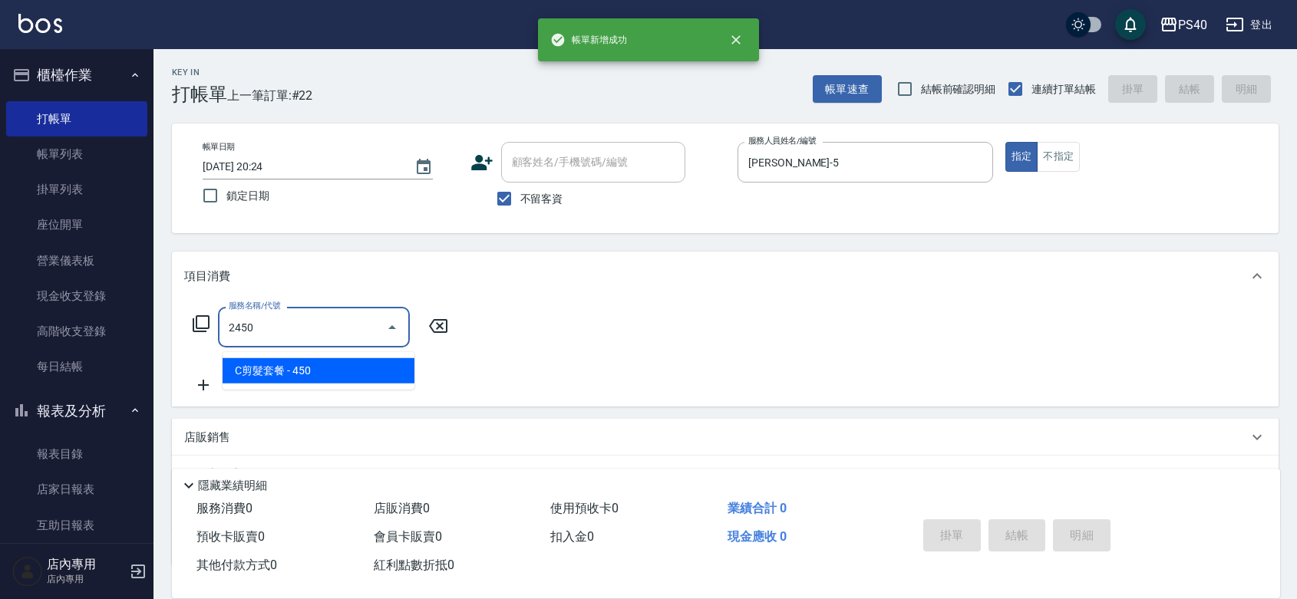
type input "C剪髮套餐(2450)"
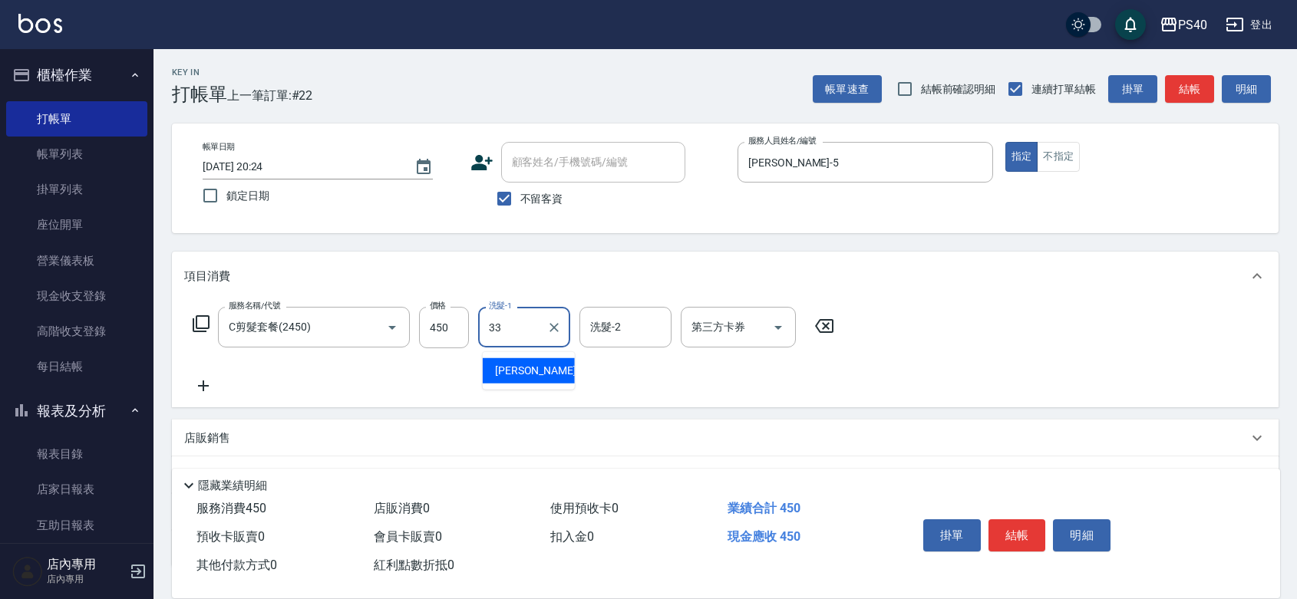
type input "[PERSON_NAME]-33"
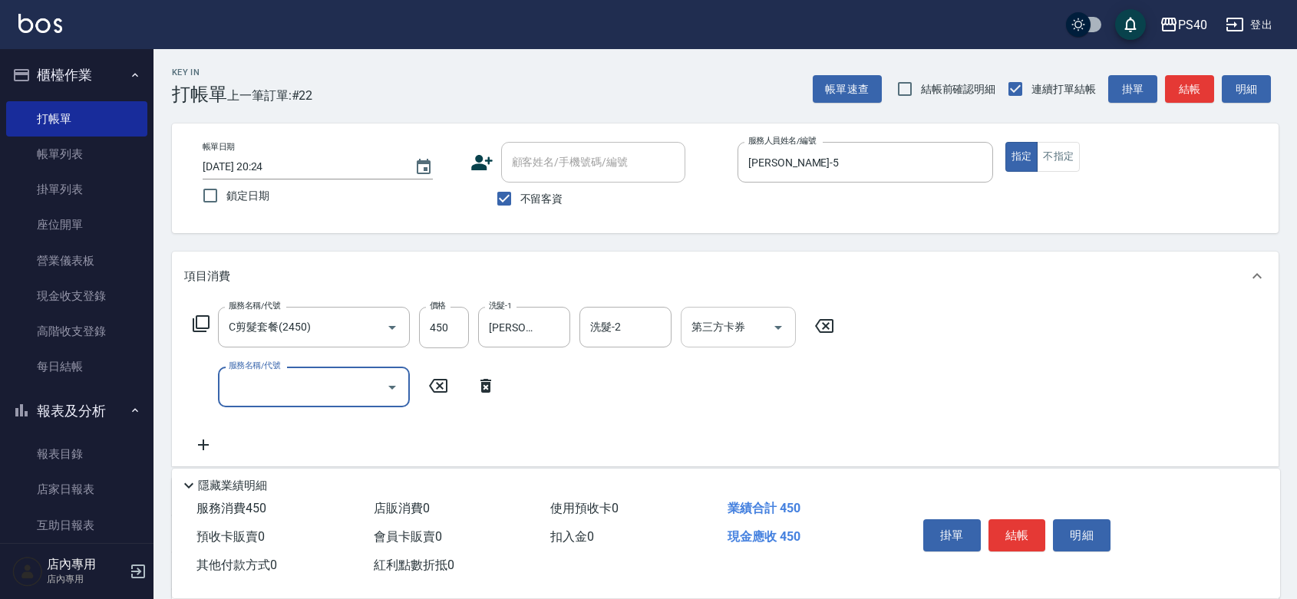
click at [787, 331] on icon "Open" at bounding box center [778, 327] width 18 height 18
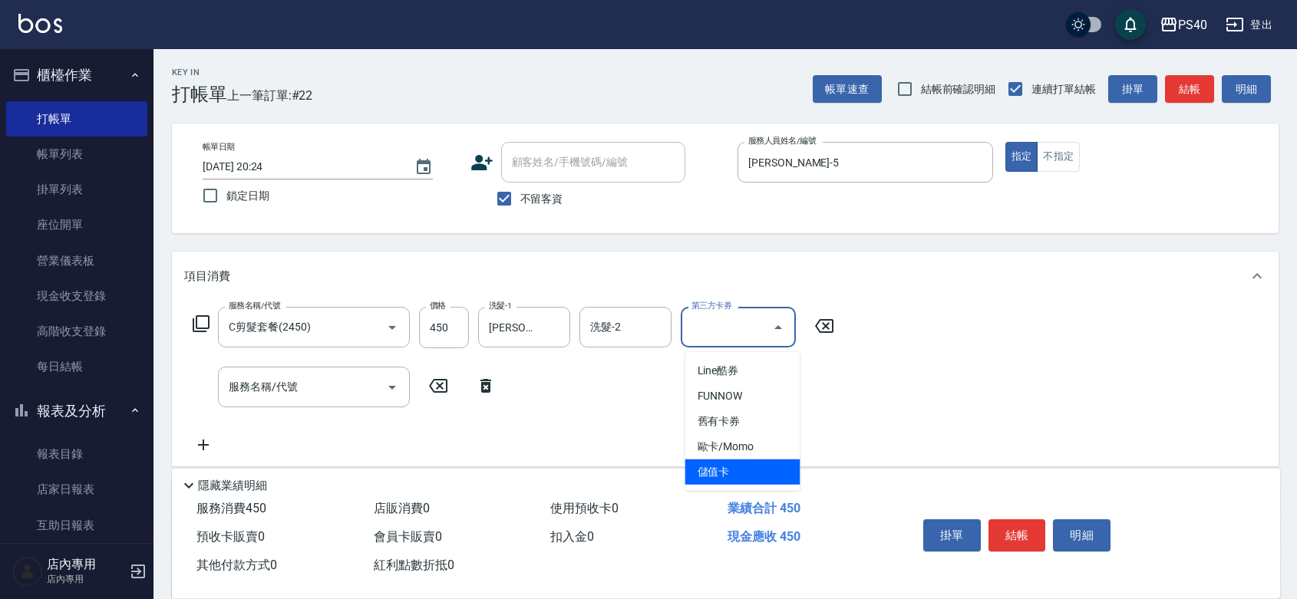
click at [737, 473] on span "儲值卡" at bounding box center [742, 472] width 115 height 25
type input "儲值卡"
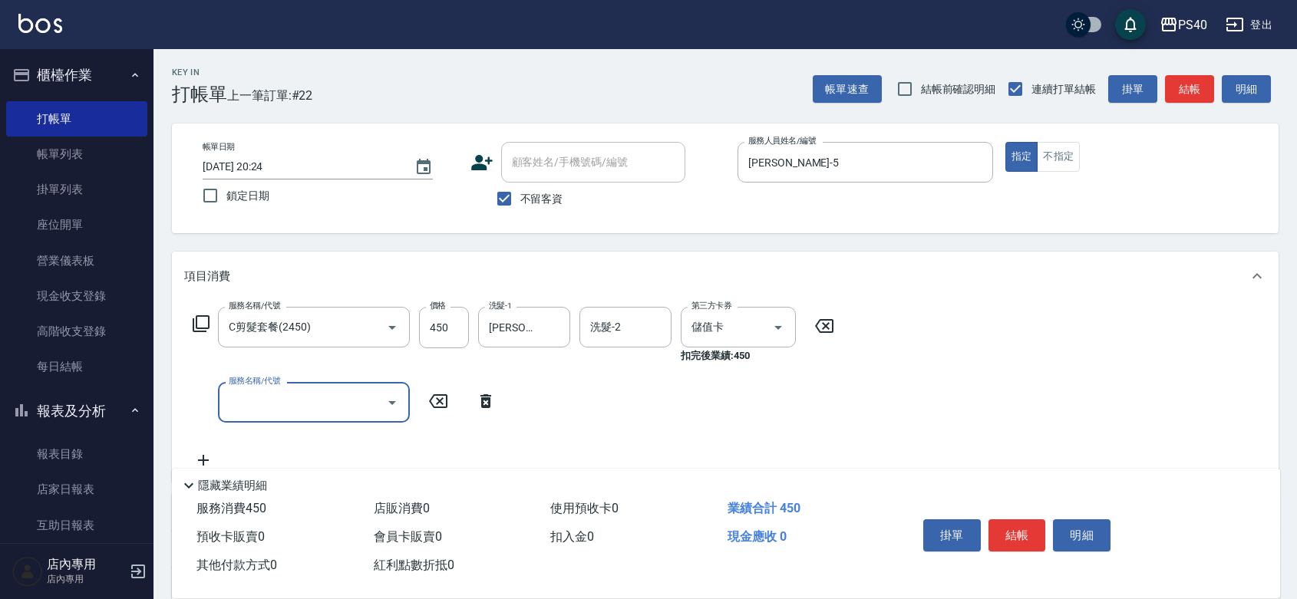
click at [350, 414] on input "服務名稱/代號" at bounding box center [302, 402] width 155 height 27
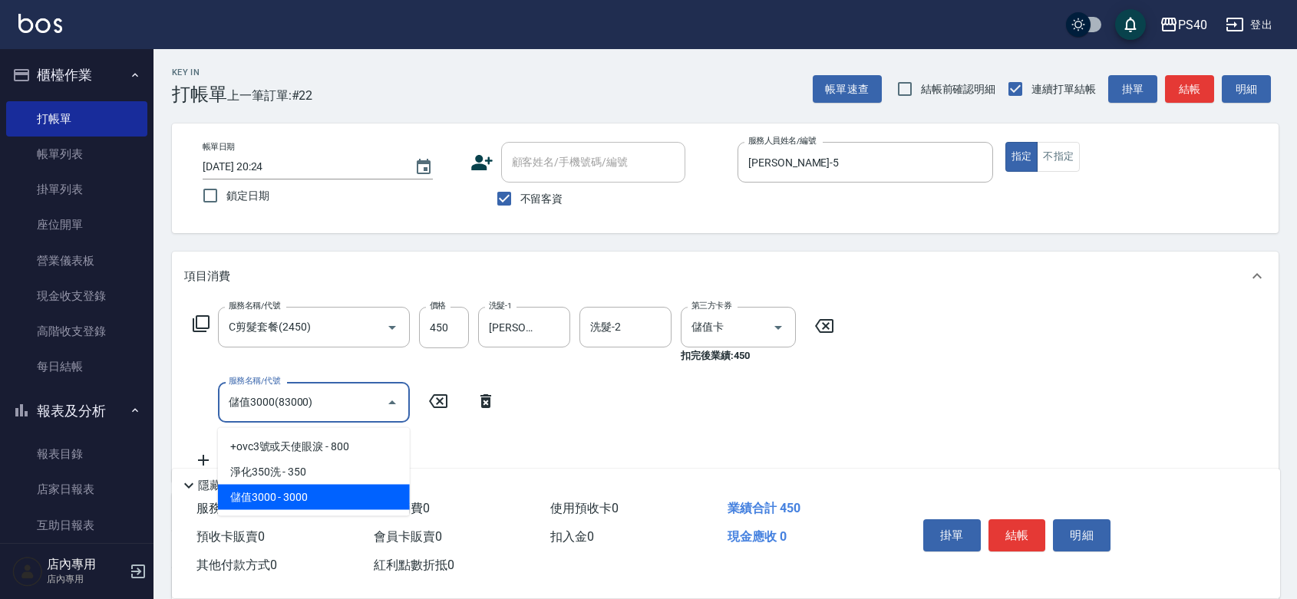
type input "儲值3000(83000)"
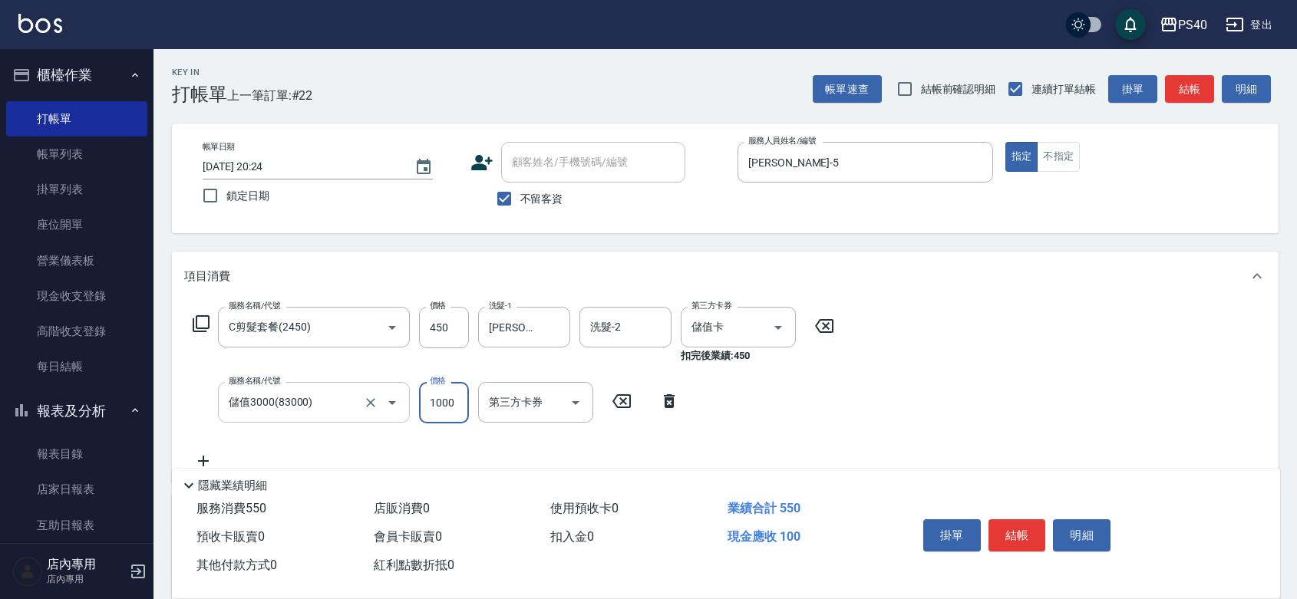
type input "1000"
click at [1027, 523] on button "結帳" at bounding box center [1017, 535] width 58 height 32
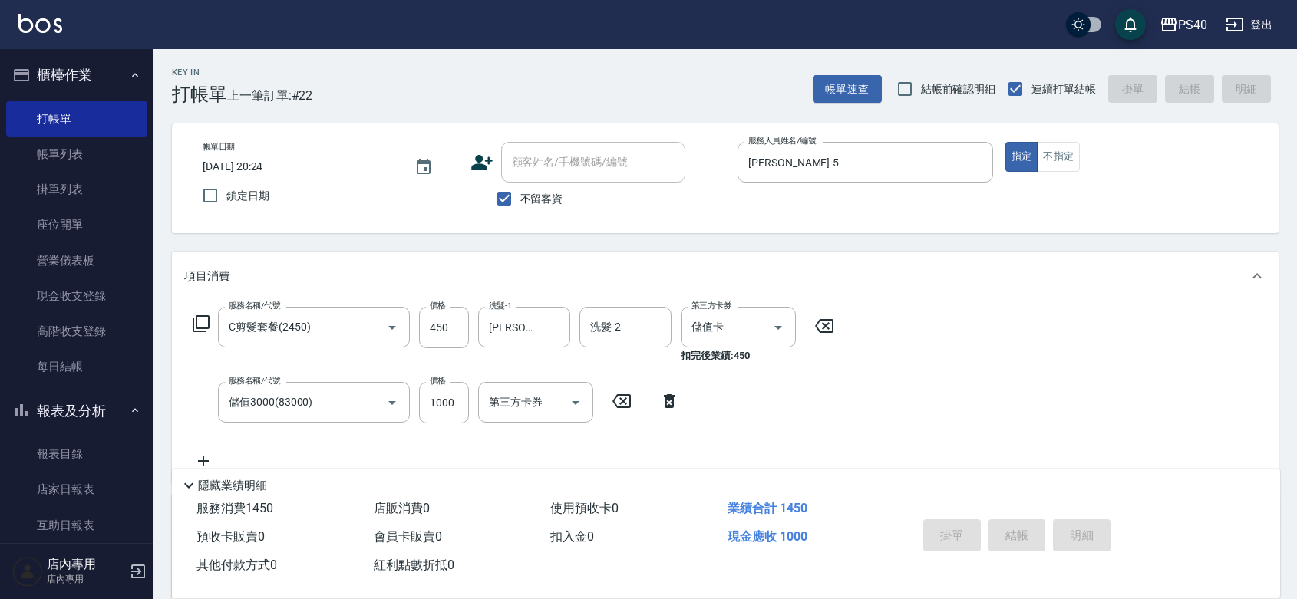
type input "[DATE] 20:25"
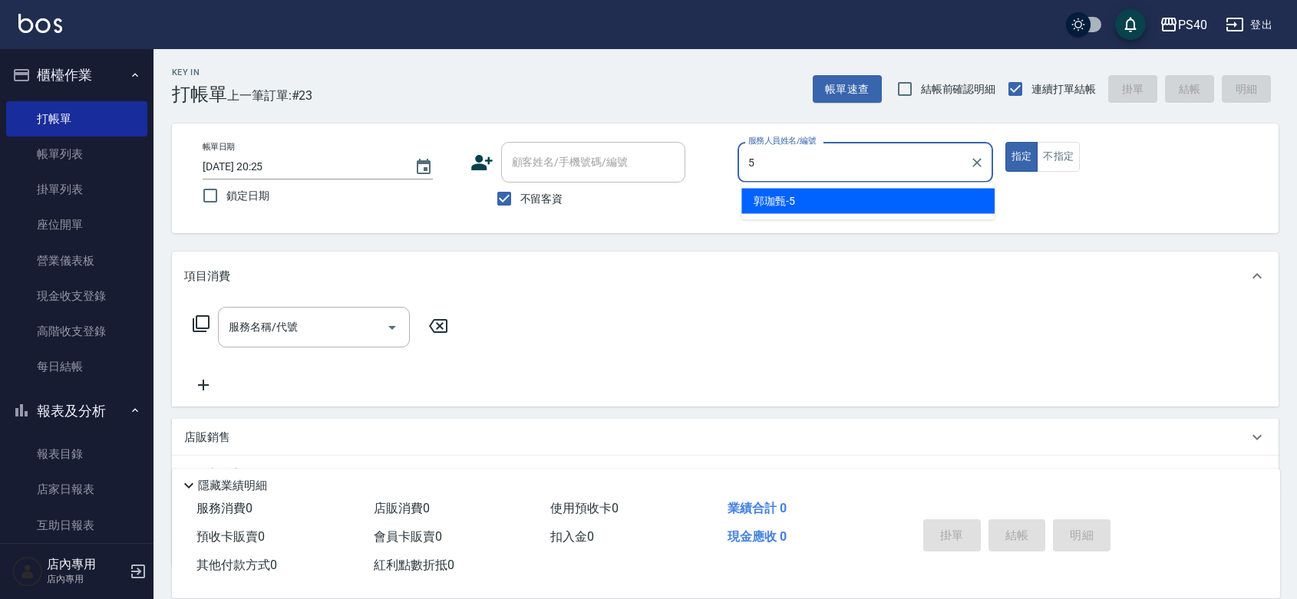
type input "[PERSON_NAME]-5"
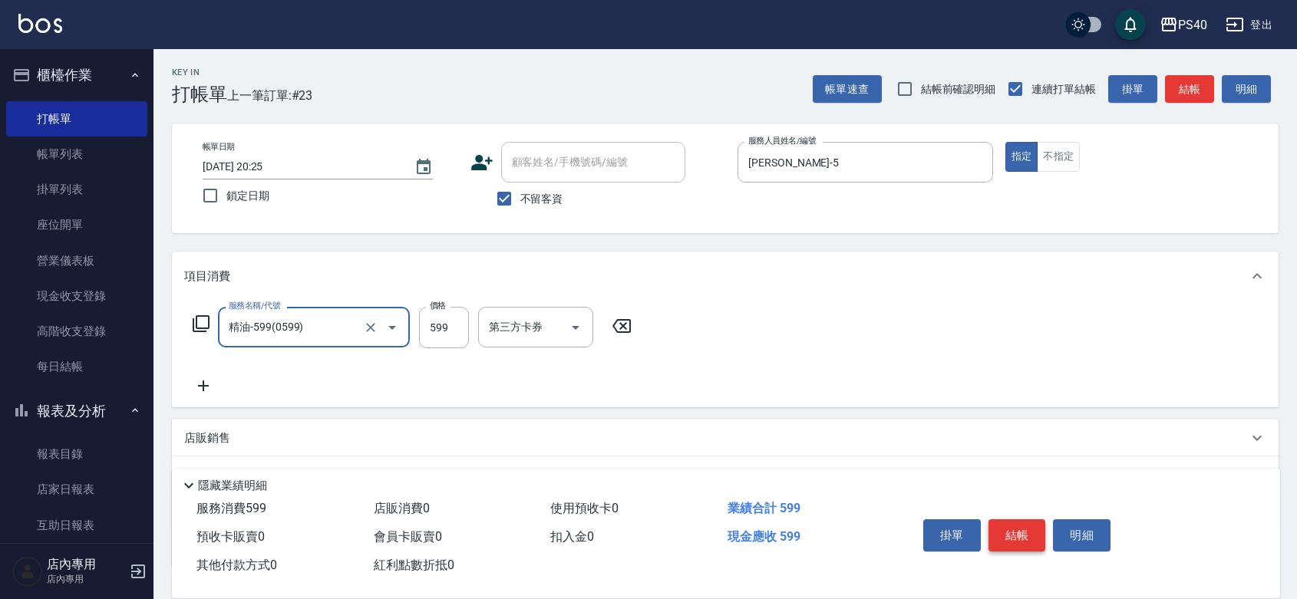
type input "精油-599(0599)"
type input "800"
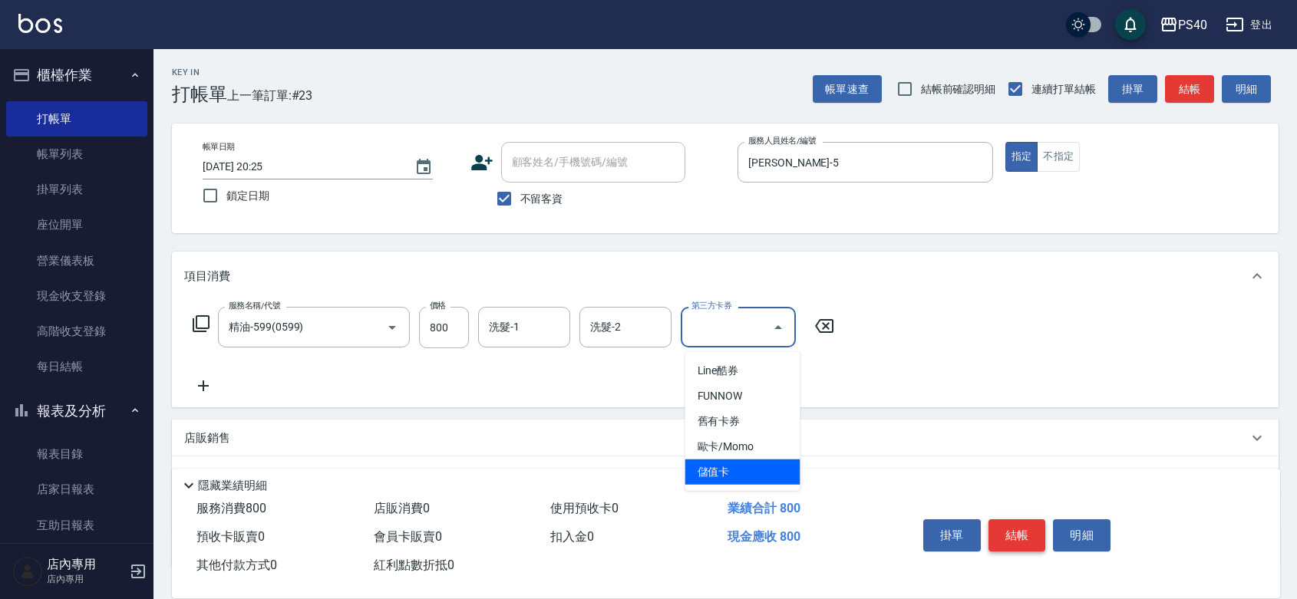
type input "儲值卡"
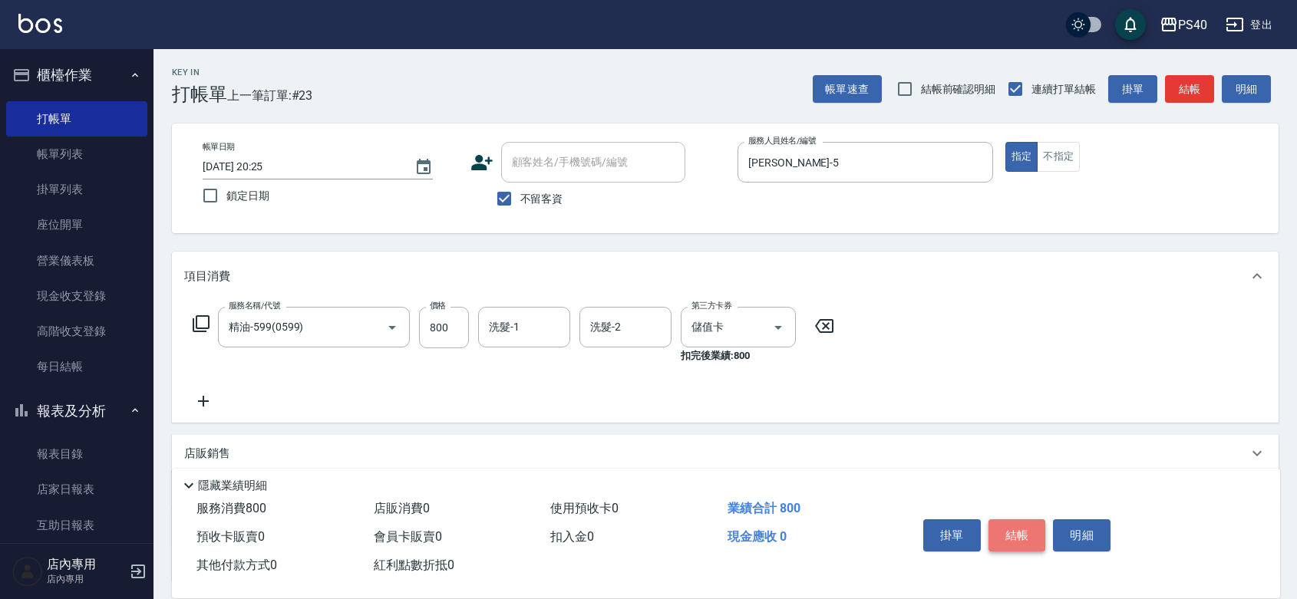
click at [1027, 523] on button "結帳" at bounding box center [1017, 535] width 58 height 32
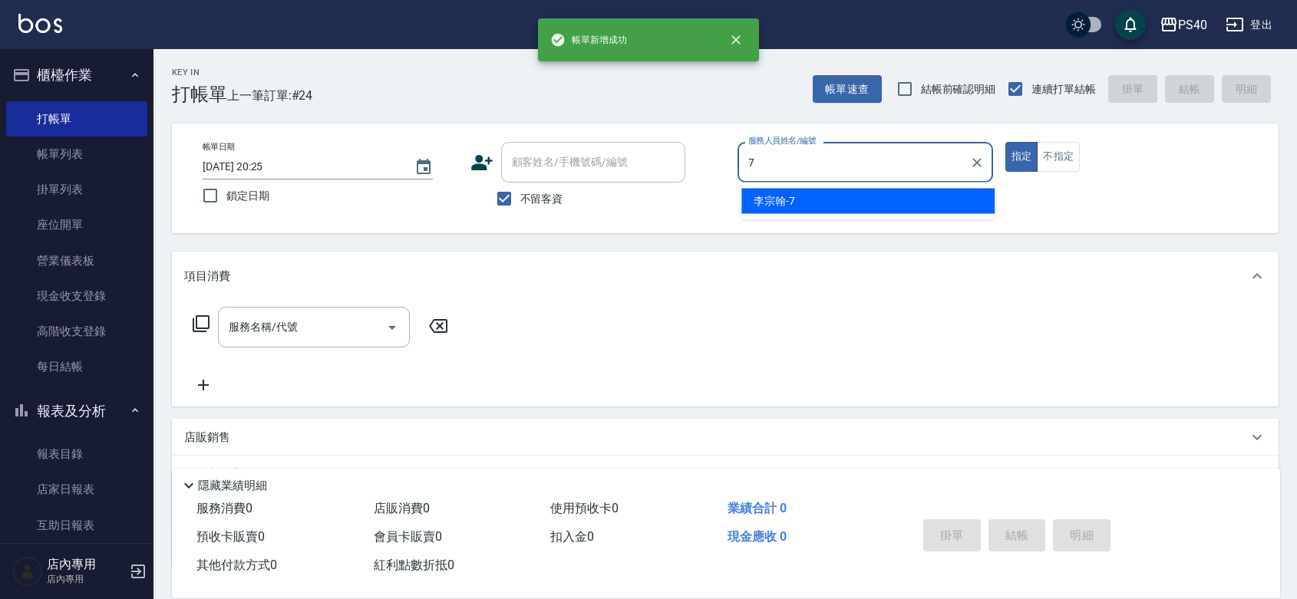
type input "[PERSON_NAME]-7"
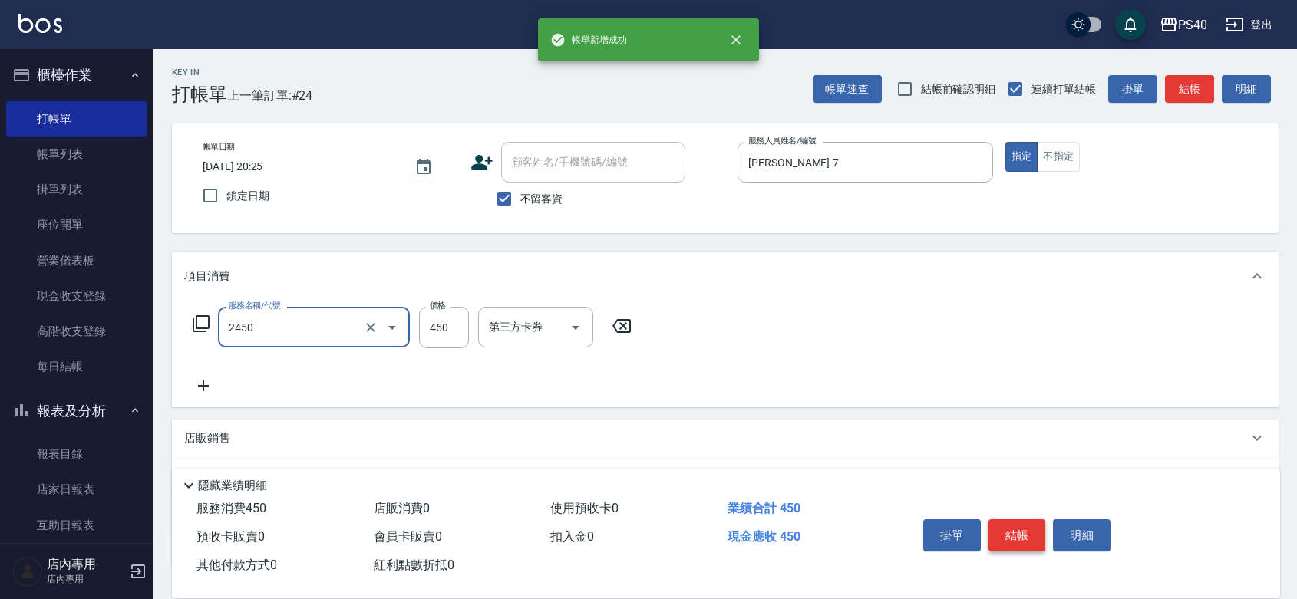
type input "C剪髮套餐(2450)"
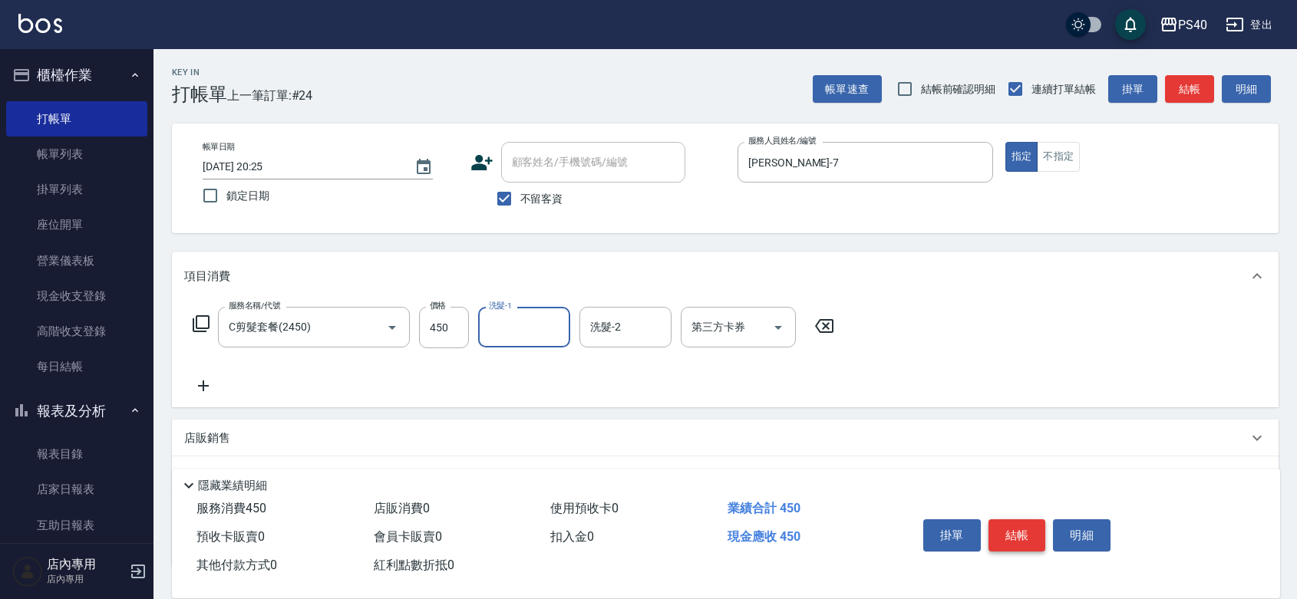
click at [1027, 523] on button "結帳" at bounding box center [1017, 535] width 58 height 32
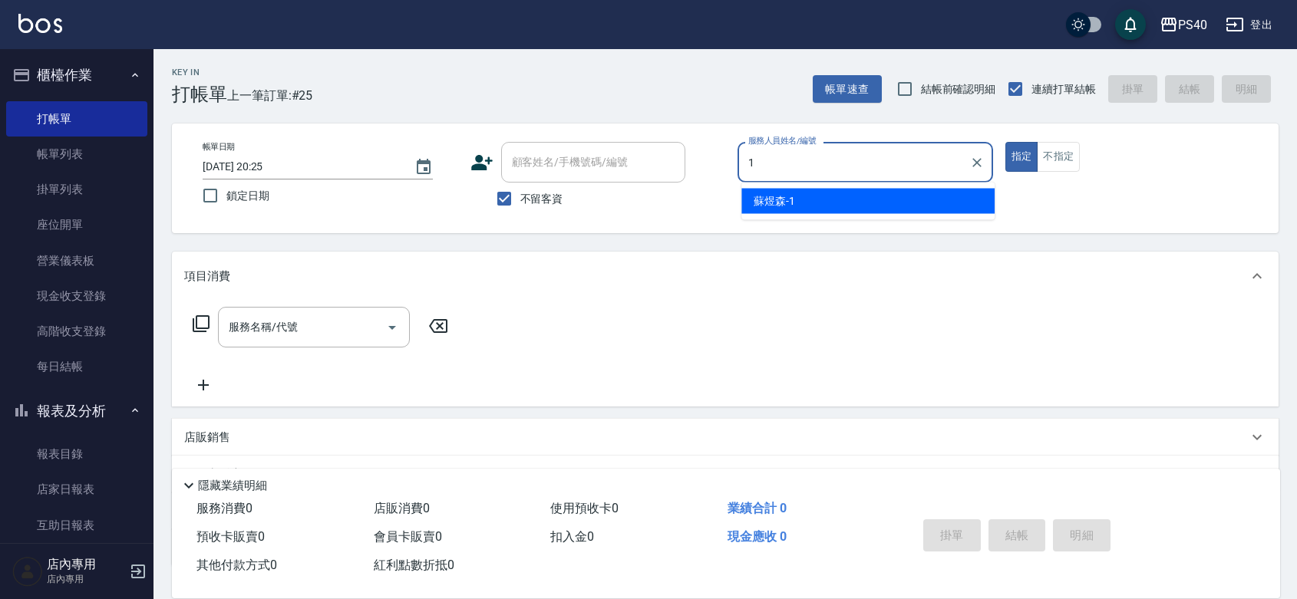
type input "[PERSON_NAME]-1"
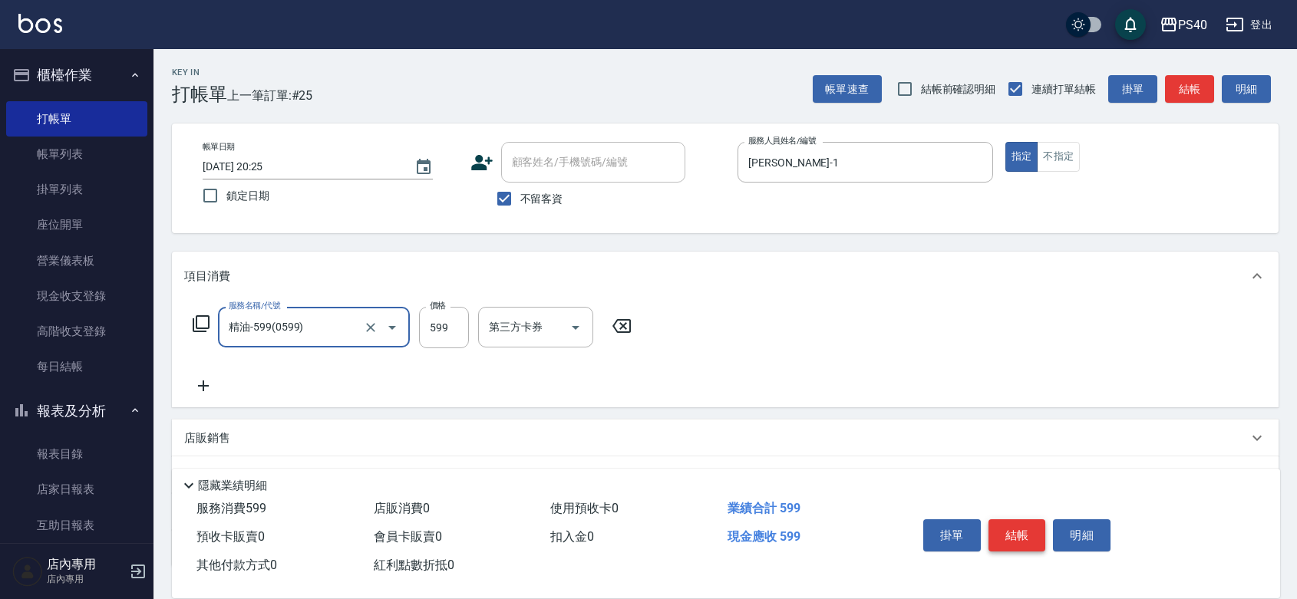
type input "精油-599(0599)"
type input "950"
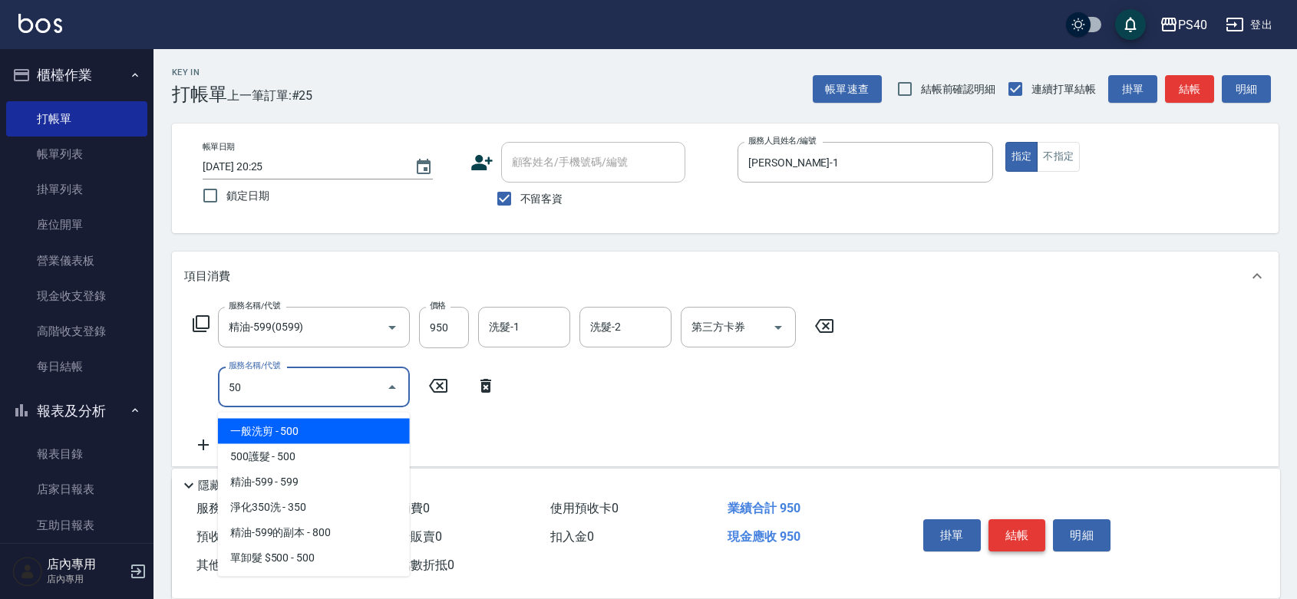
type input "500"
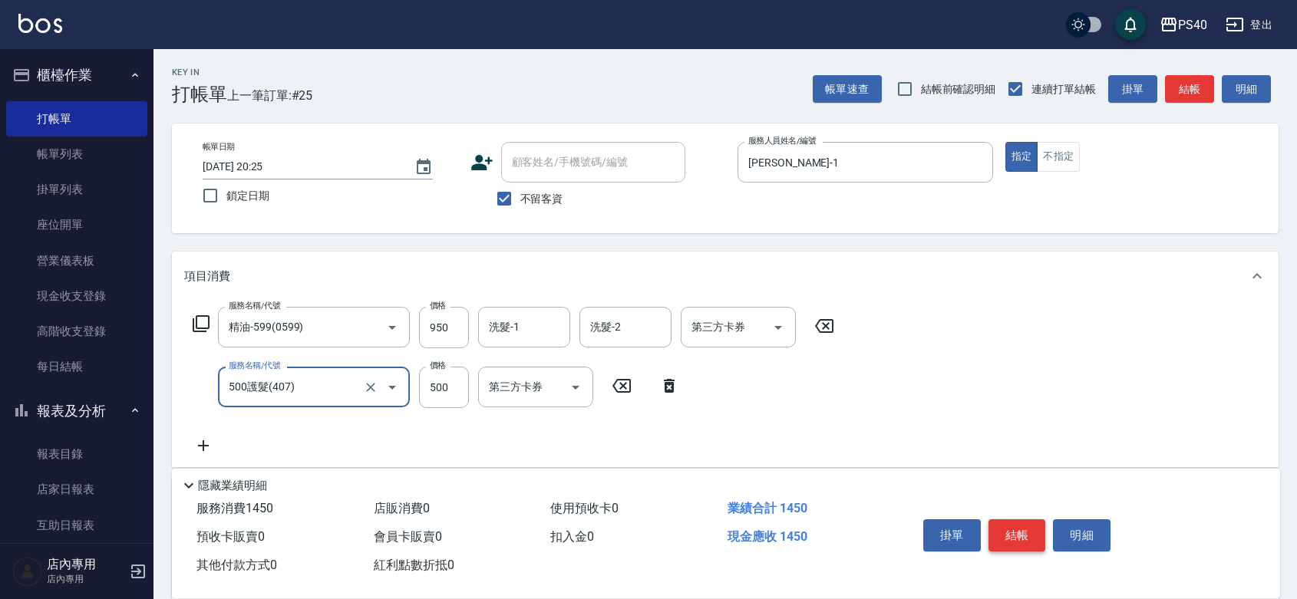
type input "500護髮(407)"
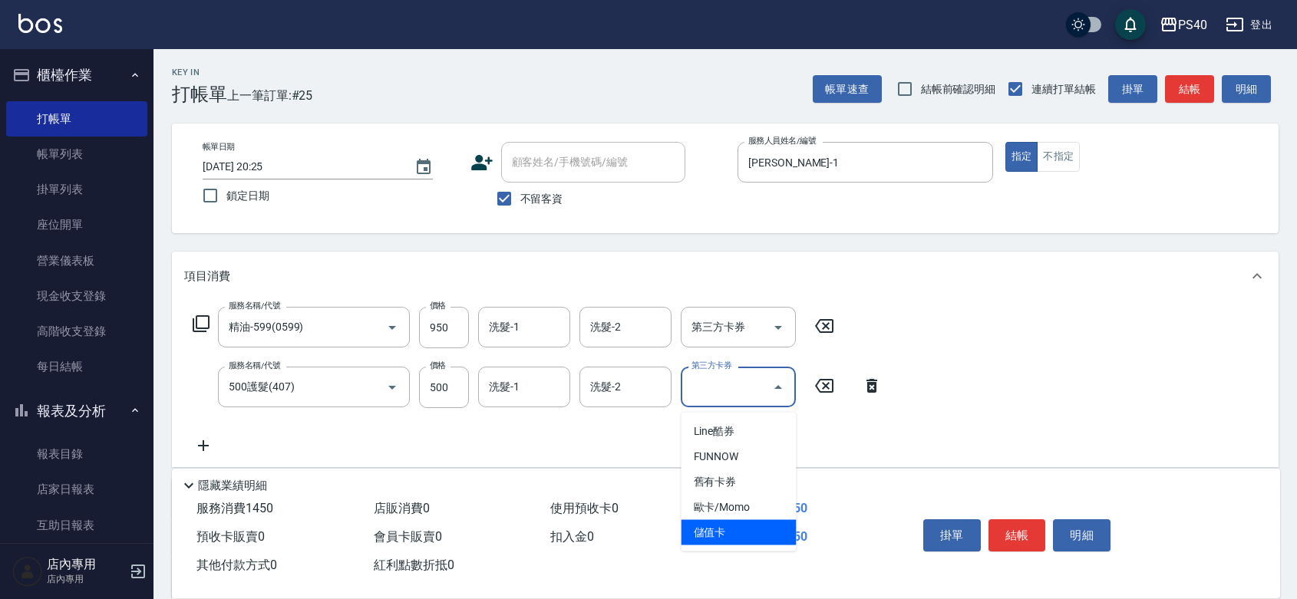
type input "儲值卡"
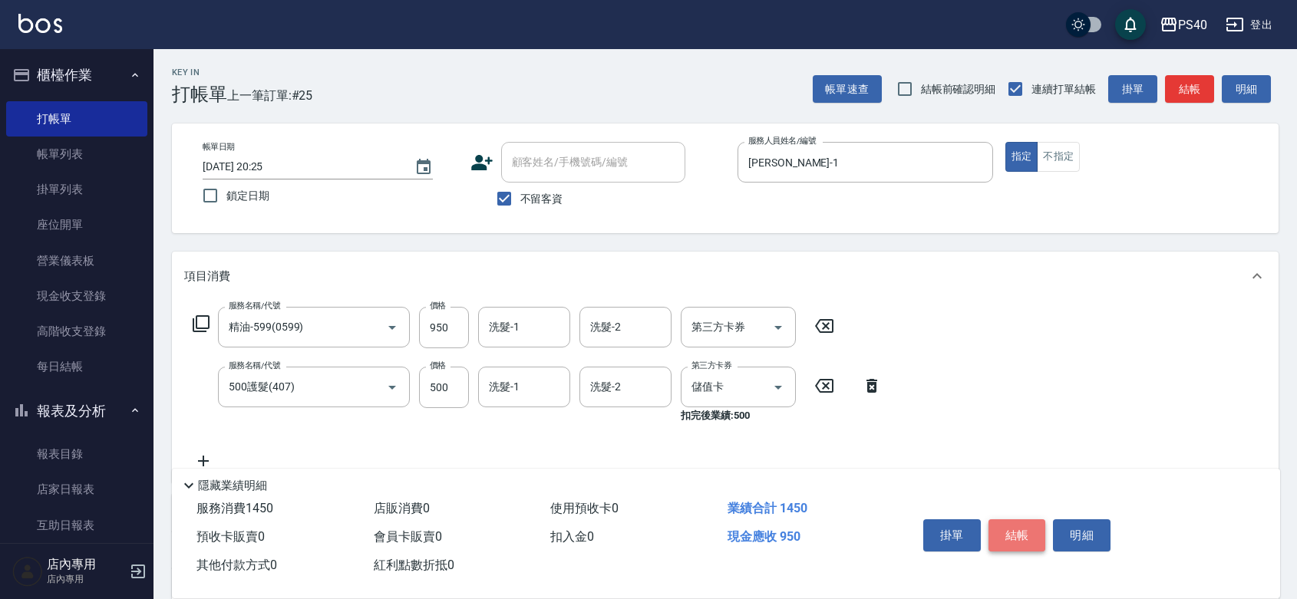
click at [1010, 519] on button "結帳" at bounding box center [1017, 535] width 58 height 32
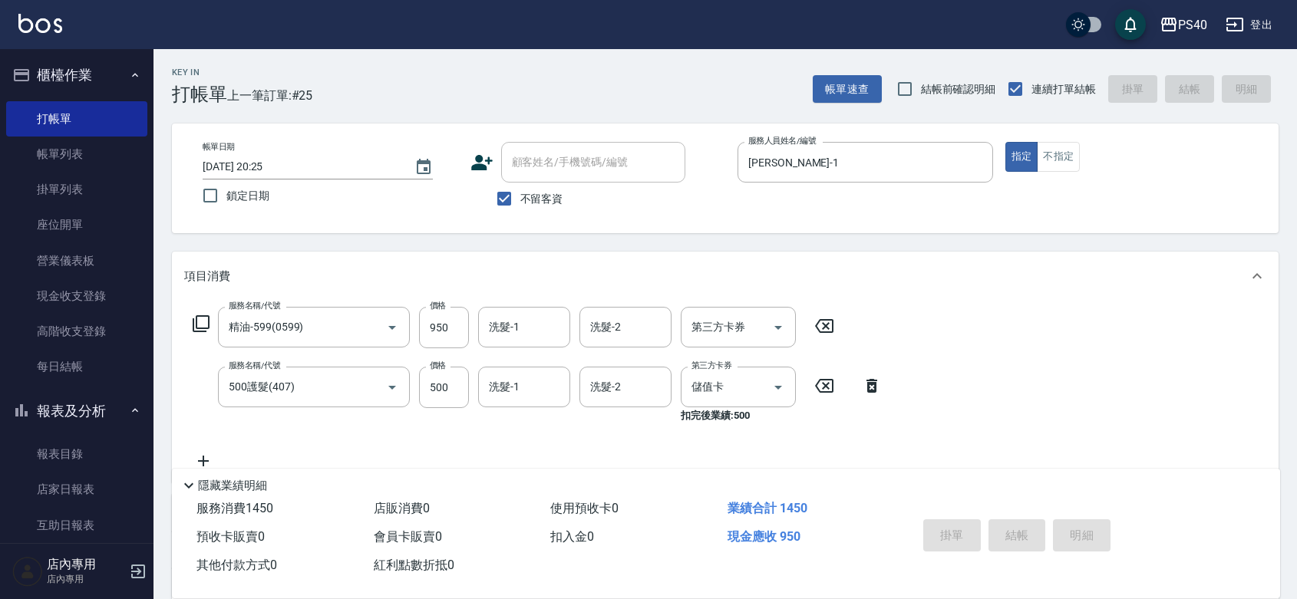
type input "[DATE] 20:26"
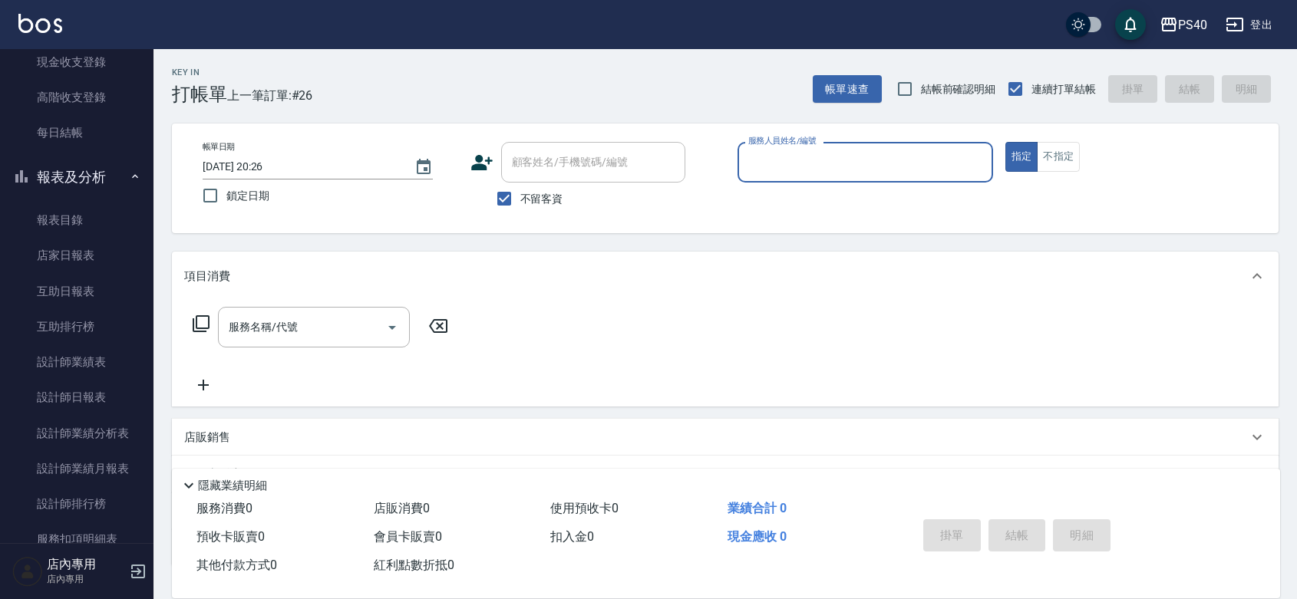
scroll to position [236, 0]
drag, startPoint x: 144, startPoint y: 298, endPoint x: 150, endPoint y: 292, distance: 8.2
click at [144, 298] on nav "櫃檯作業 打帳單 帳單列表 掛單列表 座位開單 營業儀表板 現金收支登錄 高階收支登錄 每日結帳 報表及分析 報表目錄 店家日報表 互助日報表 互助排行榜 設…" at bounding box center [76, 296] width 153 height 494
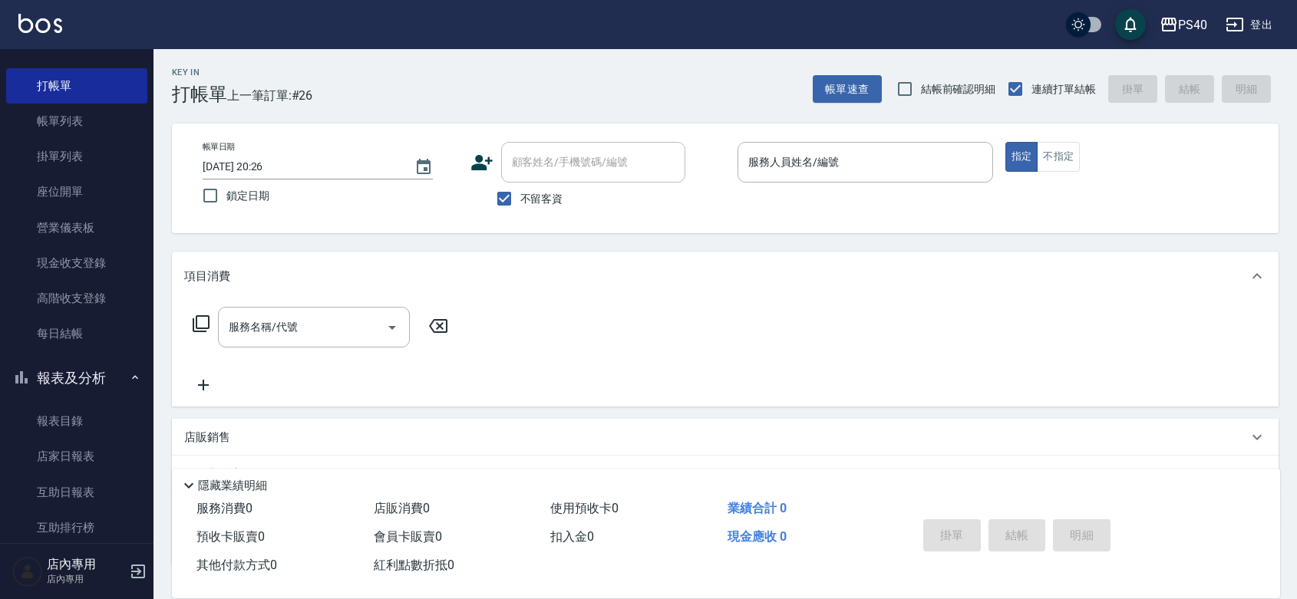
scroll to position [0, 0]
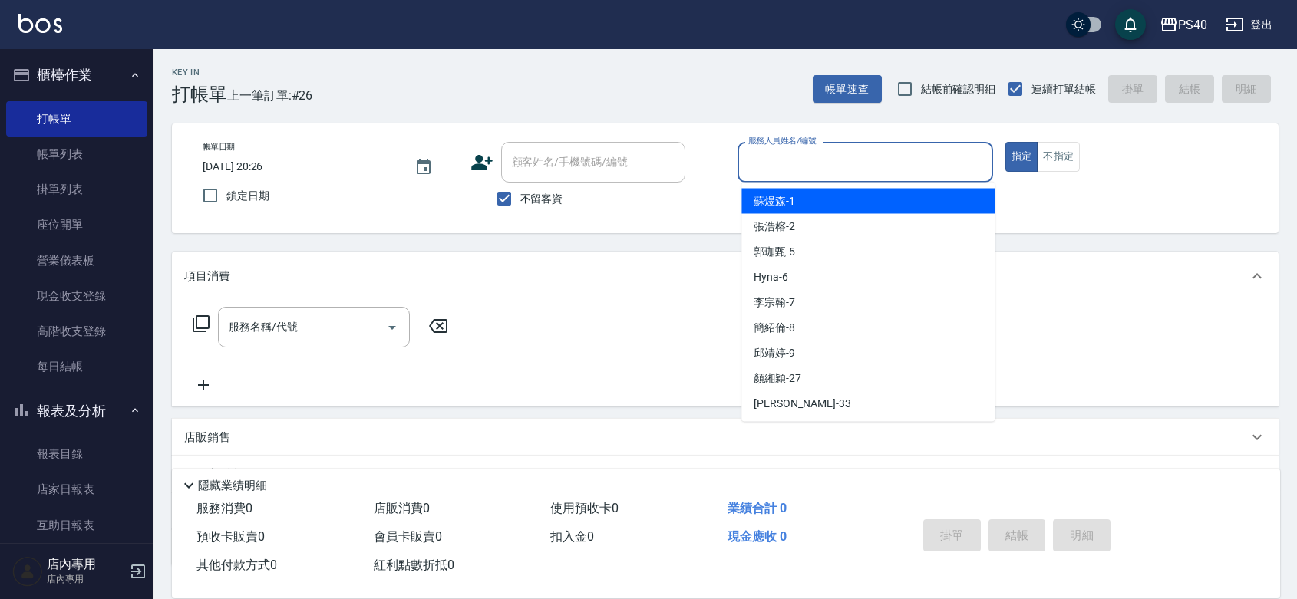
click at [810, 166] on input "服務人員姓名/編號" at bounding box center [865, 162] width 242 height 27
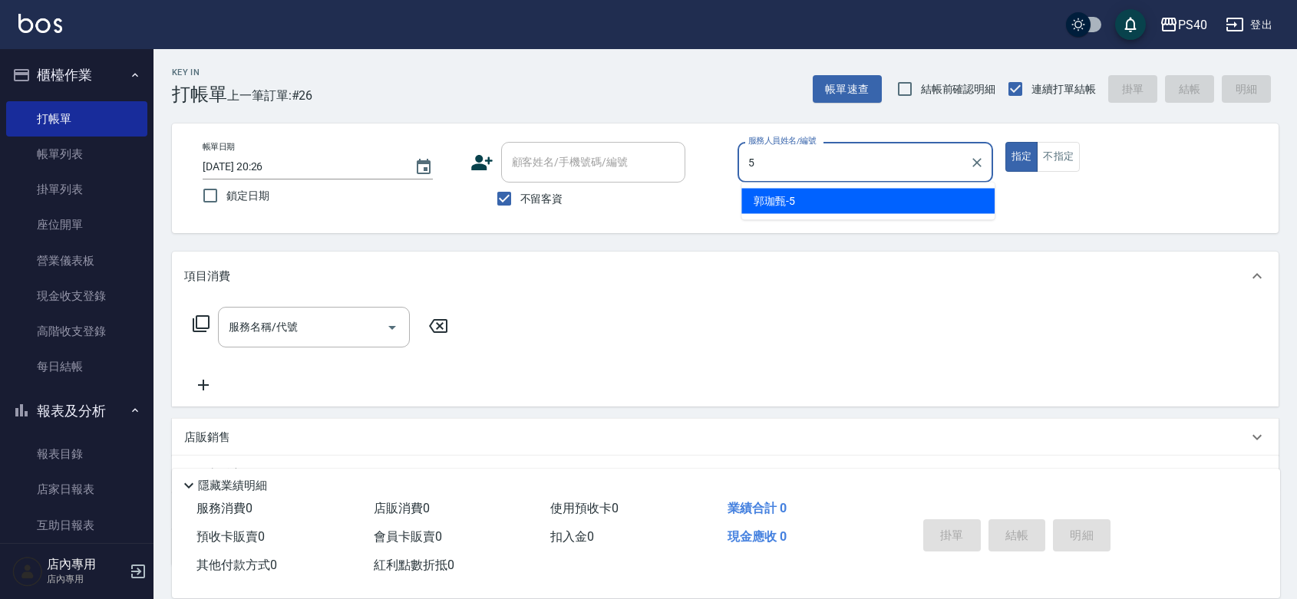
type input "[PERSON_NAME]-5"
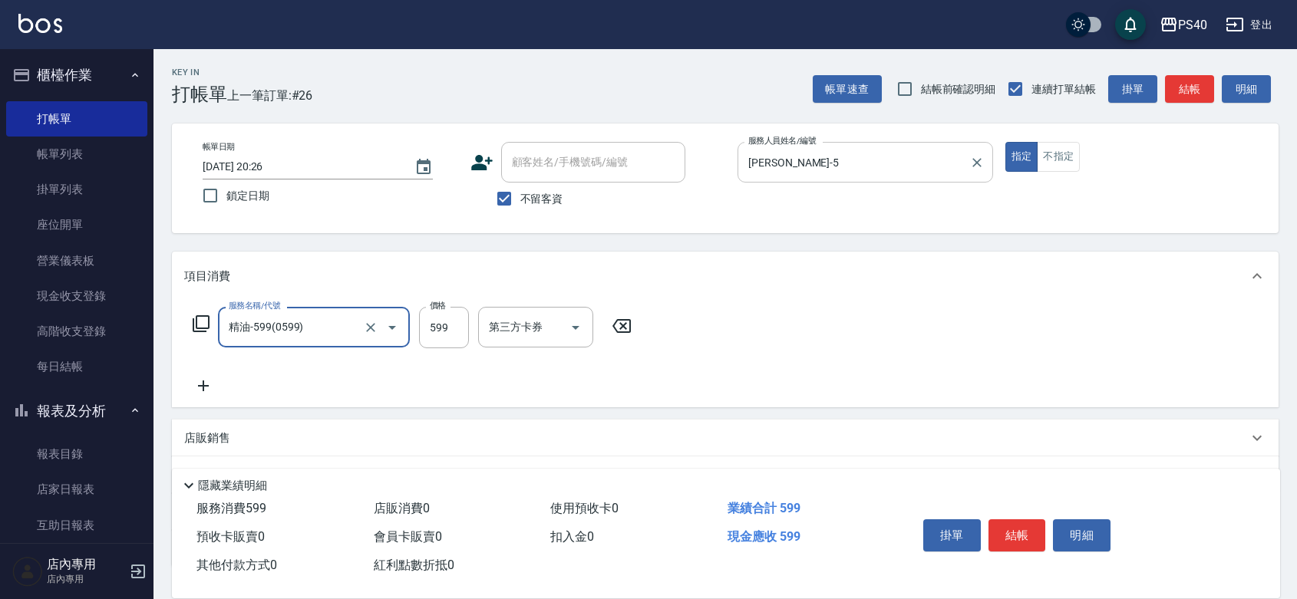
type input "精油-599(0599)"
type input "800"
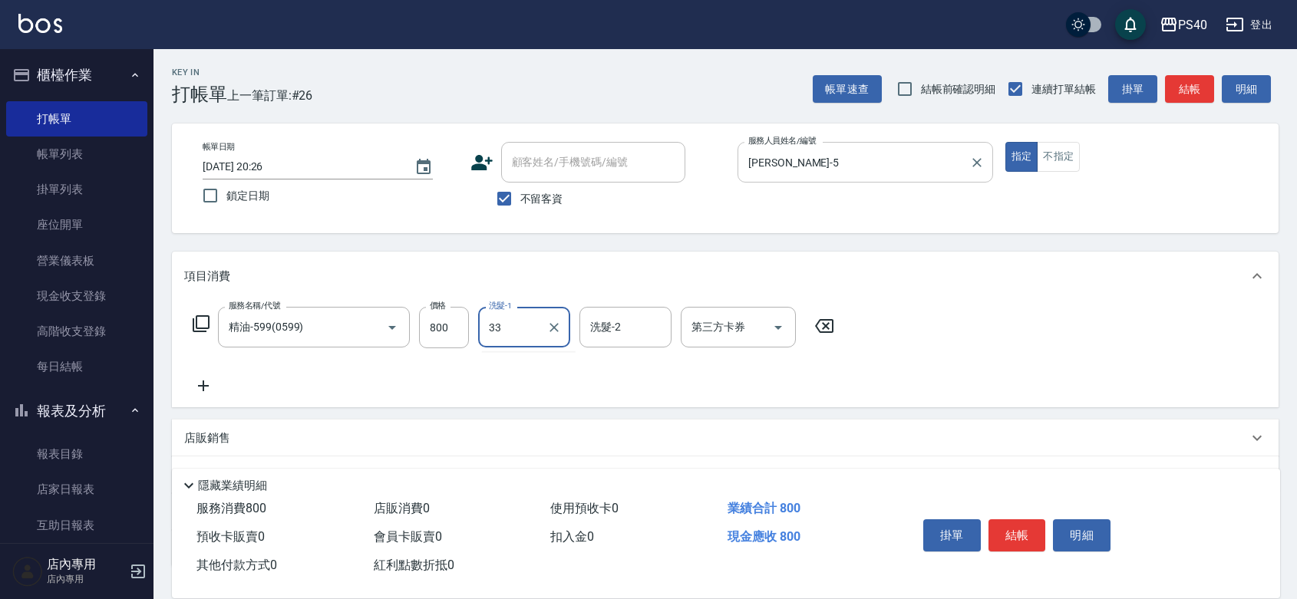
type input "[PERSON_NAME]-33"
click at [1015, 519] on button "結帳" at bounding box center [1017, 535] width 58 height 32
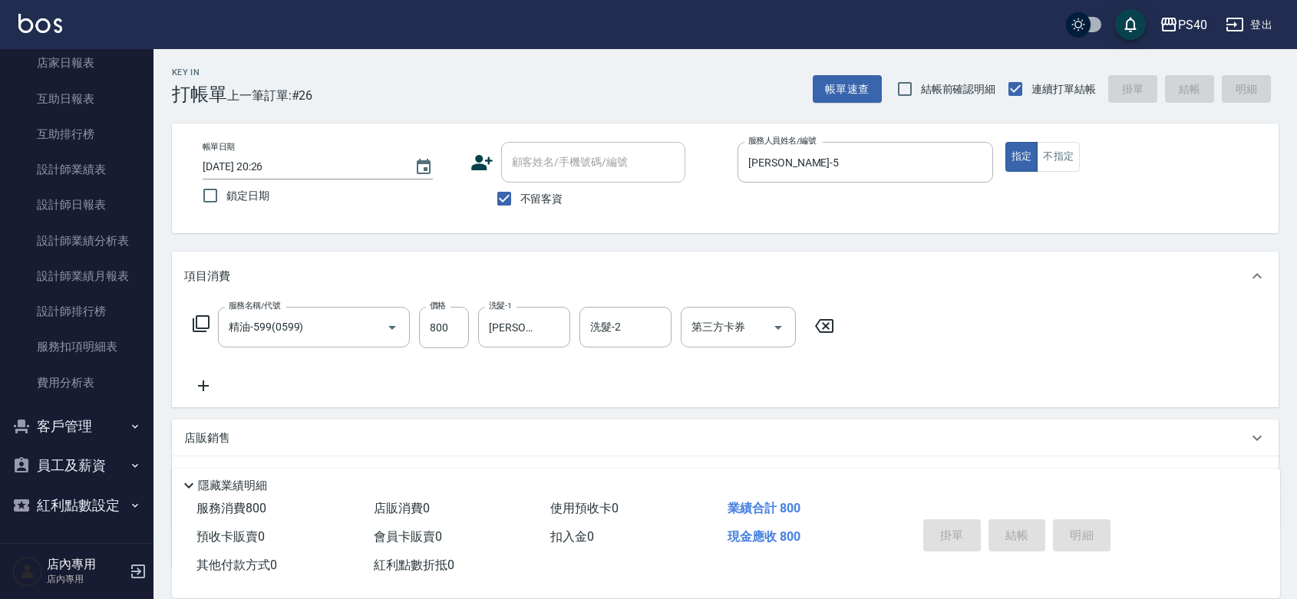
scroll to position [447, 0]
type input "[DATE] 20:45"
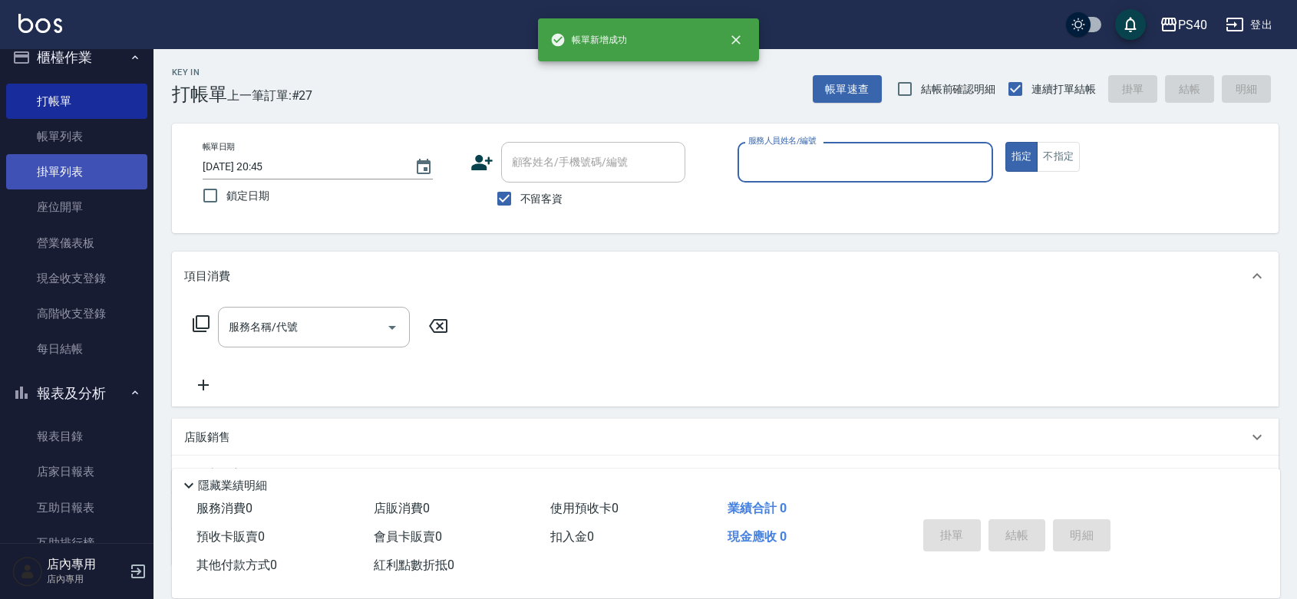
scroll to position [0, 0]
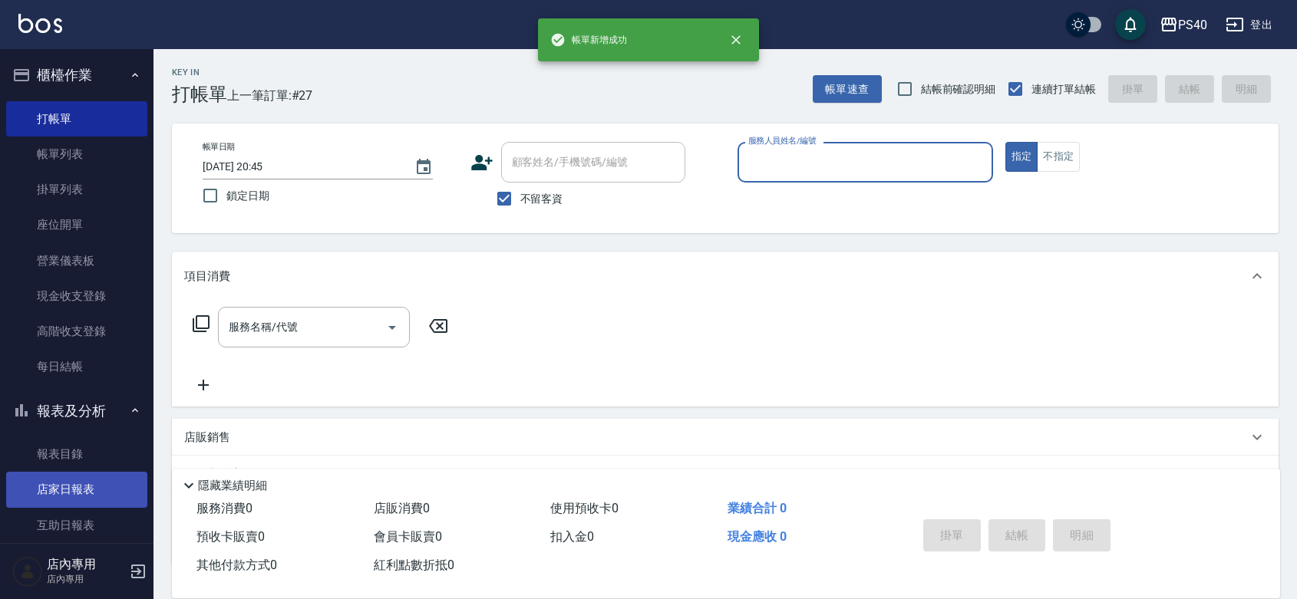
click at [78, 493] on link "店家日報表" at bounding box center [76, 489] width 141 height 35
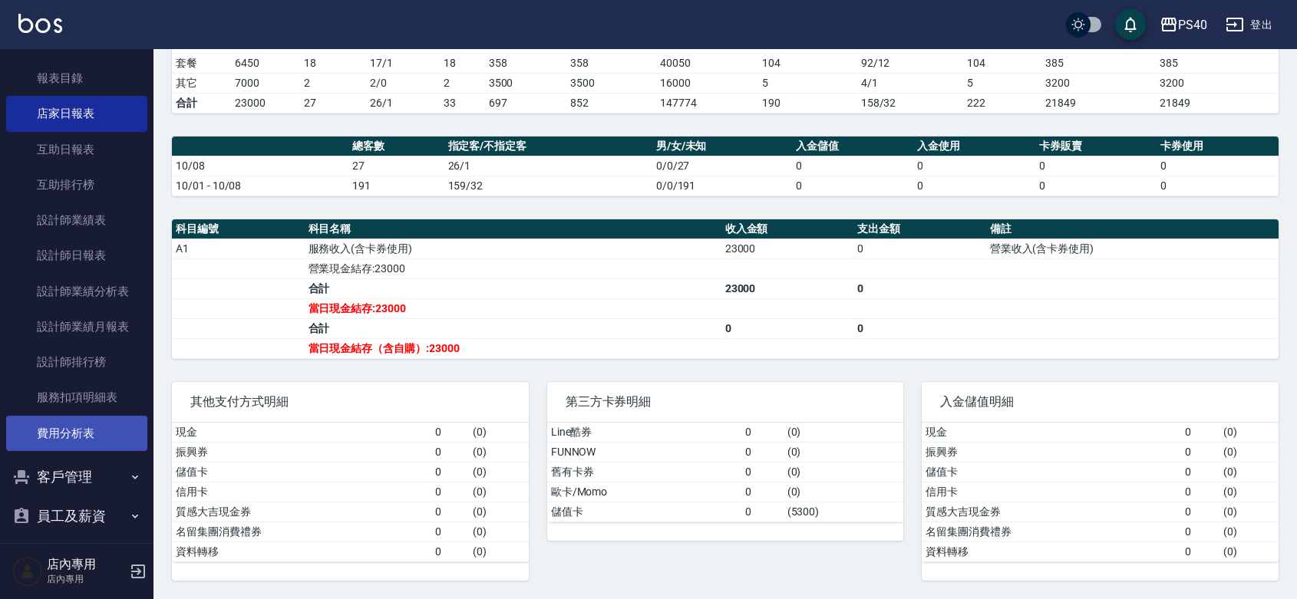
scroll to position [447, 0]
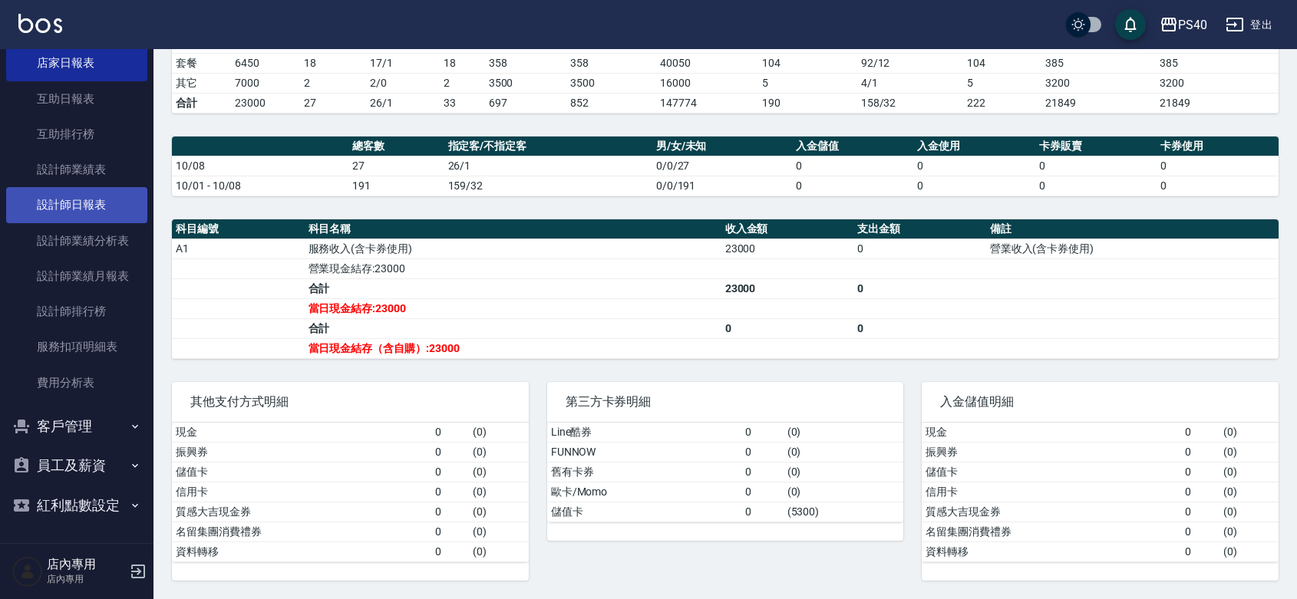
click at [91, 187] on link "設計師日報表" at bounding box center [76, 204] width 141 height 35
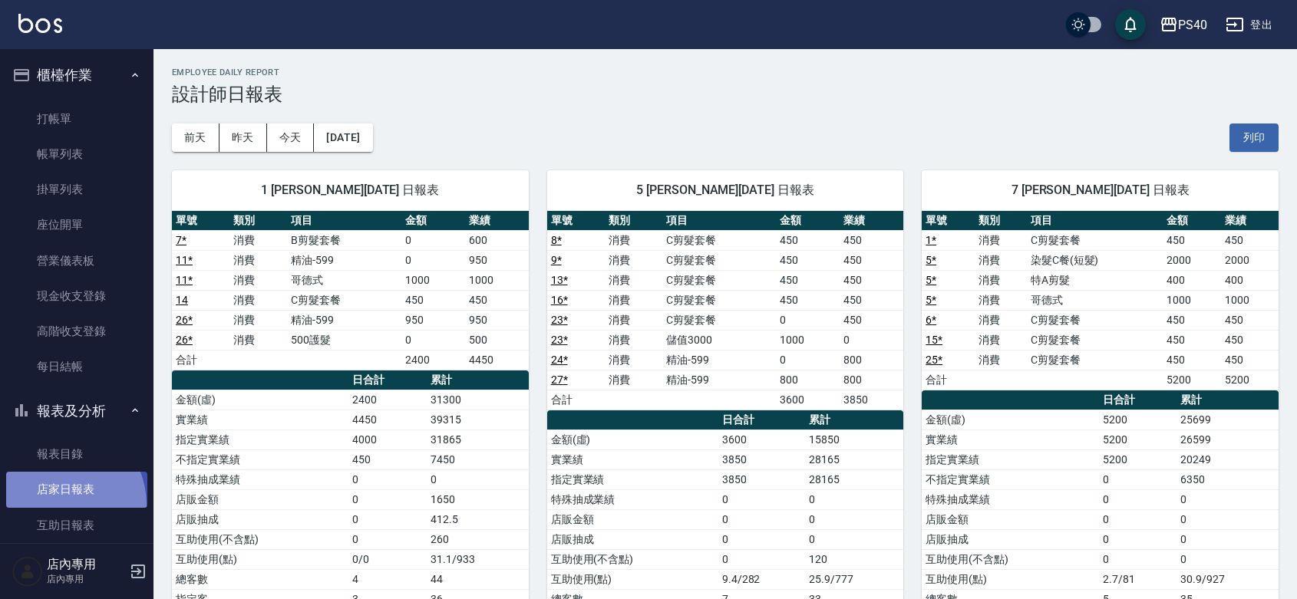
click at [55, 505] on link "店家日報表" at bounding box center [76, 489] width 141 height 35
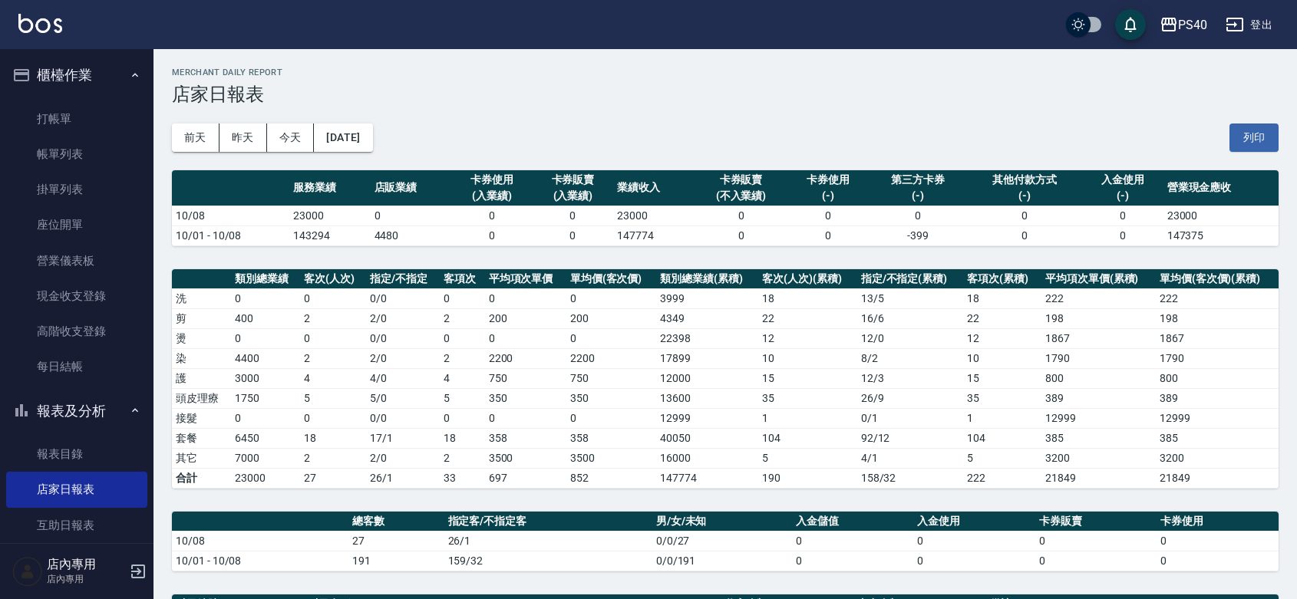
click at [478, 372] on td "4" at bounding box center [462, 378] width 45 height 20
click at [492, 367] on td "2200" at bounding box center [525, 358] width 81 height 20
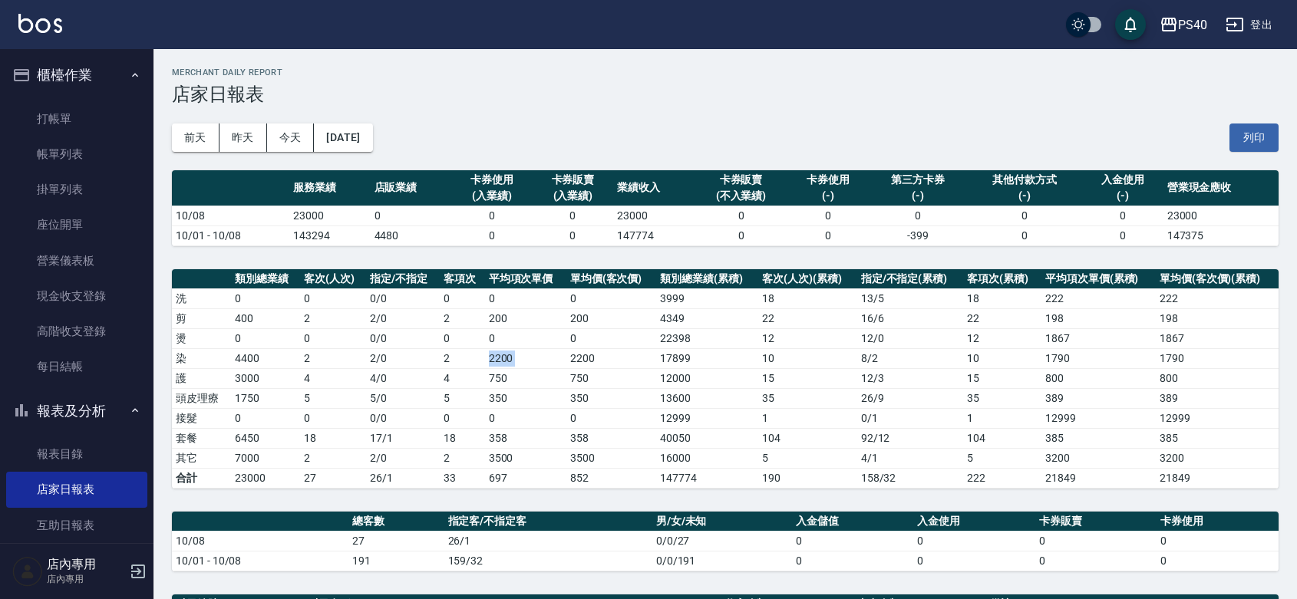
click at [492, 366] on td "2200" at bounding box center [525, 358] width 81 height 20
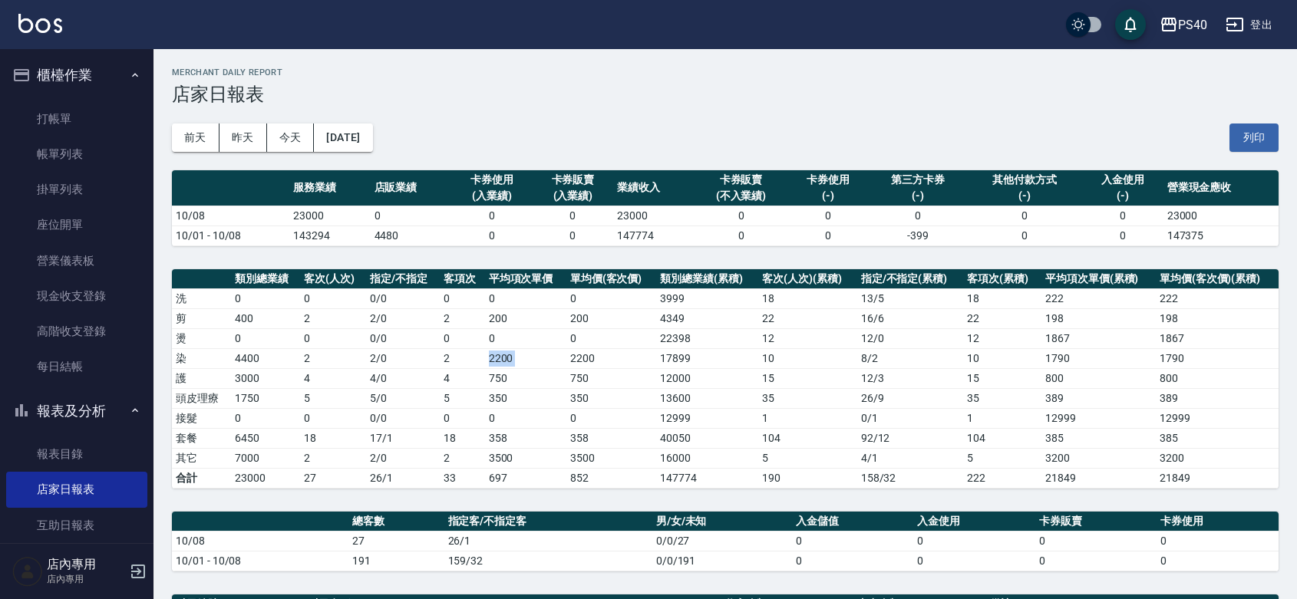
drag, startPoint x: 492, startPoint y: 366, endPoint x: 499, endPoint y: 348, distance: 19.9
click at [492, 359] on td "2200" at bounding box center [525, 358] width 81 height 20
click at [499, 348] on td "0" at bounding box center [525, 338] width 81 height 20
click at [489, 312] on td "200" at bounding box center [525, 318] width 81 height 20
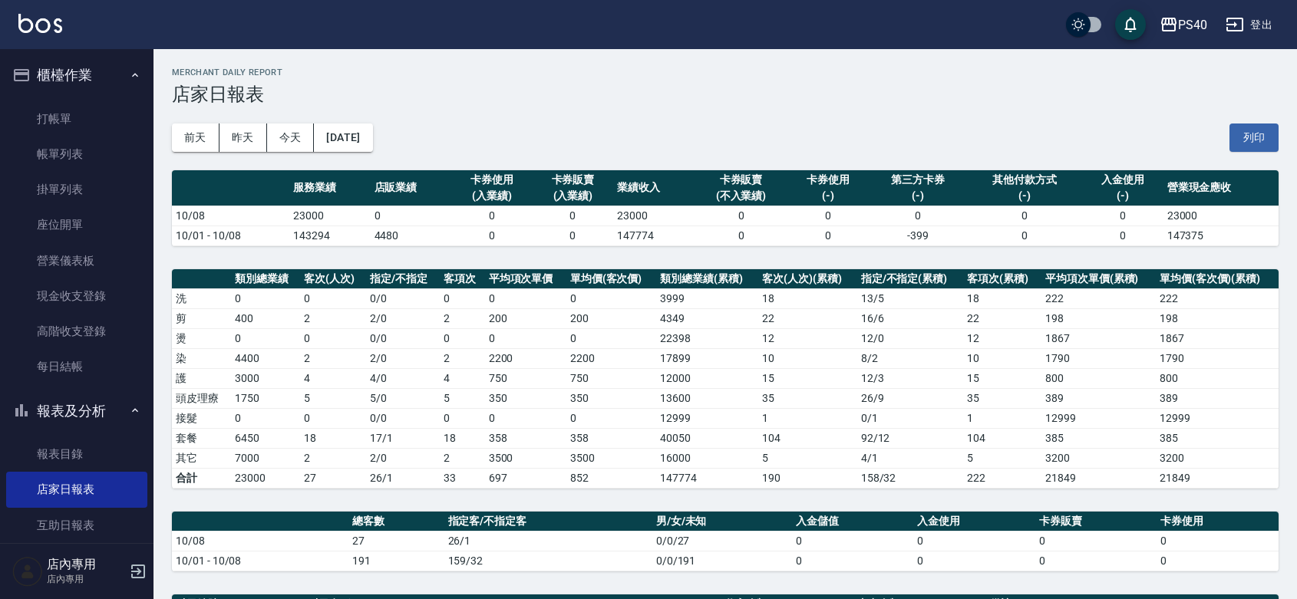
click at [493, 312] on td "200" at bounding box center [525, 318] width 81 height 20
click at [473, 317] on td "2" at bounding box center [462, 318] width 45 height 20
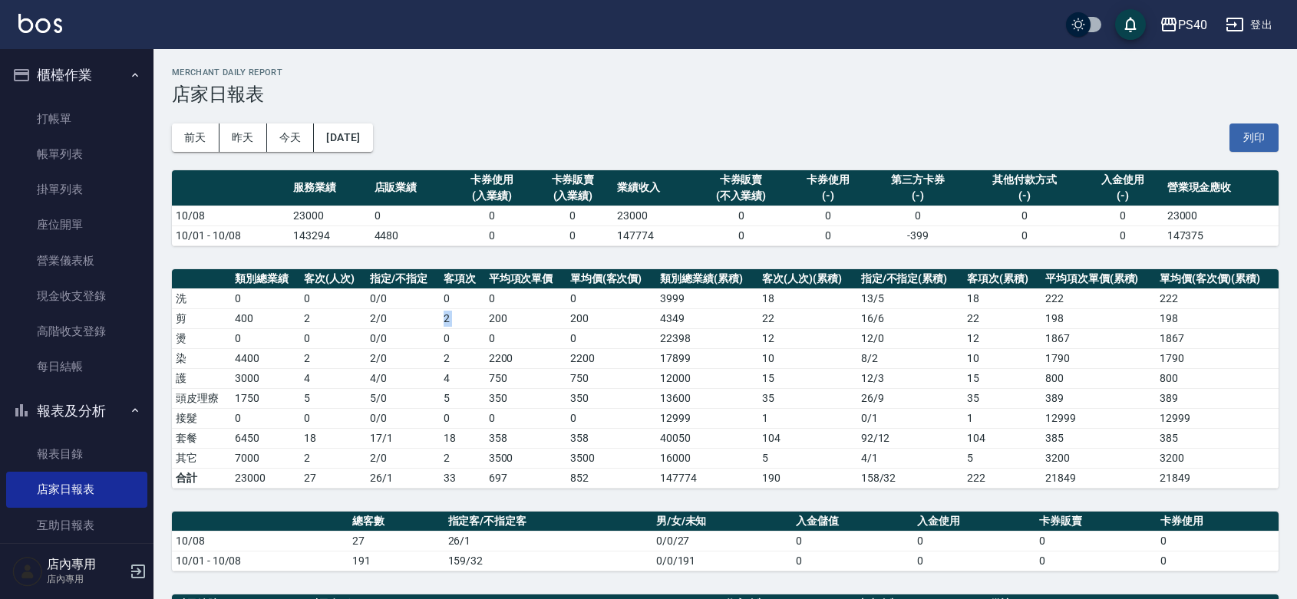
click at [473, 317] on td "2" at bounding box center [462, 318] width 45 height 20
click at [527, 344] on td "0" at bounding box center [525, 338] width 81 height 20
click at [551, 349] on td "2200" at bounding box center [525, 358] width 81 height 20
click at [552, 349] on td "2200" at bounding box center [525, 358] width 81 height 20
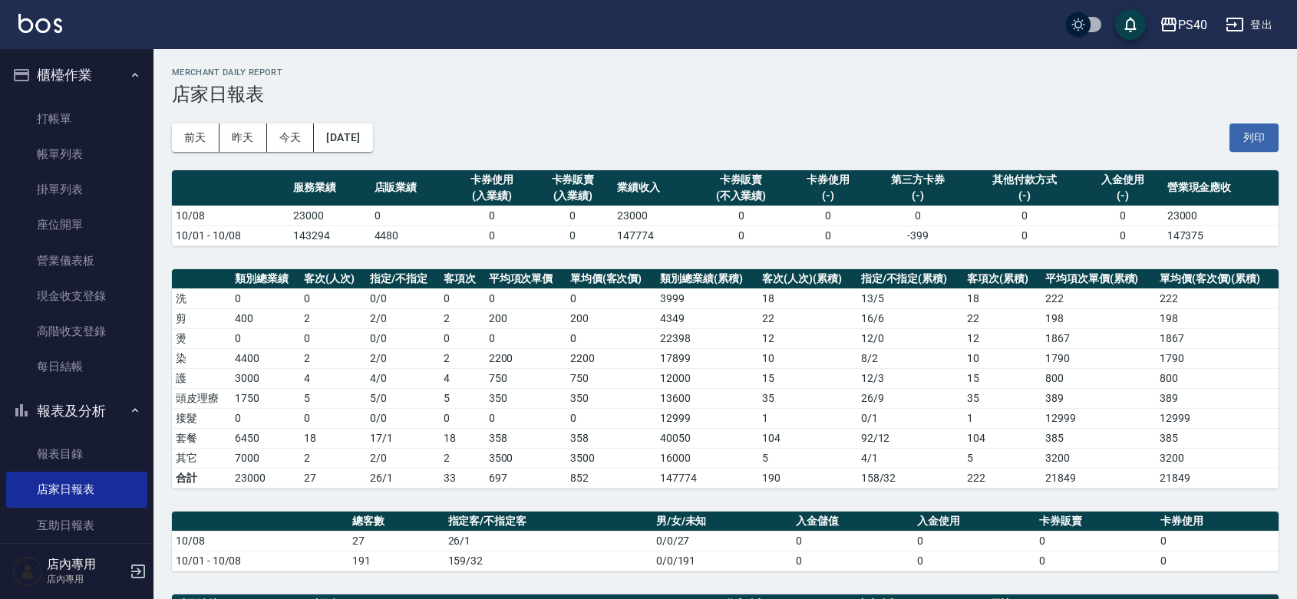
drag, startPoint x: 557, startPoint y: 350, endPoint x: 570, endPoint y: 355, distance: 14.1
click at [559, 351] on td "2200" at bounding box center [525, 358] width 81 height 20
click at [570, 355] on td "2200" at bounding box center [611, 358] width 90 height 20
click at [572, 355] on td "2200" at bounding box center [611, 358] width 90 height 20
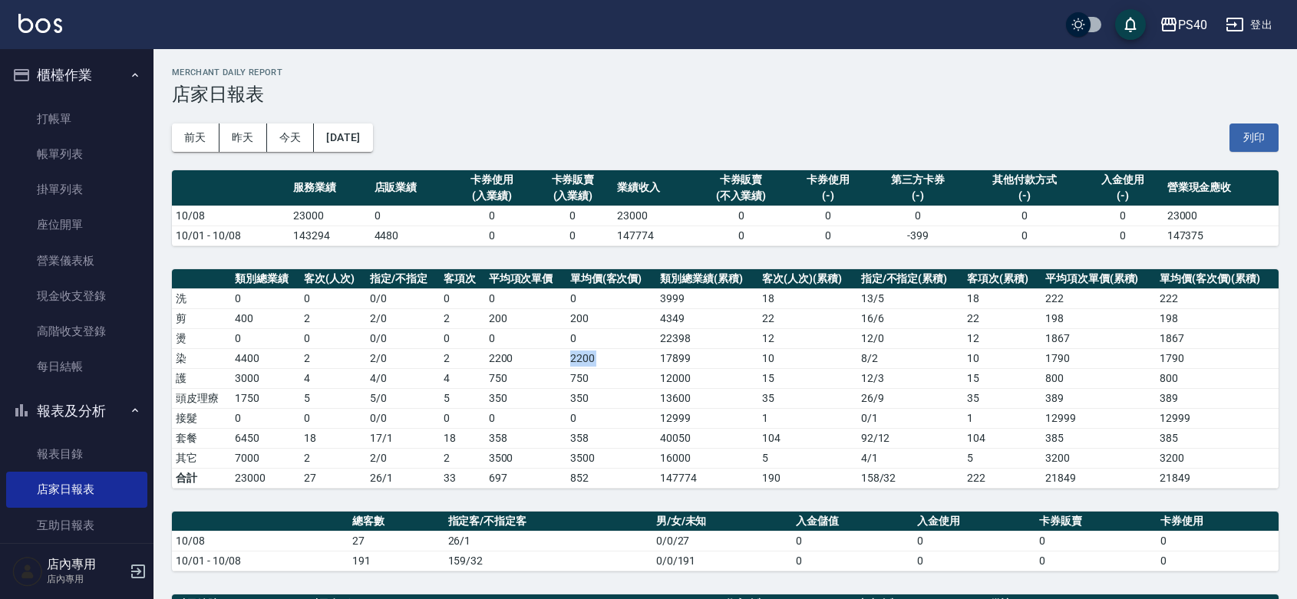
click at [572, 355] on td "2200" at bounding box center [611, 358] width 90 height 20
